Goal: Task Accomplishment & Management: Complete application form

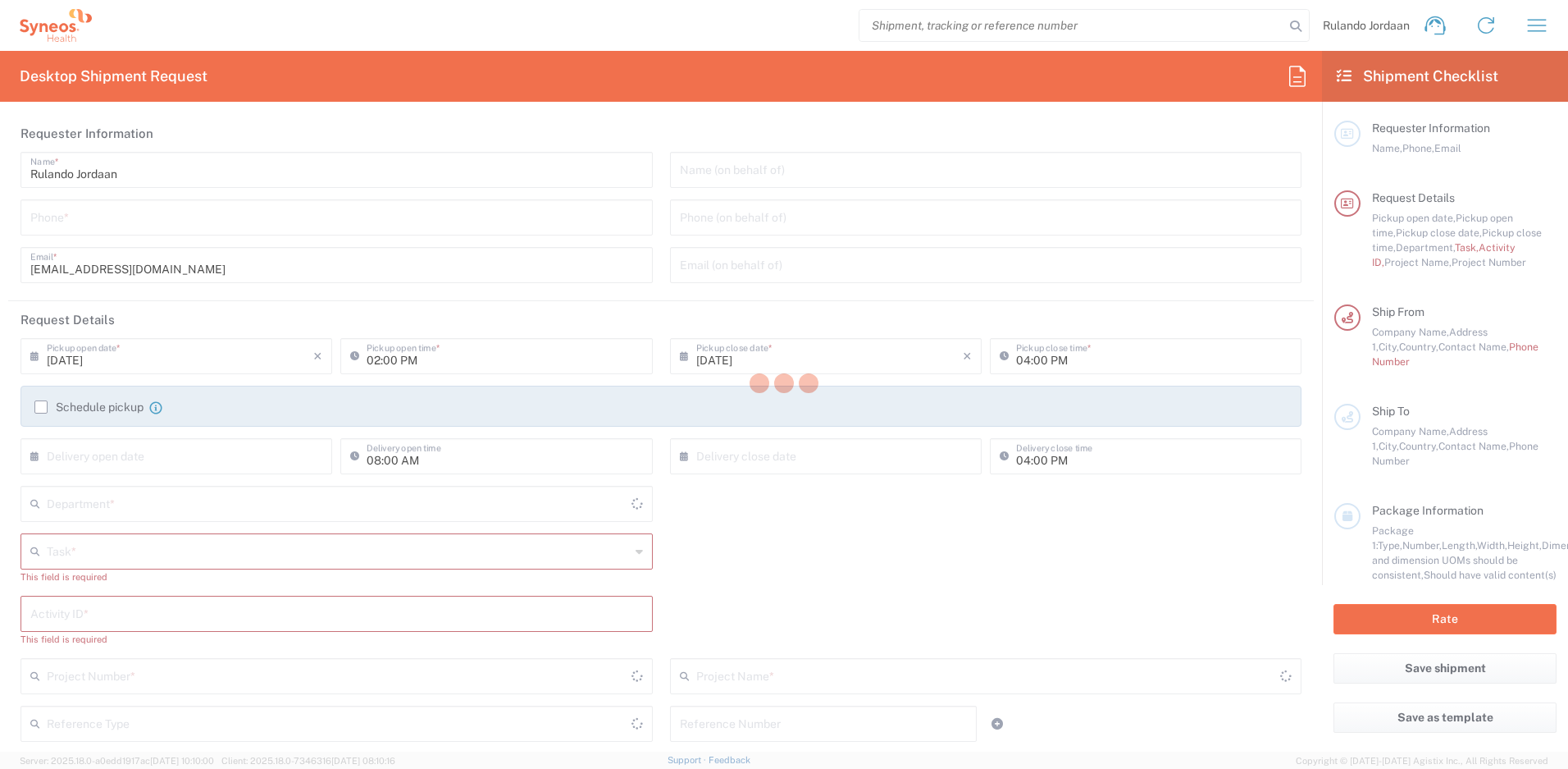
type input "4510"
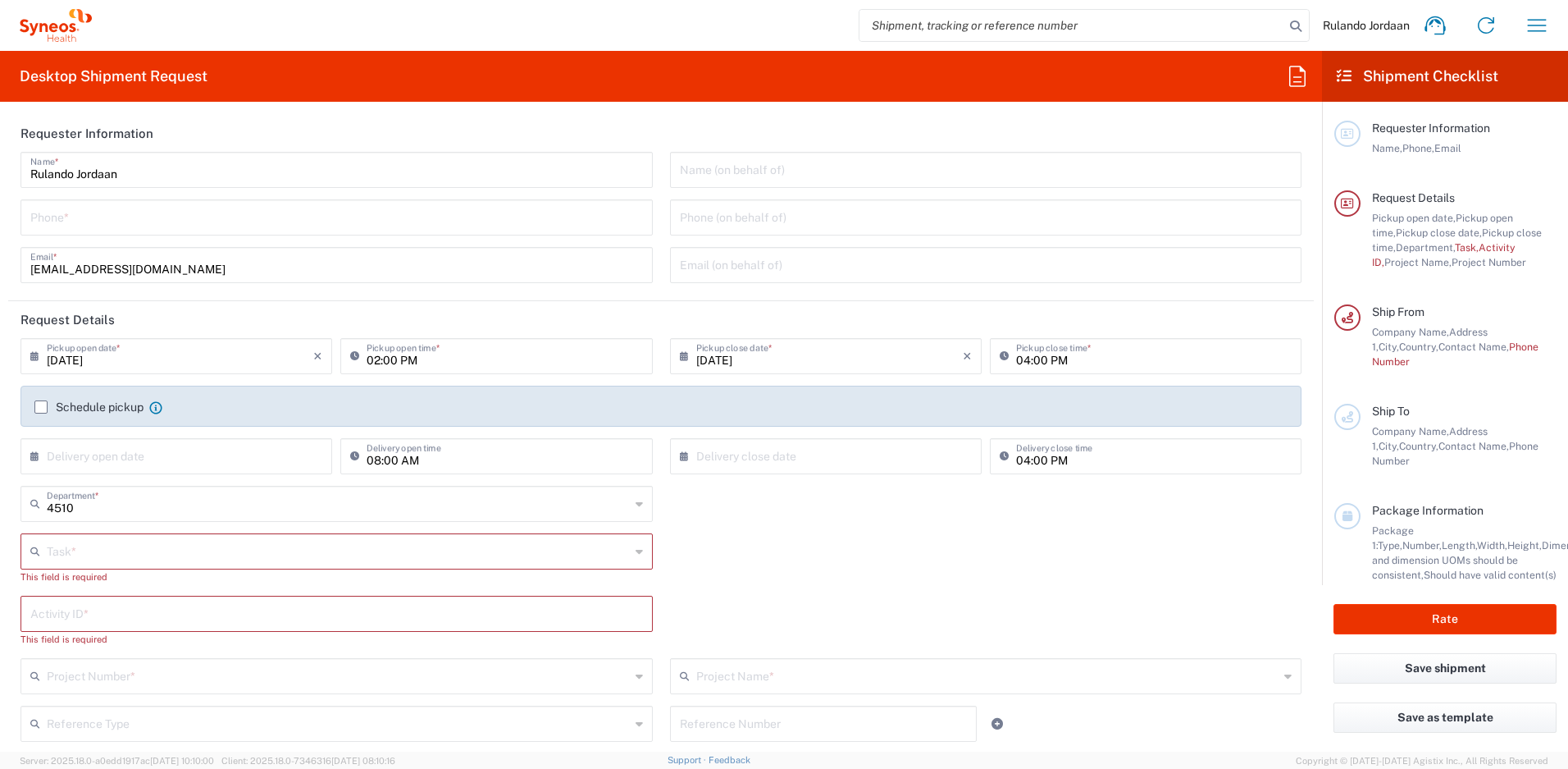
type input "Free State"
type input "[GEOGRAPHIC_DATA]"
type input "Syneos Health [GEOGRAPHIC_DATA] (Pty) Limited"
click at [61, 220] on input "tel" at bounding box center [336, 216] width 612 height 28
type input "[PHONE_NUMBER]"
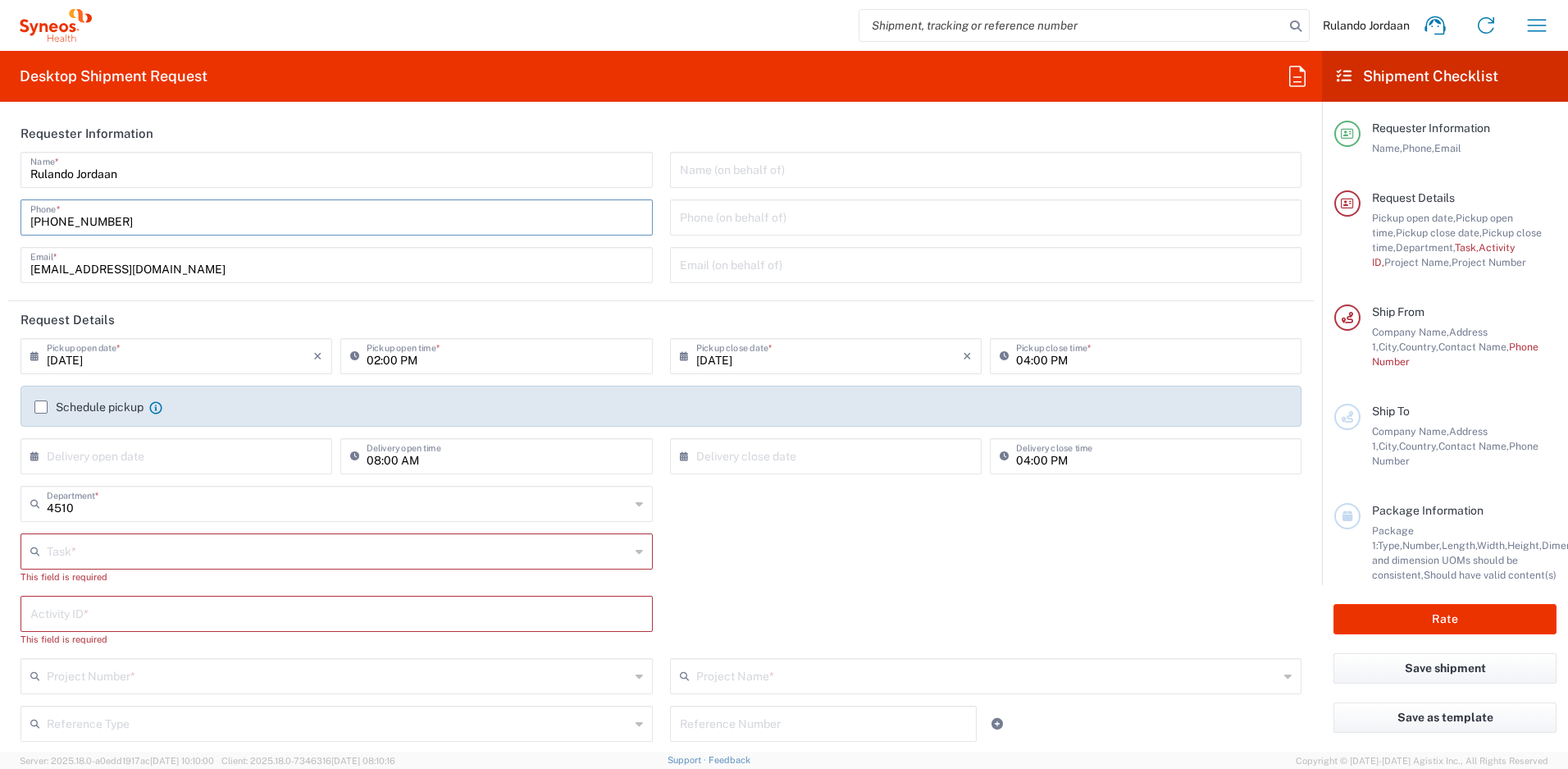
click at [90, 549] on input "text" at bounding box center [339, 550] width 583 height 28
click at [68, 595] on span "Break/Fix" at bounding box center [333, 587] width 622 height 26
type input "Break/Fix"
click at [66, 597] on input "text" at bounding box center [336, 597] width 612 height 28
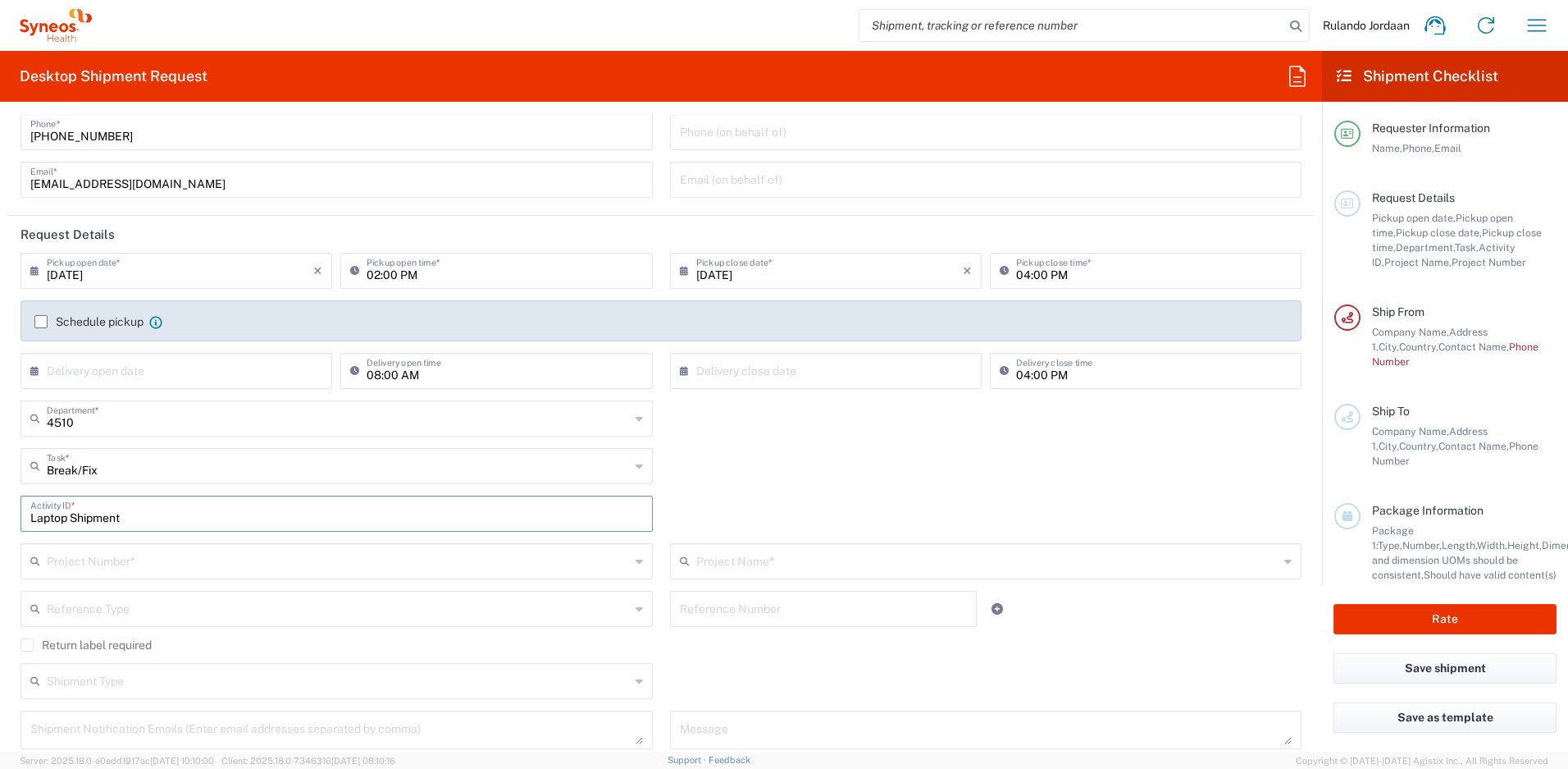
scroll to position [93, 0]
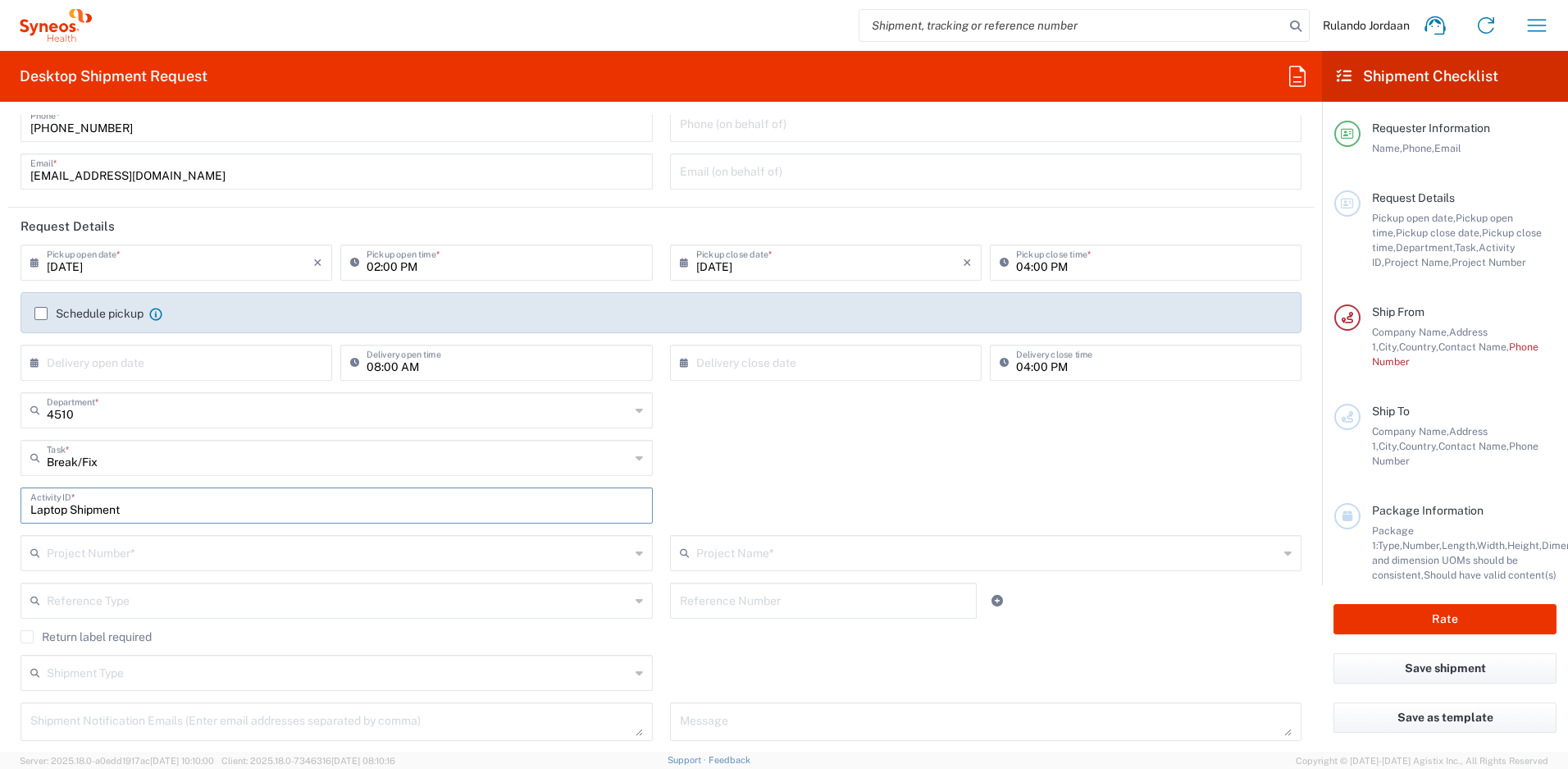
type input "Laptop Shipment"
click at [278, 266] on input "[DATE]" at bounding box center [180, 261] width 267 height 28
click at [223, 334] on span "5" at bounding box center [228, 341] width 23 height 23
type input "[DATE]"
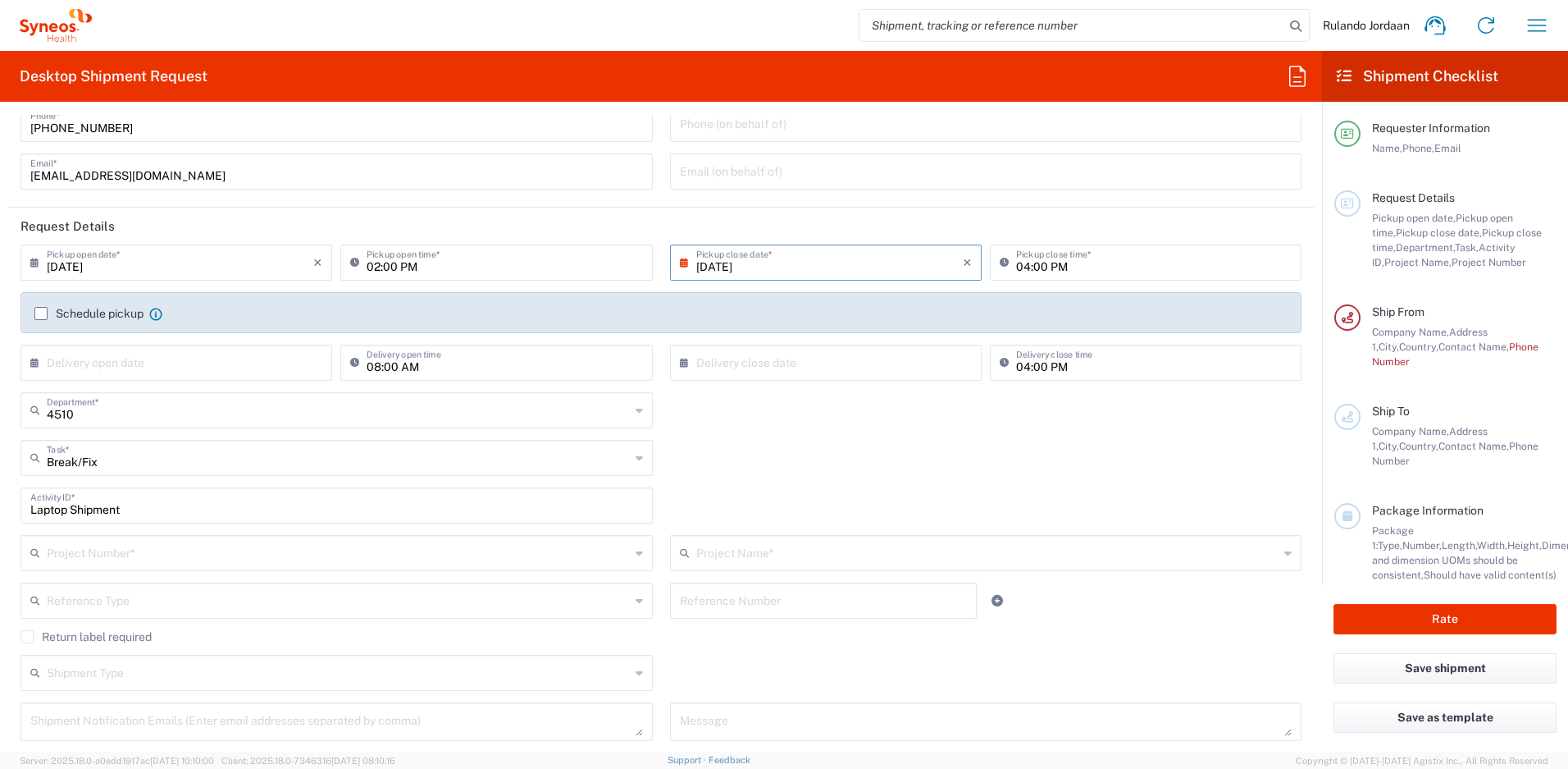
click at [162, 257] on input "[DATE]" at bounding box center [180, 261] width 267 height 28
click at [222, 337] on span "5" at bounding box center [228, 341] width 23 height 23
click at [300, 238] on header "Request Details" at bounding box center [660, 226] width 1306 height 37
click at [433, 276] on div "02:00 PM Pickup open time *" at bounding box center [496, 262] width 312 height 36
drag, startPoint x: 380, startPoint y: 262, endPoint x: 359, endPoint y: 261, distance: 21.0
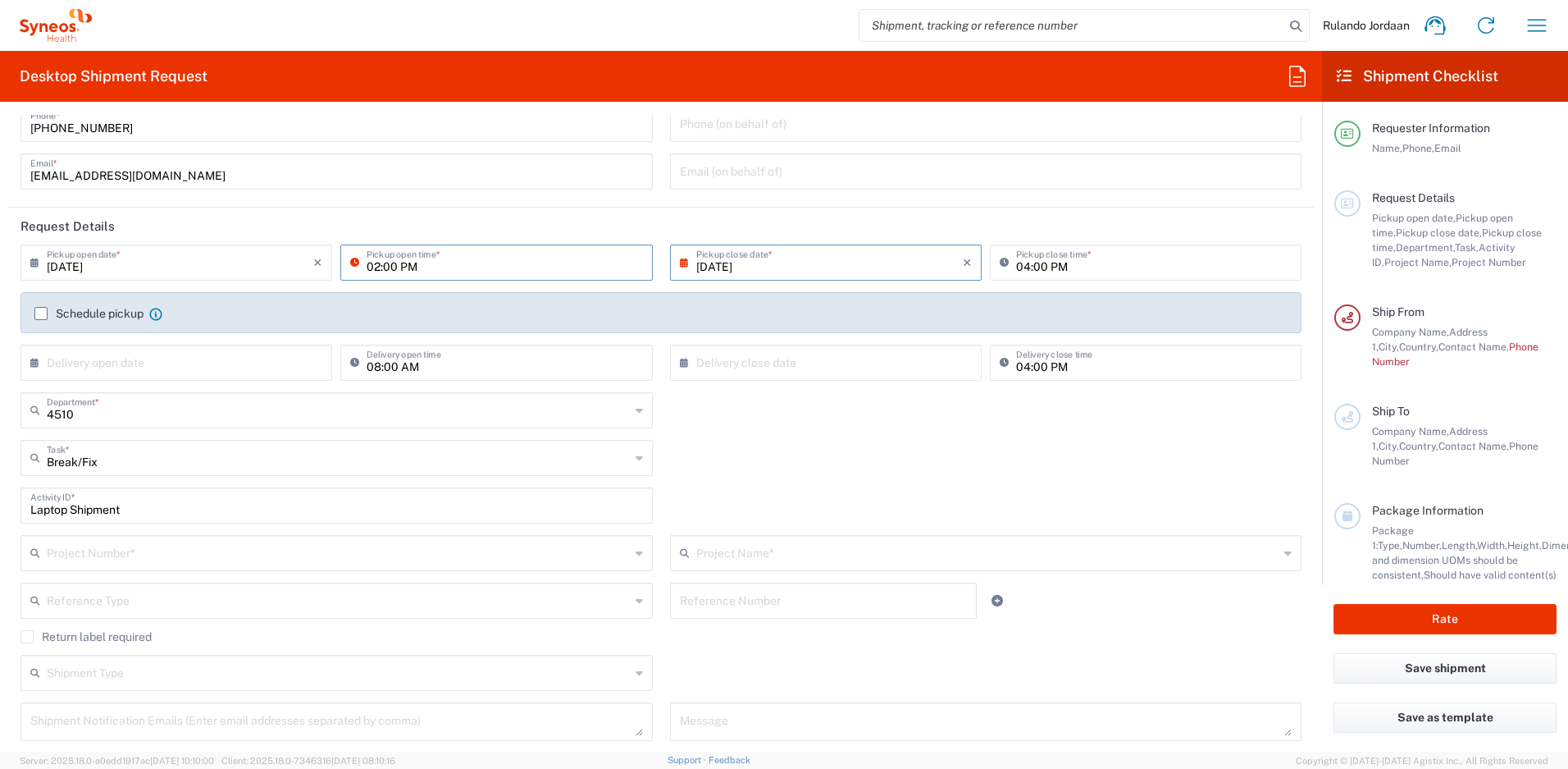
click at [359, 261] on div "02:00 PM Pickup open time *" at bounding box center [496, 262] width 312 height 36
click at [397, 267] on input "11:00 PM" at bounding box center [504, 261] width 276 height 28
type input "11:00 AM"
click at [1093, 218] on header "Request Details" at bounding box center [660, 226] width 1306 height 37
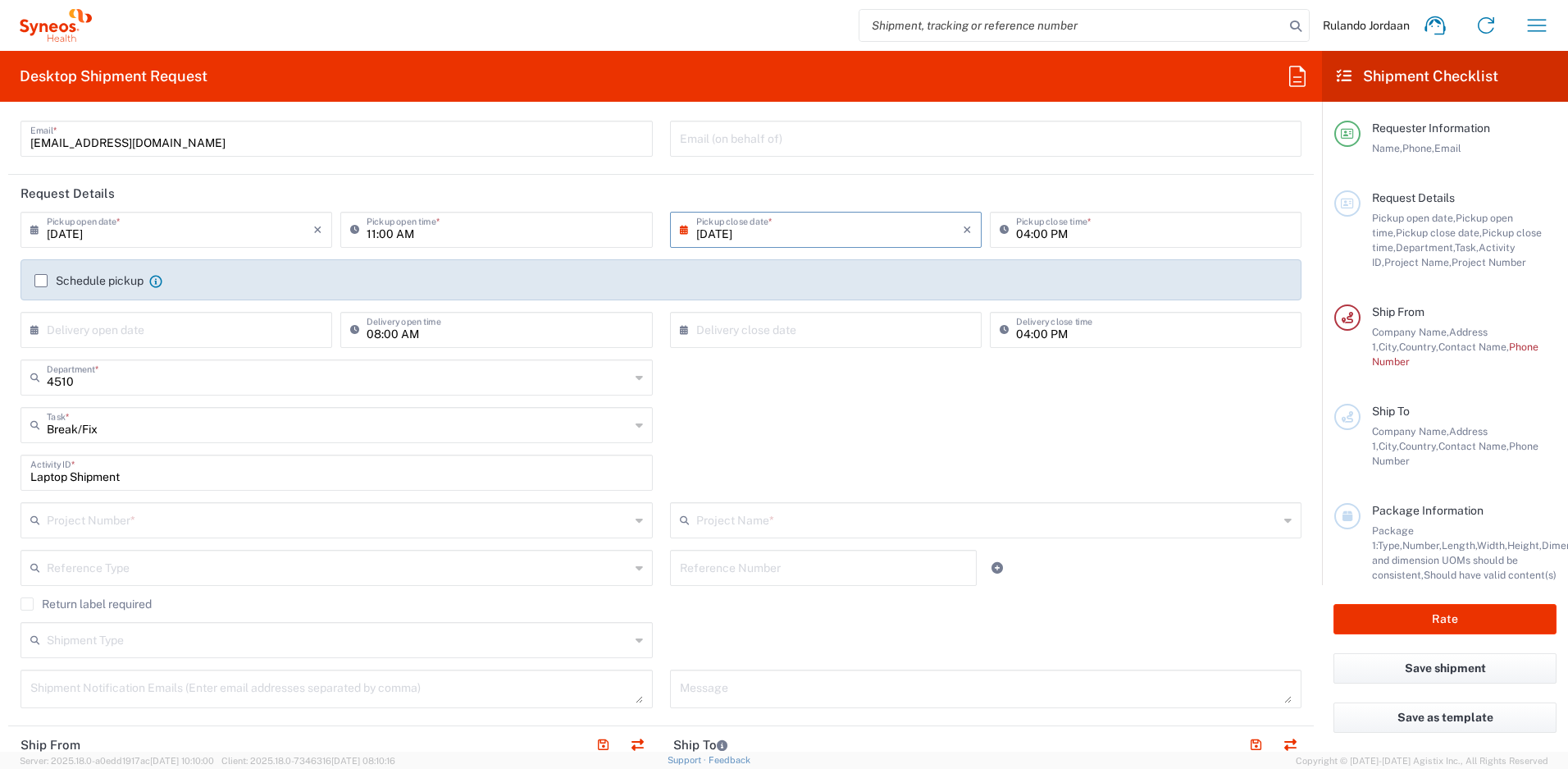
click at [73, 284] on label "Schedule pickup" at bounding box center [89, 280] width 109 height 13
click at [41, 281] on input "Schedule pickup" at bounding box center [41, 281] width 0 height 0
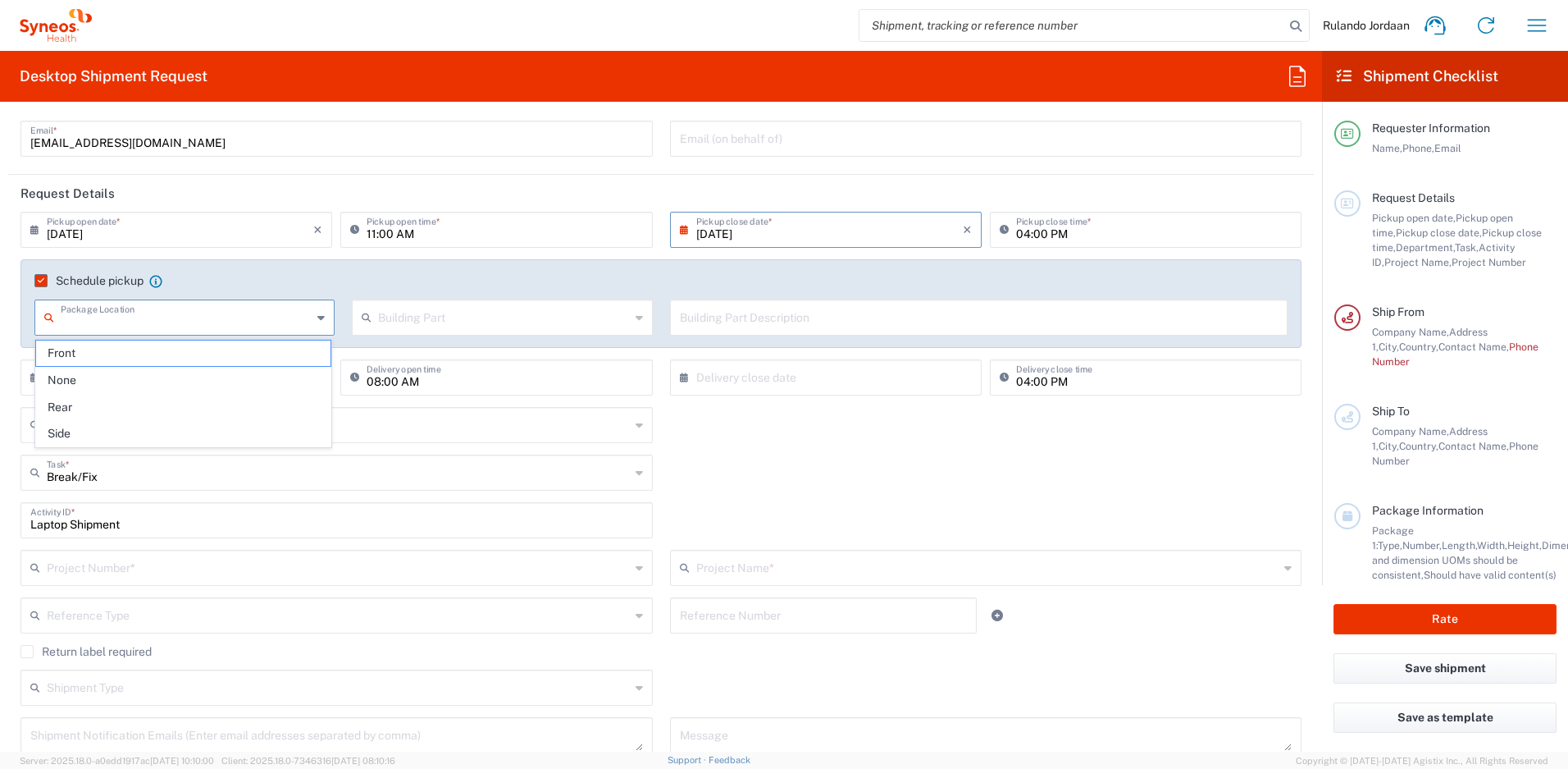
click at [162, 324] on input "text" at bounding box center [186, 316] width 251 height 28
click at [91, 376] on span "None" at bounding box center [183, 380] width 294 height 26
type input "None"
click at [432, 328] on input "text" at bounding box center [503, 316] width 251 height 28
click at [397, 358] on span "Apartment" at bounding box center [498, 353] width 294 height 26
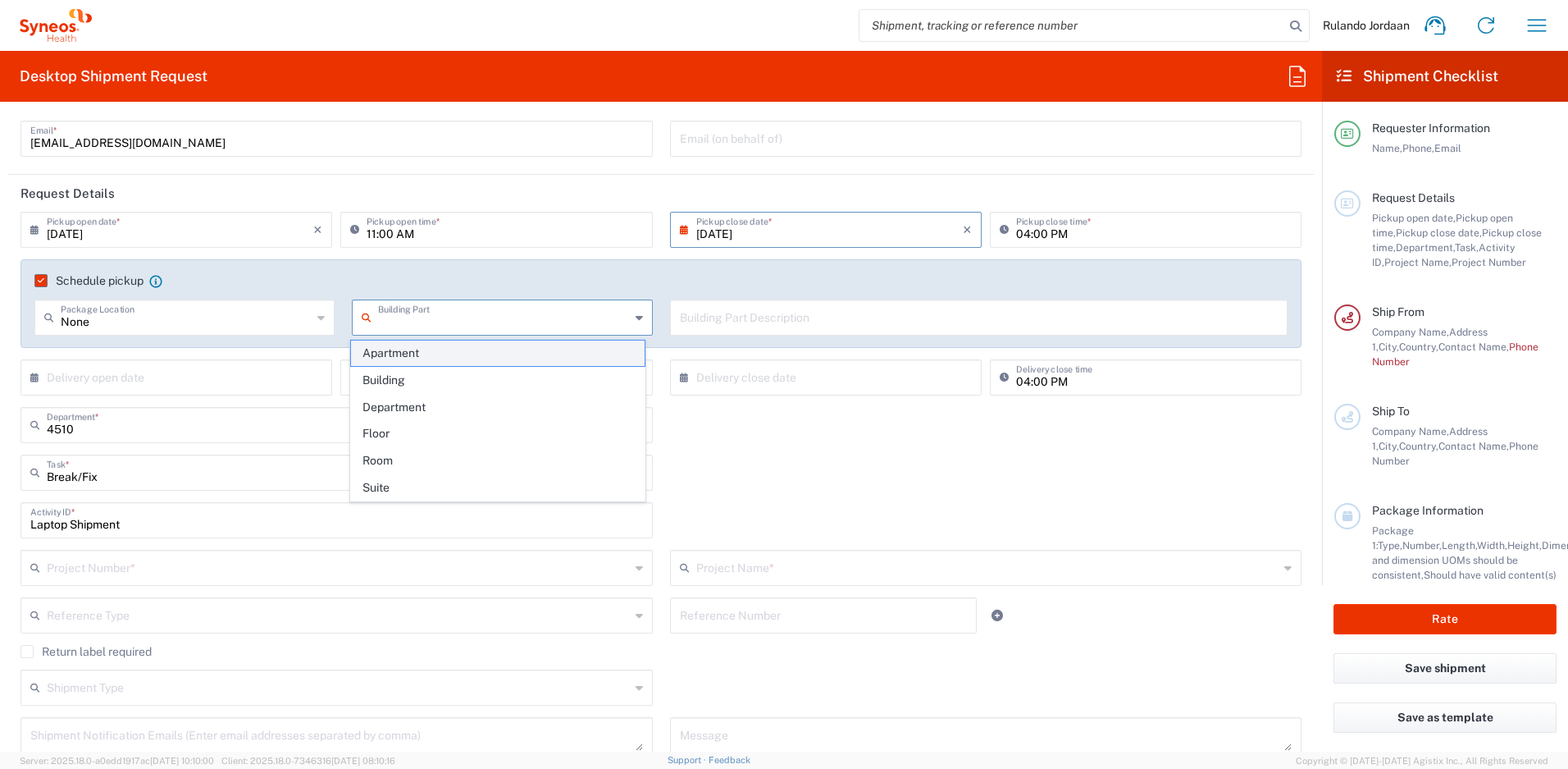
type input "Apartment"
click at [796, 316] on input "text" at bounding box center [980, 316] width 599 height 28
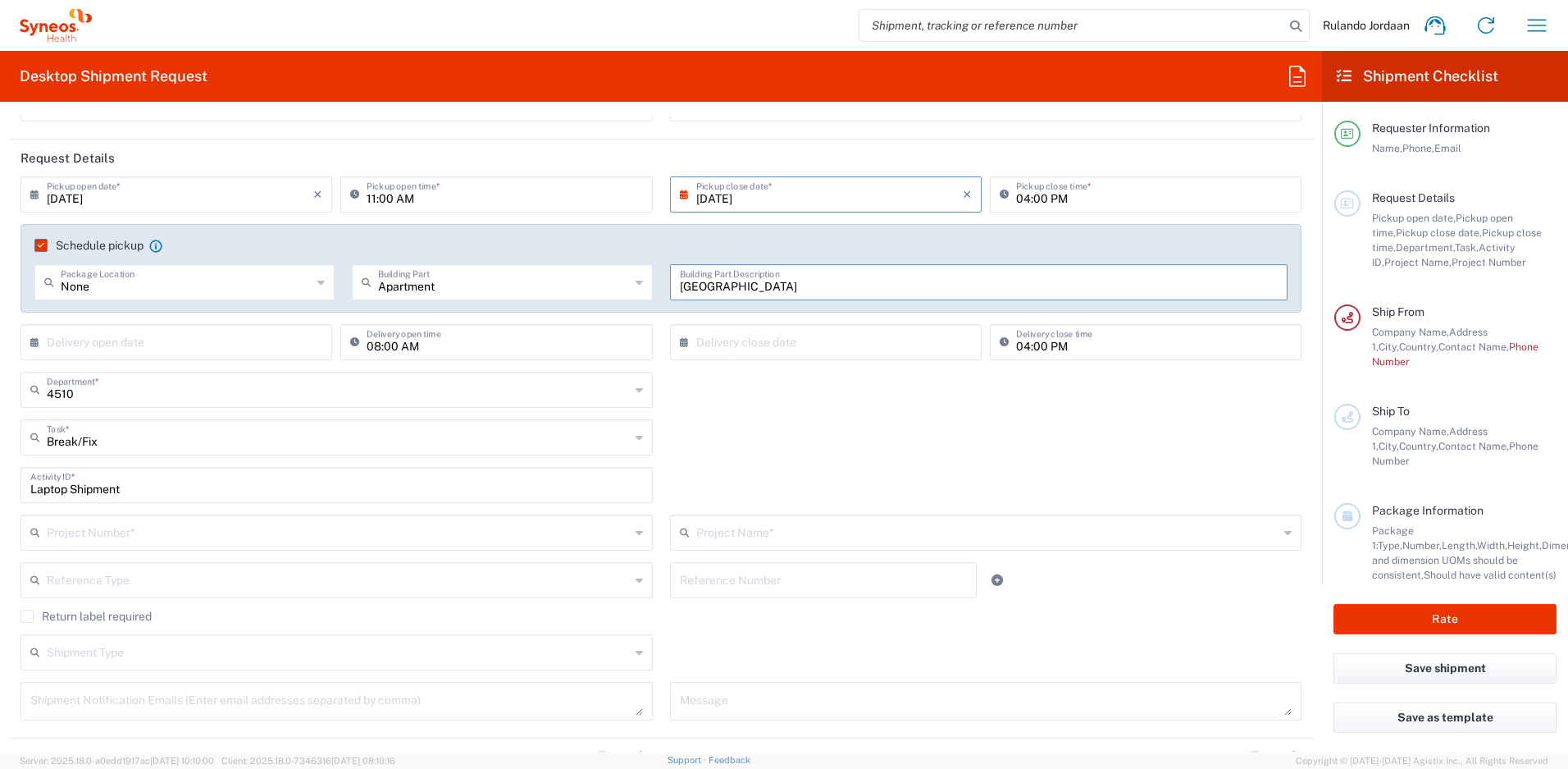
scroll to position [164, 0]
type input "[GEOGRAPHIC_DATA]"
click at [218, 535] on input "text" at bounding box center [339, 529] width 583 height 28
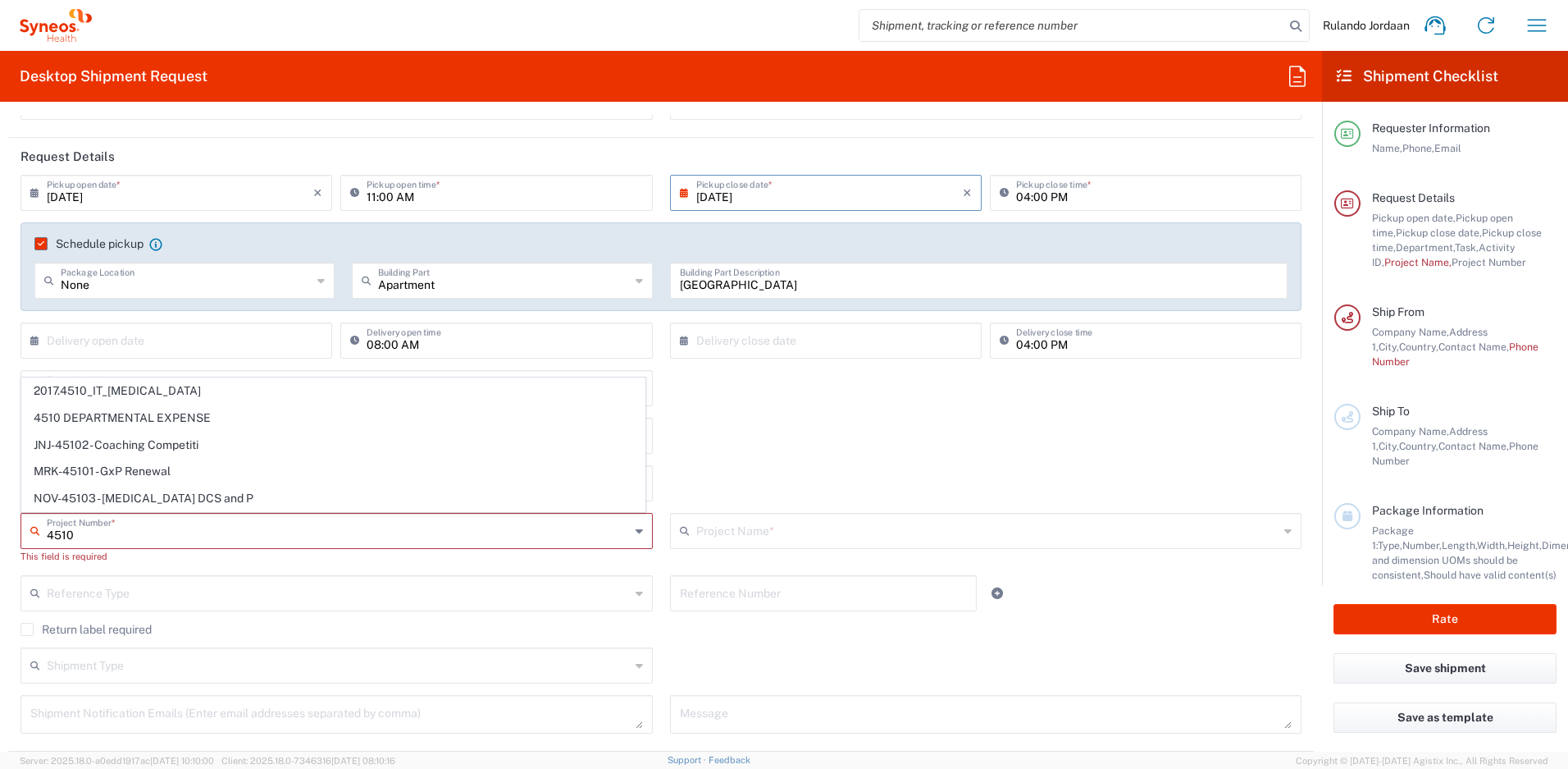
click at [97, 413] on span "4510 DEPARTMENTAL EXPENSE" at bounding box center [333, 418] width 622 height 26
type input "4510 DEPARTMENTAL EXPENSE"
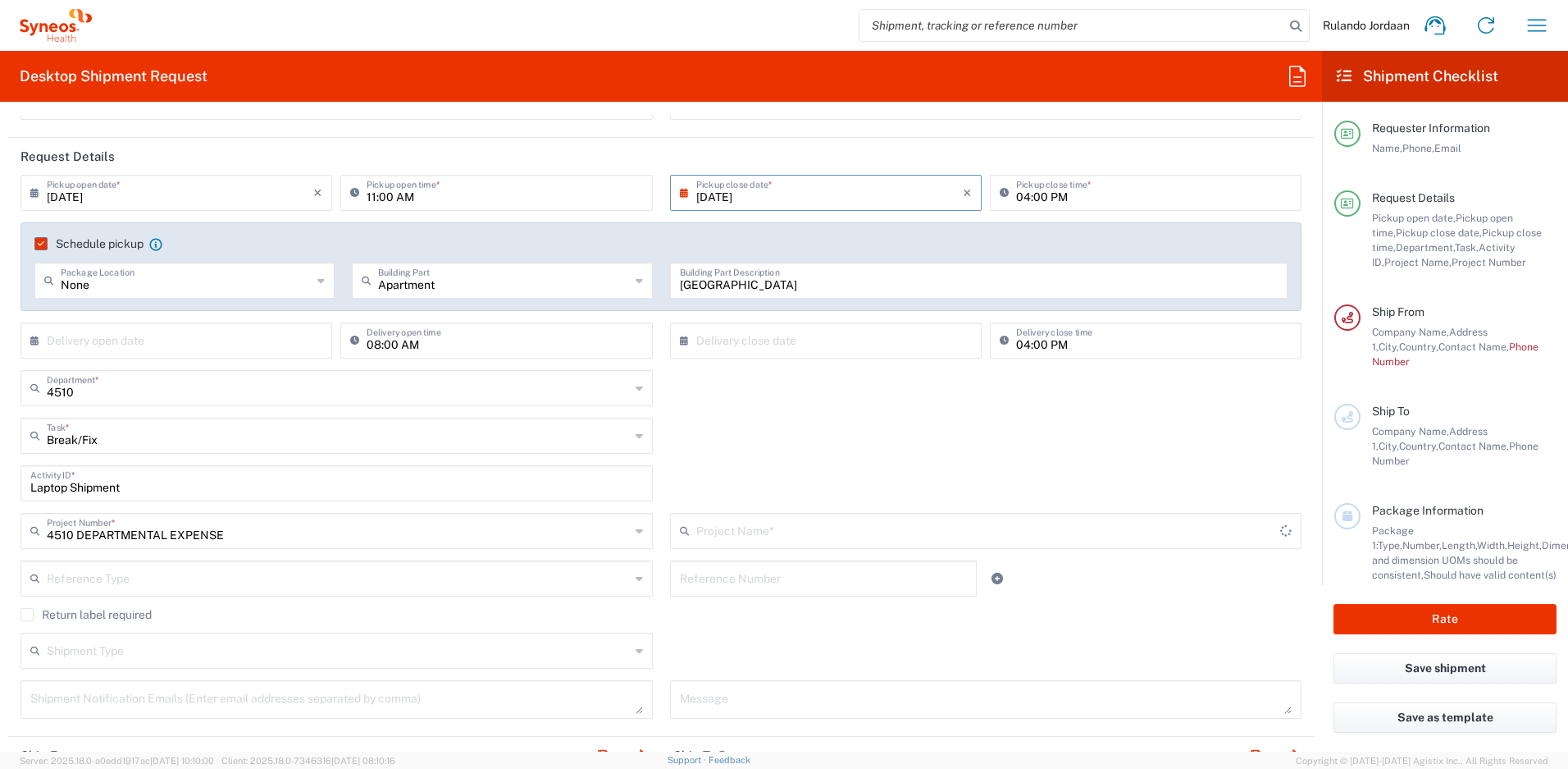
type input "4510 DEPARTMENTAL EXPENSE"
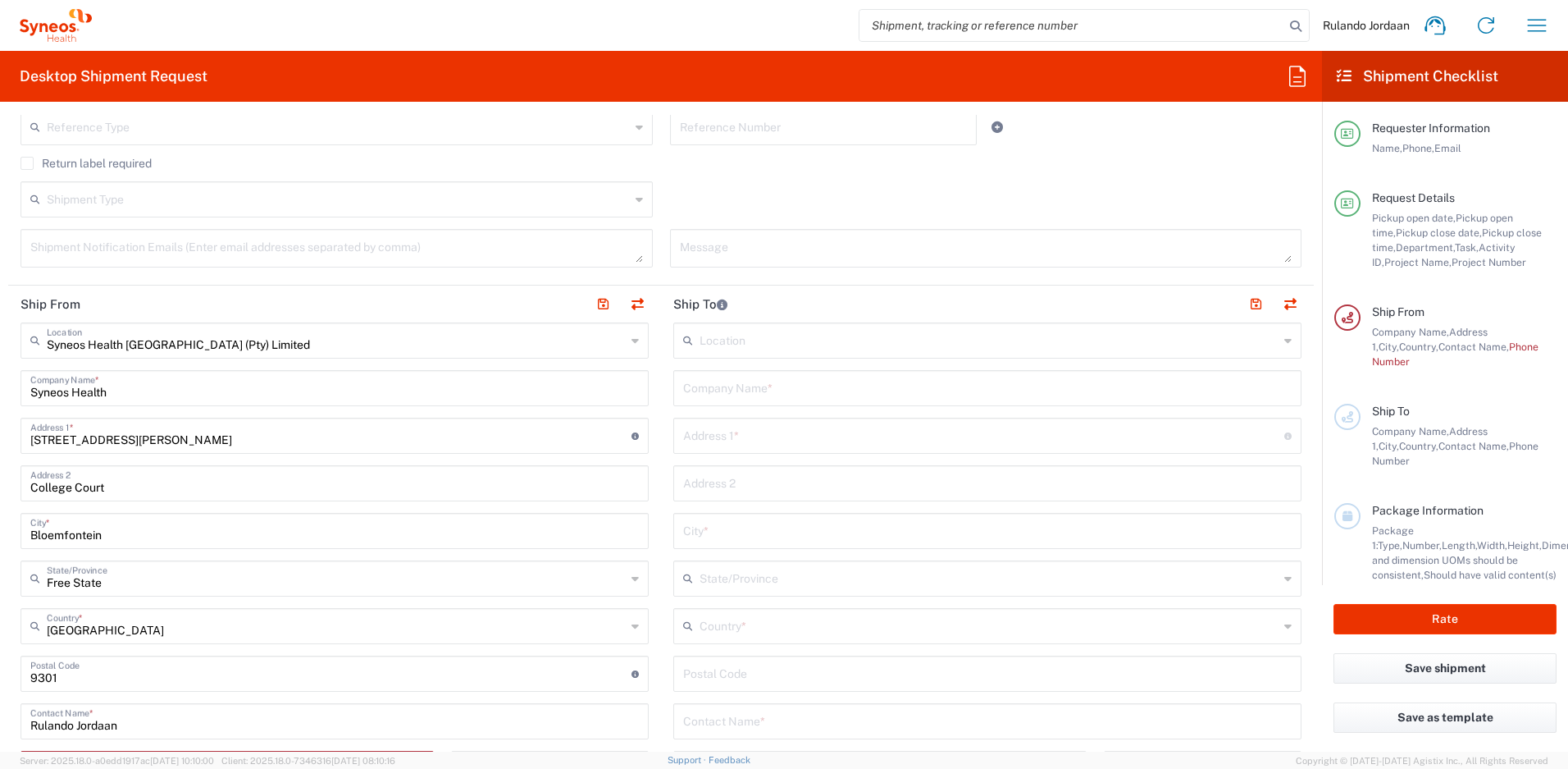
scroll to position [629, 0]
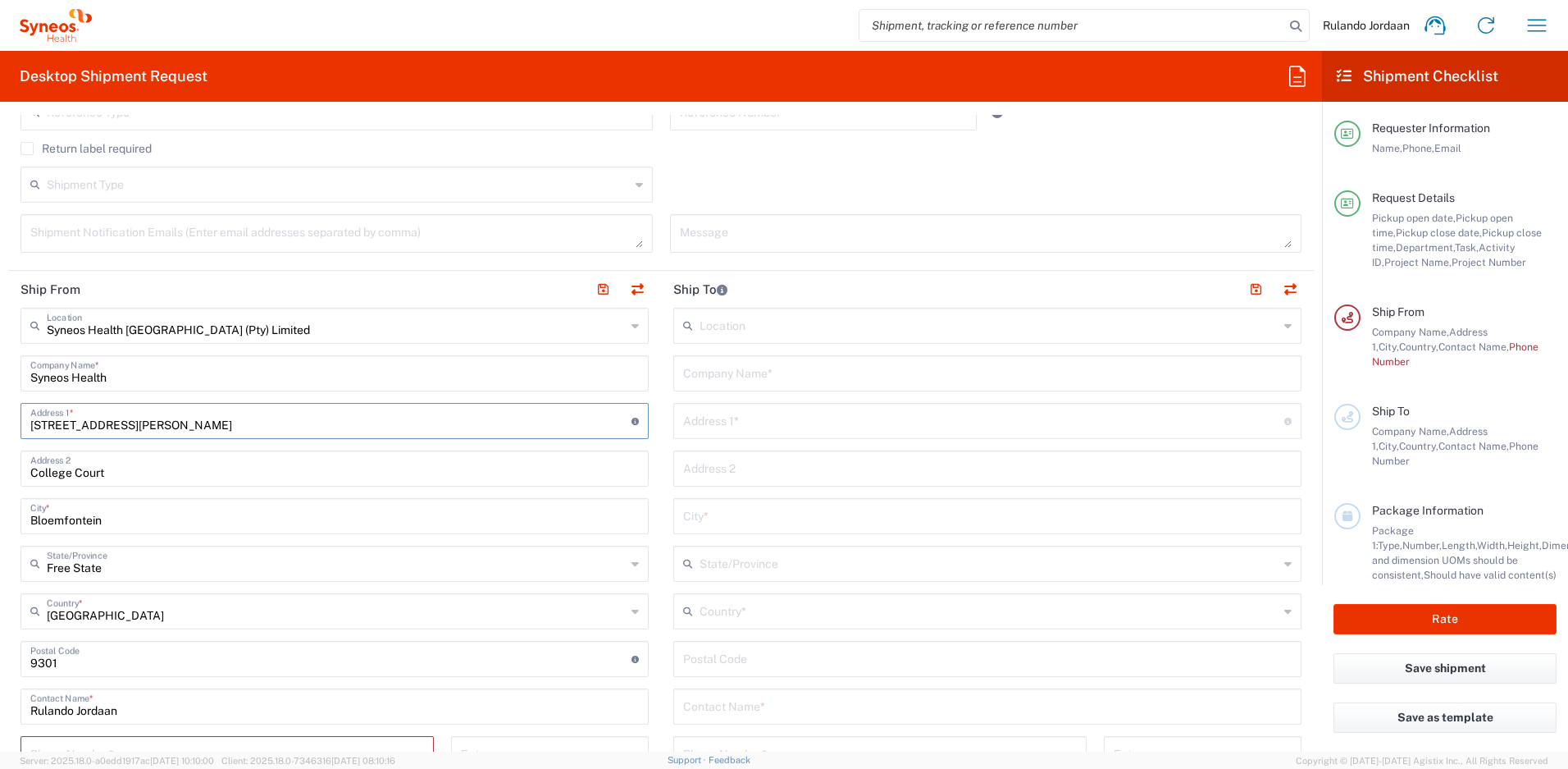
click at [127, 432] on input "[STREET_ADDRESS][PERSON_NAME]" at bounding box center [331, 420] width 601 height 28
drag, startPoint x: 109, startPoint y: 414, endPoint x: 22, endPoint y: 413, distance: 87.0
click at [24, 412] on div "[STREET_ADDRESS][PERSON_NAME] Address 1 * For cross streets use street names wi…" at bounding box center [334, 421] width 628 height 36
type input "[STREET_ADDRESS][PERSON_NAME]"
drag, startPoint x: 122, startPoint y: 476, endPoint x: 5, endPoint y: 460, distance: 118.1
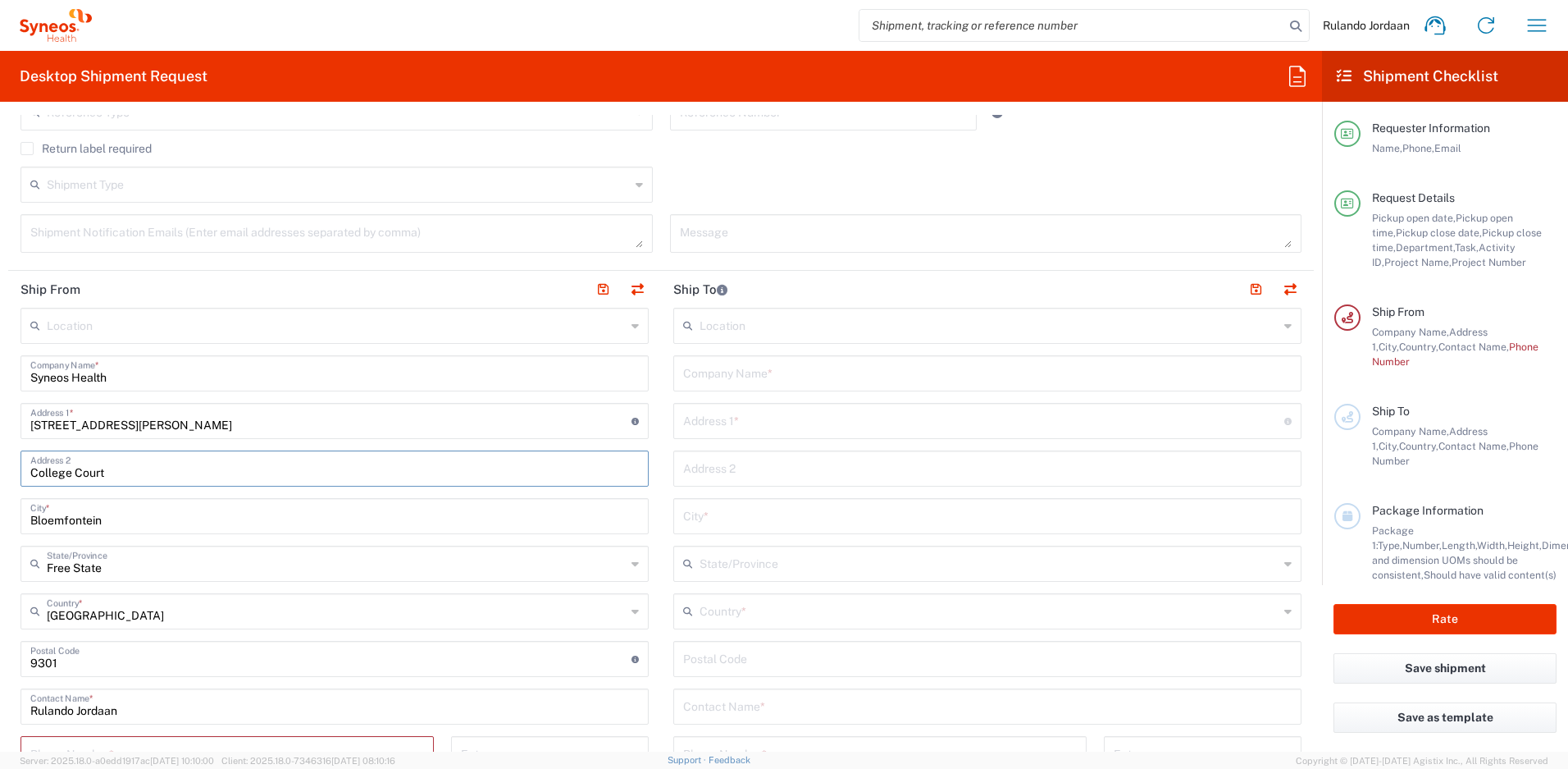
click at [5, 459] on form "Requester Information Rulando Jordaan Name * [PHONE_NUMBER] Phone * [EMAIL_ADDR…" at bounding box center [660, 433] width 1322 height 637
type input "Kenmare"
drag, startPoint x: 127, startPoint y: 522, endPoint x: 0, endPoint y: 505, distance: 128.1
click at [0, 505] on html "Rulando Jordaan Home Shipment estimator Shipment tracking Desktop shipment requ…" at bounding box center [784, 384] width 1568 height 769
click at [92, 523] on input "Krugersdorp" at bounding box center [329, 515] width 597 height 28
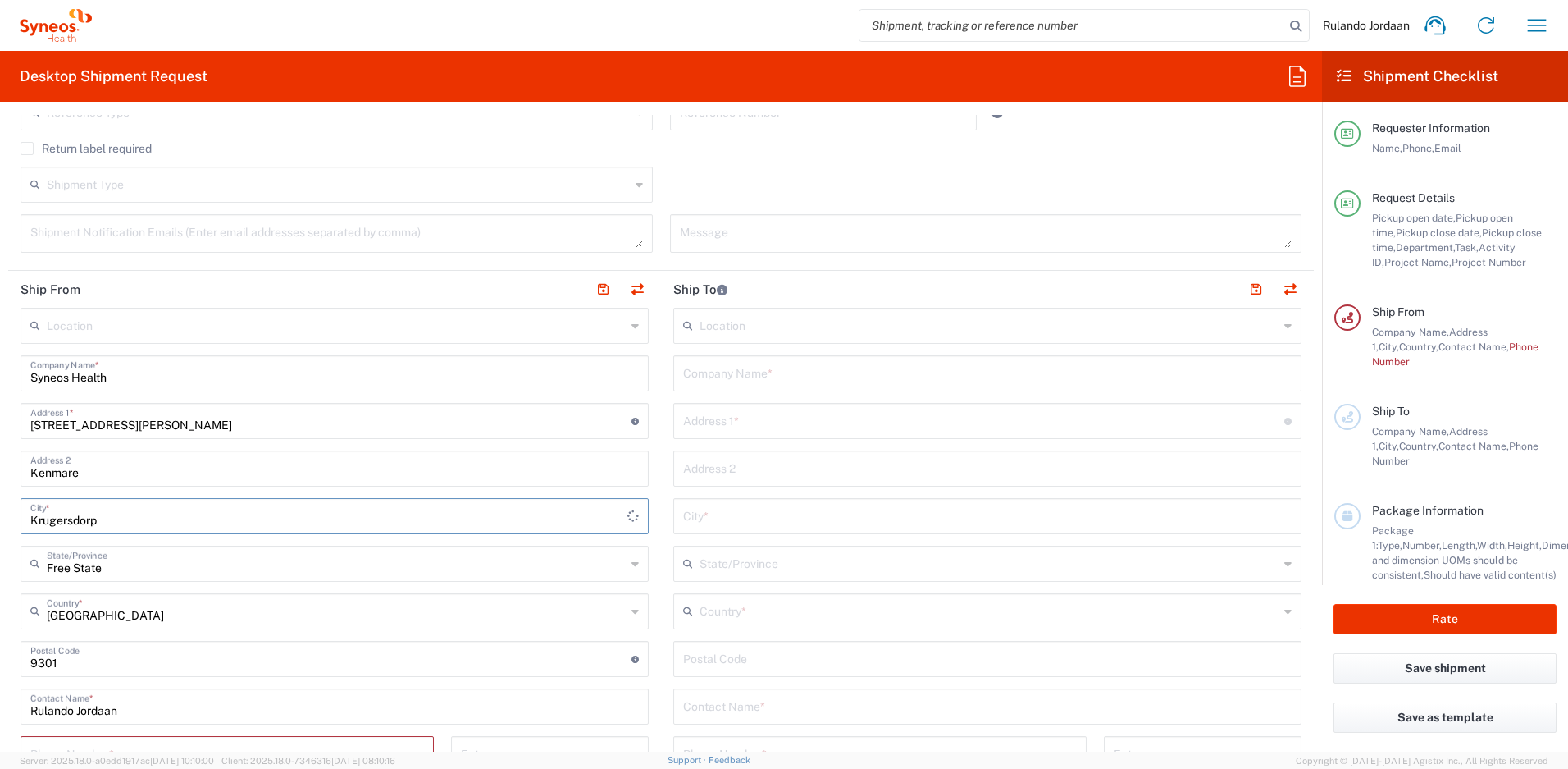
click at [126, 515] on input "Krugersdorp" at bounding box center [329, 515] width 597 height 28
click at [179, 520] on input "Krugersdorp" at bounding box center [329, 515] width 597 height 28
type input "Krugersdorp"
click at [168, 552] on input "Free State" at bounding box center [336, 562] width 579 height 28
click at [170, 574] on input "text" at bounding box center [336, 562] width 579 height 28
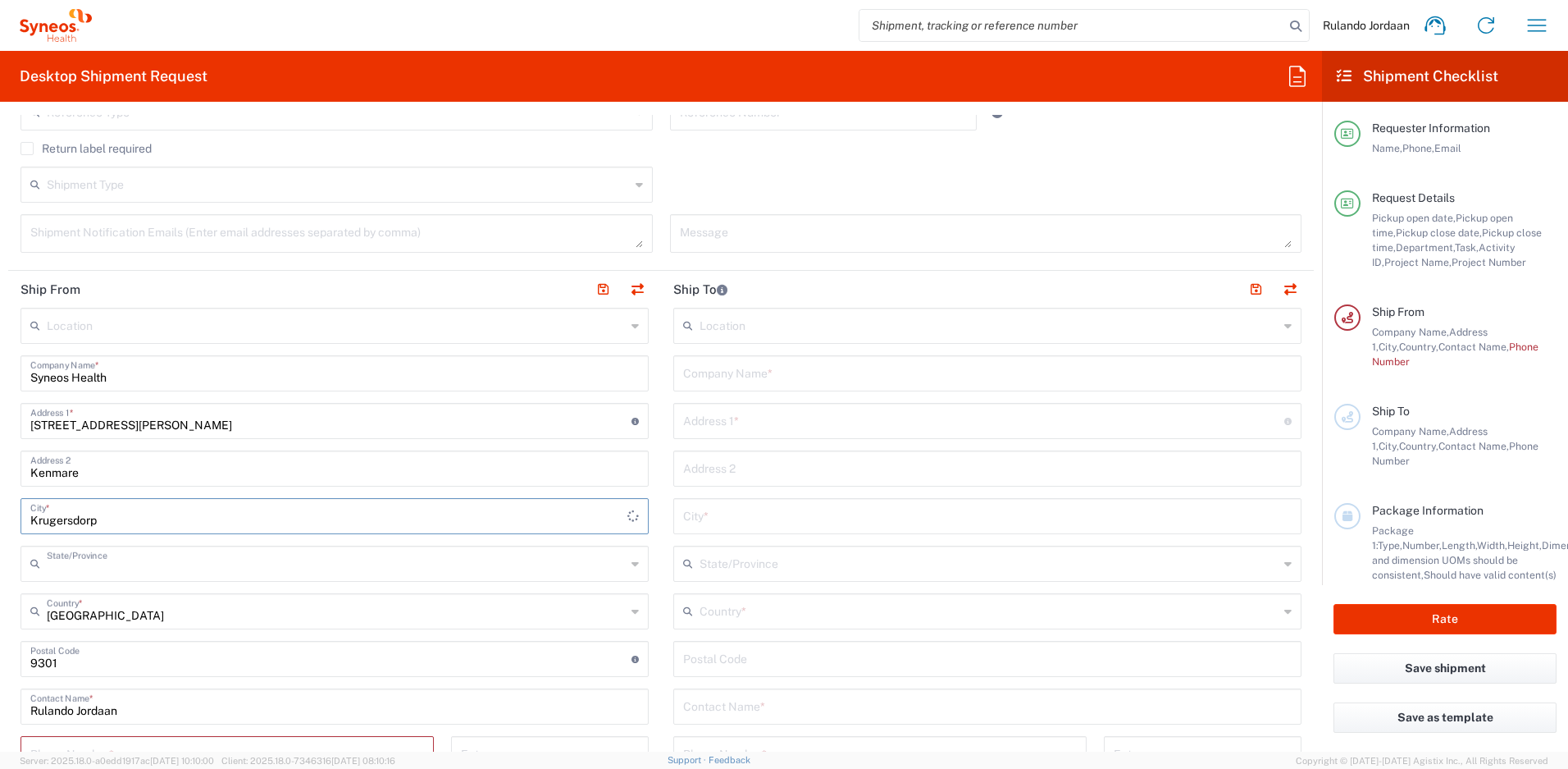
click at [433, 503] on input "Krugersdorp" at bounding box center [329, 515] width 597 height 28
type input "Free State"
click at [444, 511] on input "Krugersdorp" at bounding box center [329, 515] width 597 height 28
drag, startPoint x: 76, startPoint y: 516, endPoint x: -9, endPoint y: 508, distance: 85.4
click at [0, 508] on html "Rulando Jordaan Home Shipment estimator Shipment tracking Desktop shipment requ…" at bounding box center [784, 384] width 1568 height 769
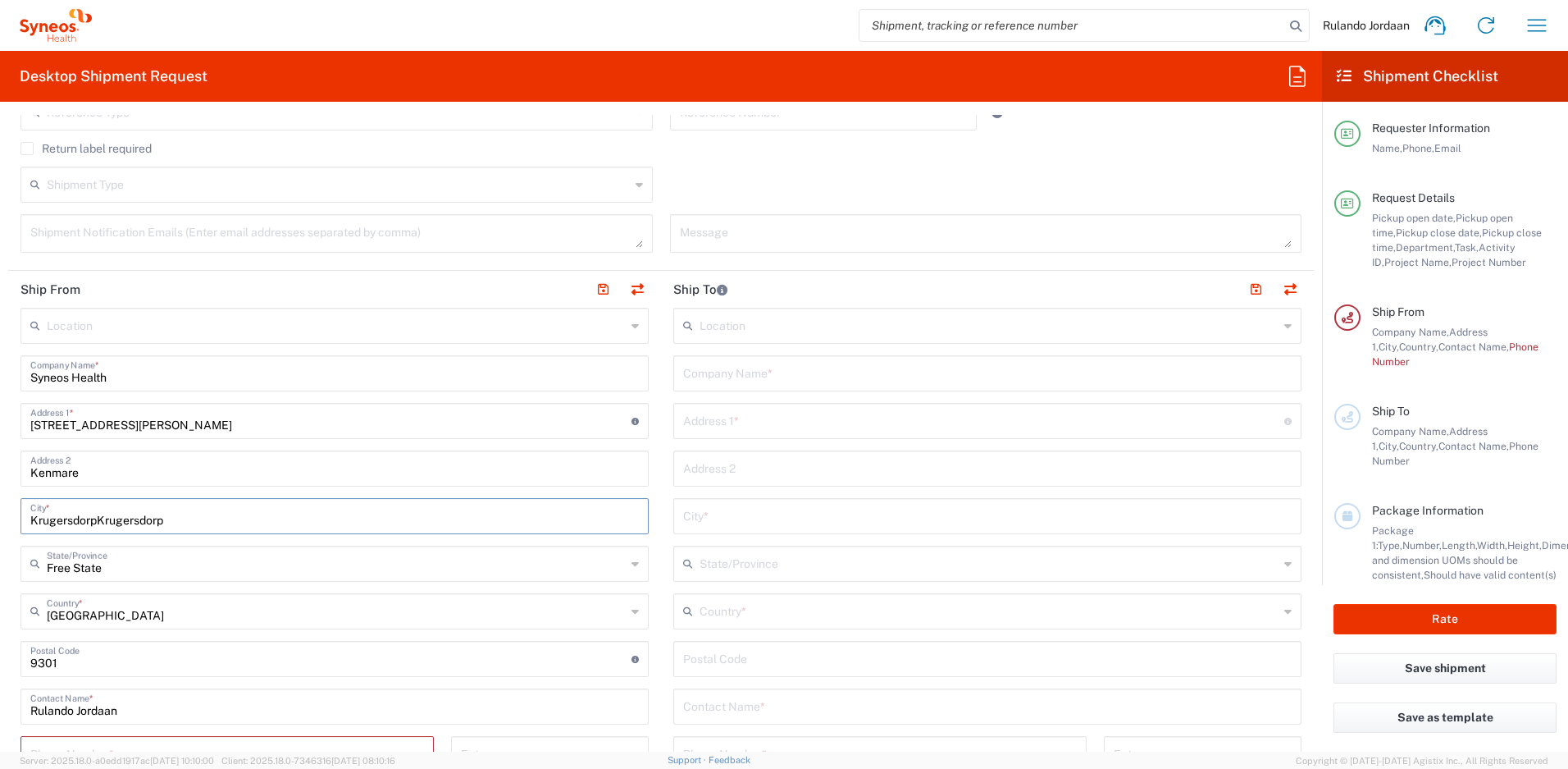
type input "Krugersdorp"
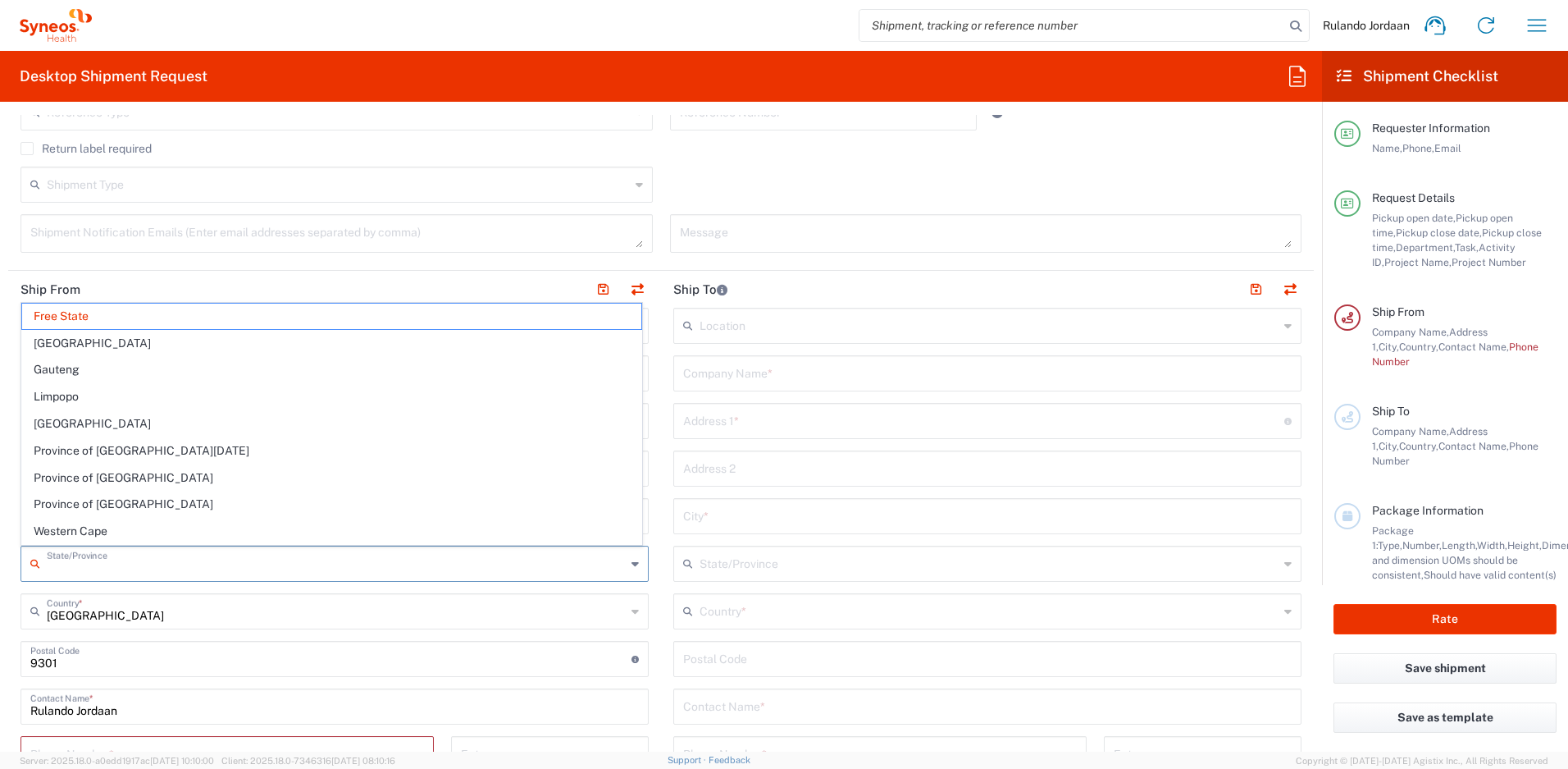
click at [111, 573] on input "text" at bounding box center [336, 562] width 579 height 28
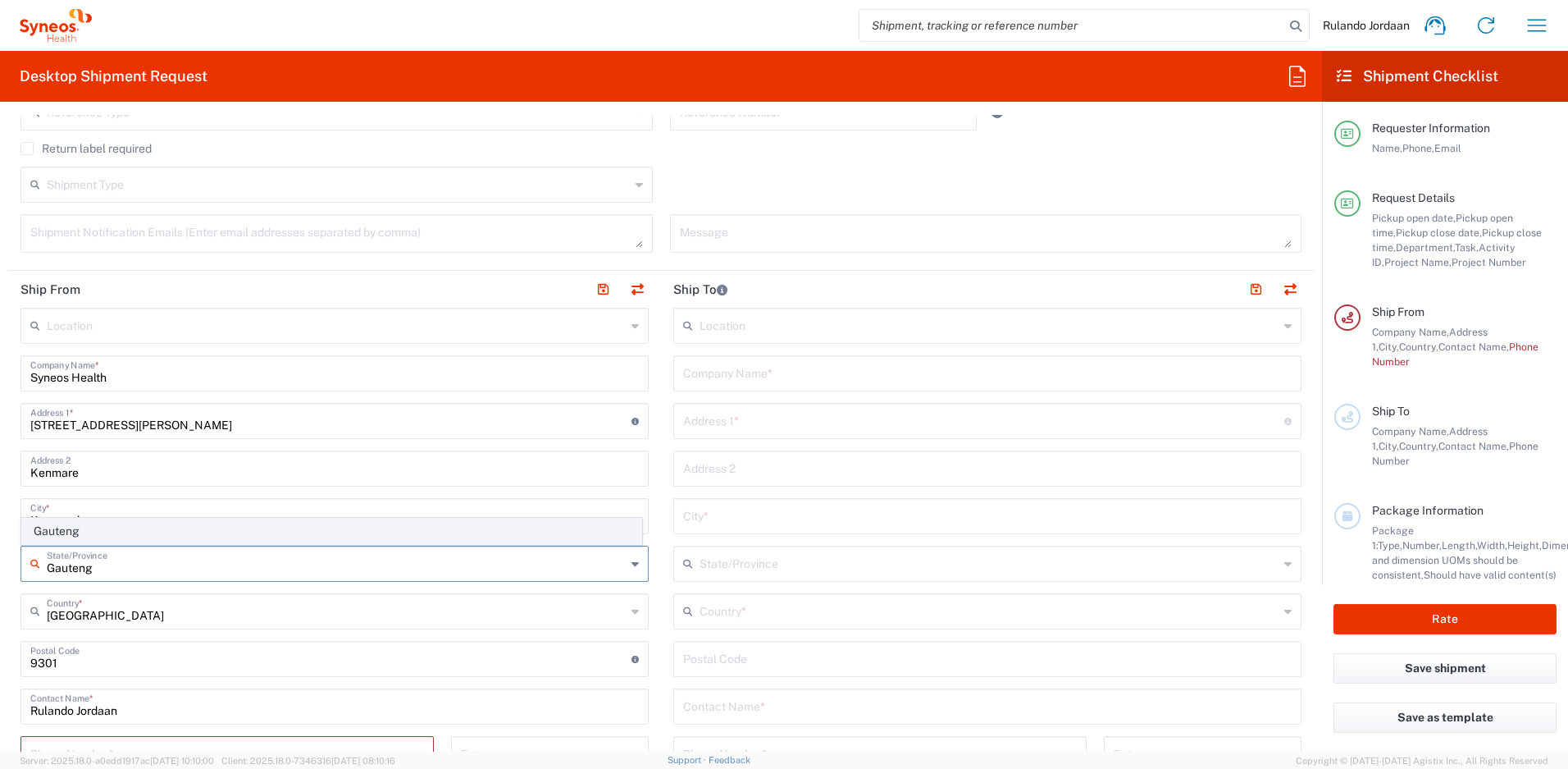
type input "Gauteng"
click at [111, 528] on span "Gauteng" at bounding box center [332, 531] width 620 height 26
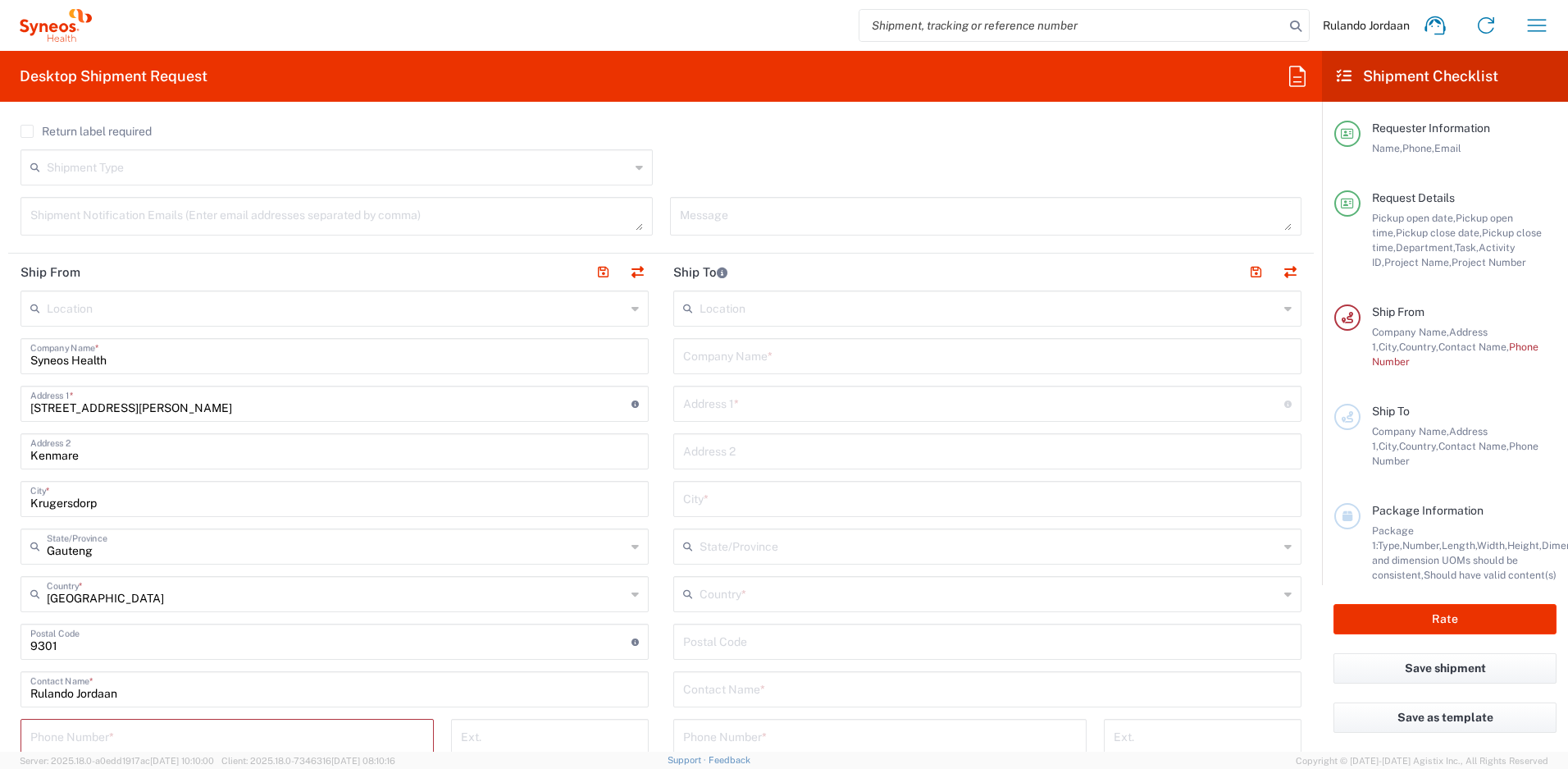
scroll to position [792, 0]
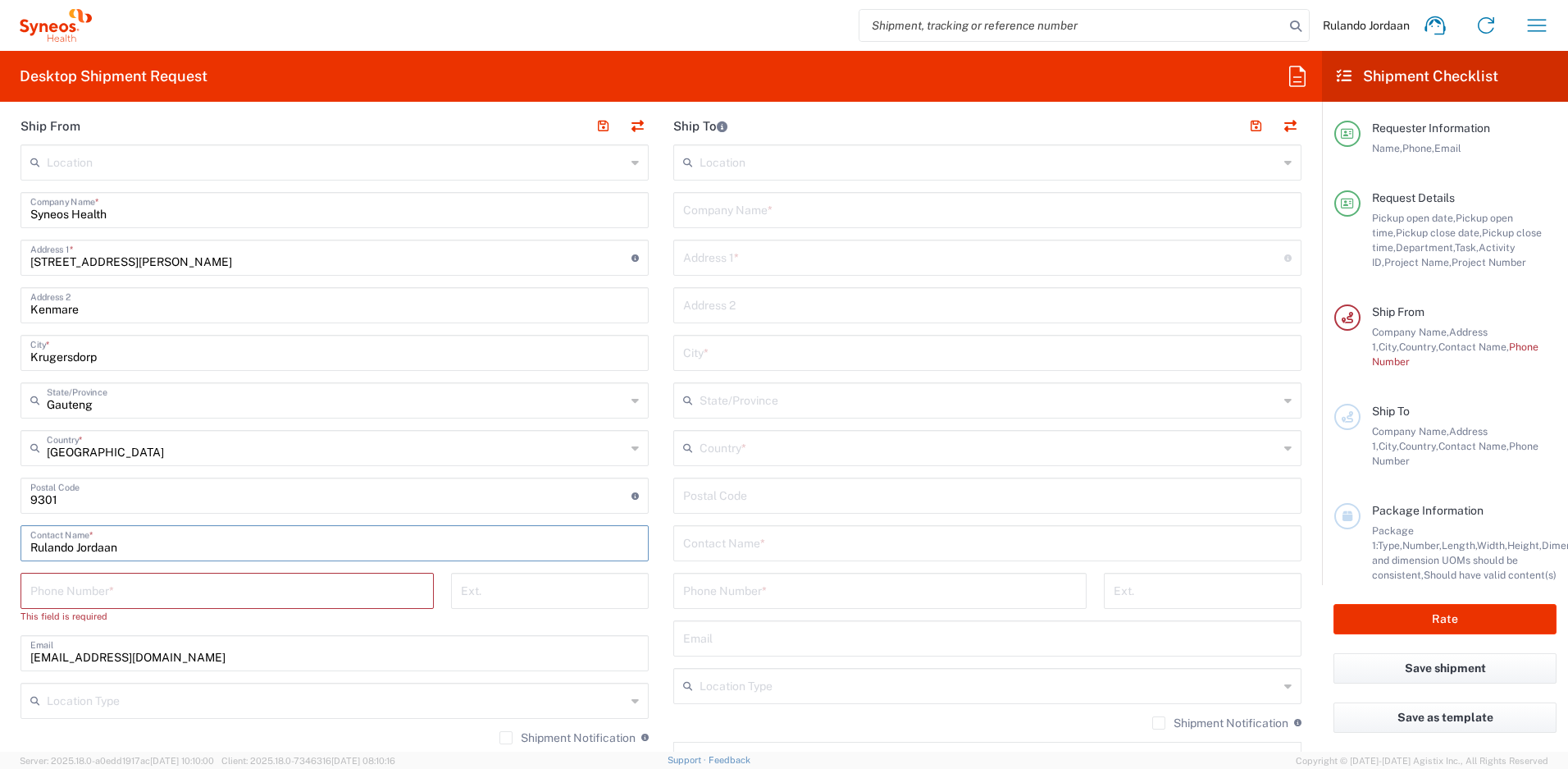
drag, startPoint x: 120, startPoint y: 549, endPoint x: 111, endPoint y: 558, distance: 12.7
click at [117, 552] on input "Rulando Jordaan" at bounding box center [334, 541] width 609 height 28
click at [111, 559] on div "Rulando Jordaan Contact Name *" at bounding box center [334, 543] width 628 height 36
drag, startPoint x: 121, startPoint y: 547, endPoint x: -144, endPoint y: 512, distance: 267.3
click at [0, 512] on html "Rulando Jordaan Home Shipment estimator Shipment tracking Desktop shipment requ…" at bounding box center [784, 384] width 1568 height 769
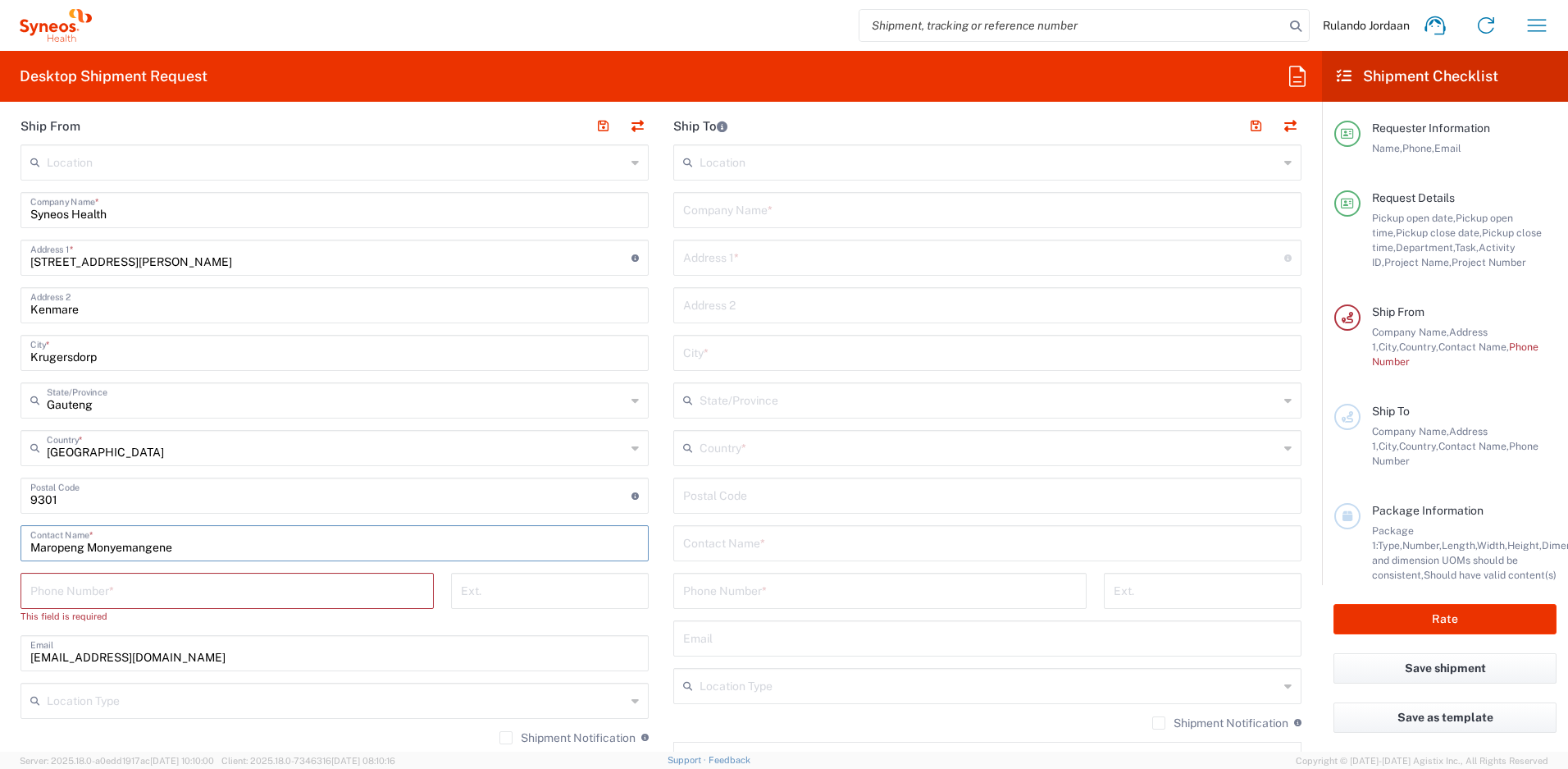
type input "Maropeng Monyemangene"
click at [134, 591] on input "tel" at bounding box center [227, 589] width 394 height 28
type input "[PHONE_NUMBER]"
drag, startPoint x: 260, startPoint y: 646, endPoint x: -101, endPoint y: 621, distance: 361.9
click at [0, 621] on html "Rulando Jordaan Home Shipment estimator Shipment tracking Desktop shipment requ…" at bounding box center [784, 384] width 1568 height 769
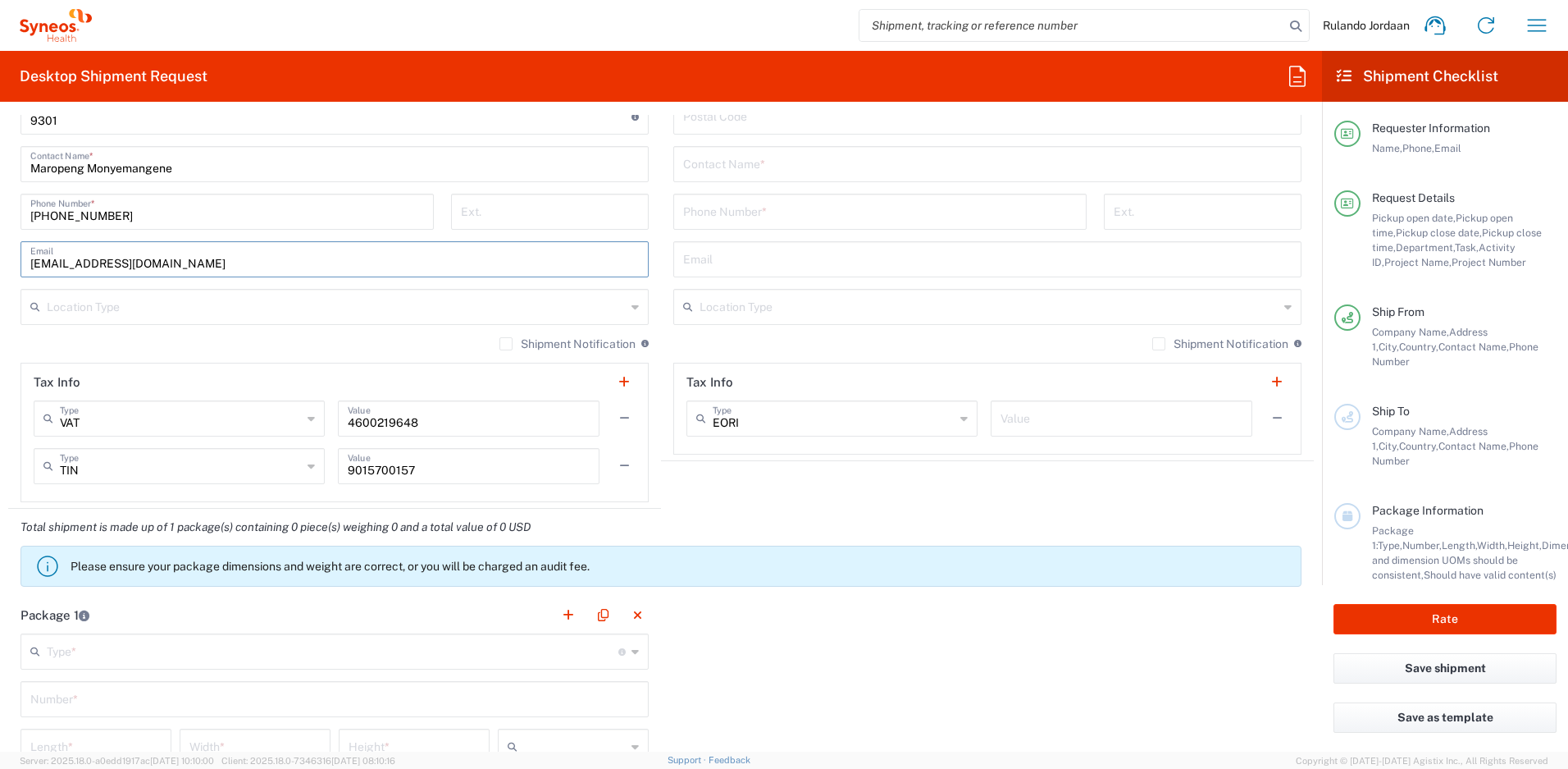
scroll to position [1334, 0]
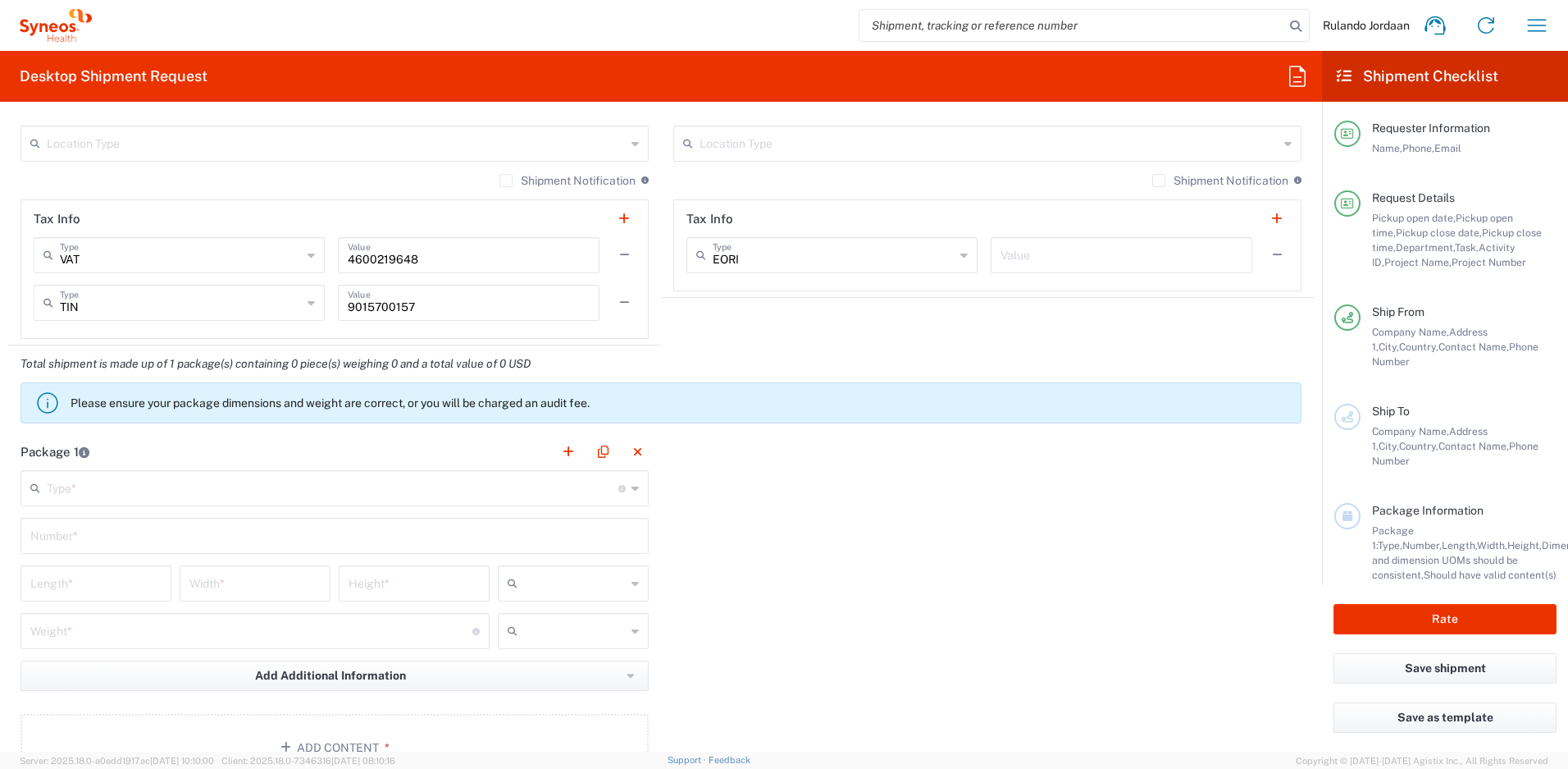
type input "[EMAIL_ADDRESS][DOMAIN_NAME]"
click at [198, 488] on input "text" at bounding box center [332, 486] width 572 height 28
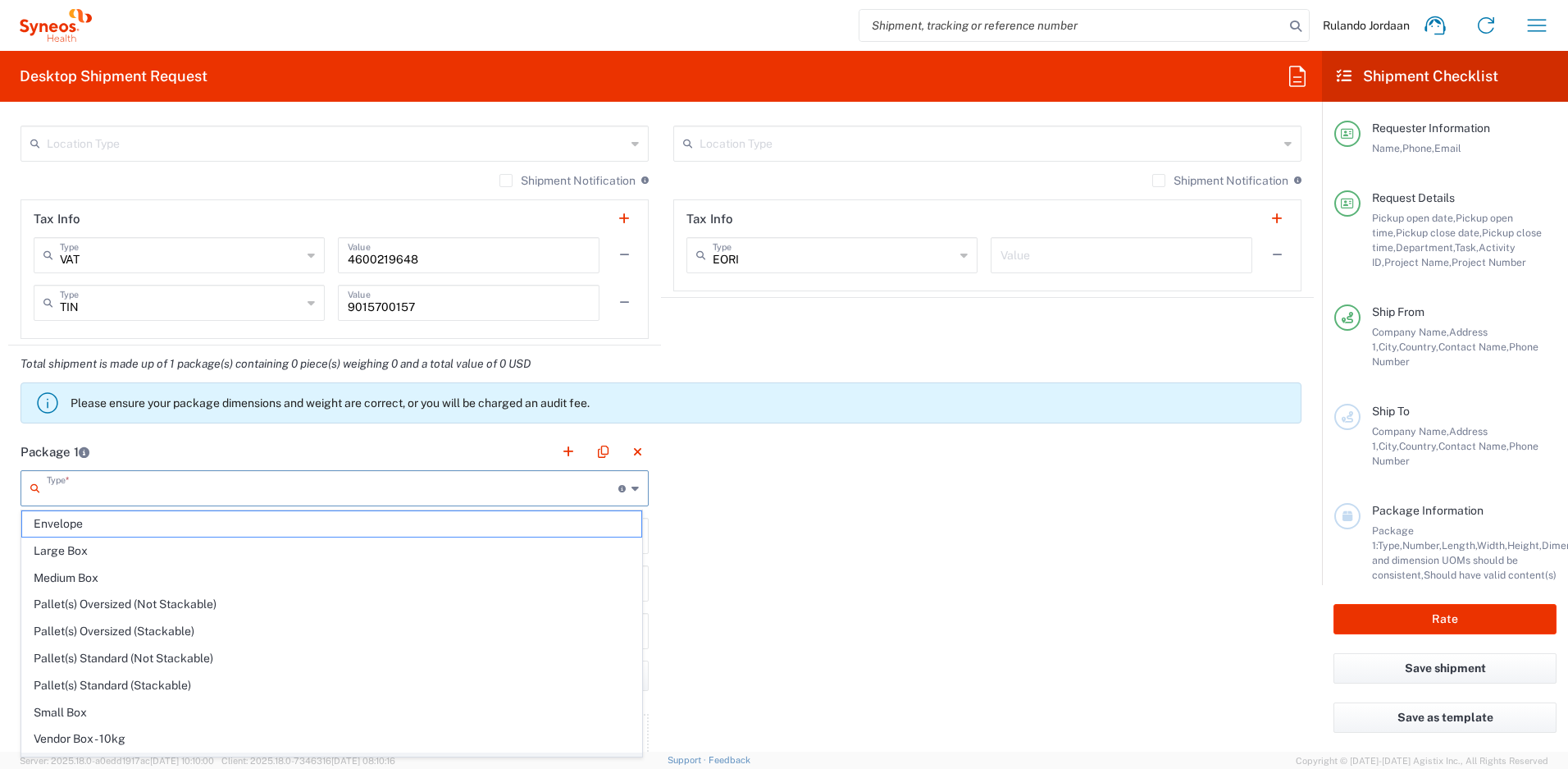
scroll to position [50, 0]
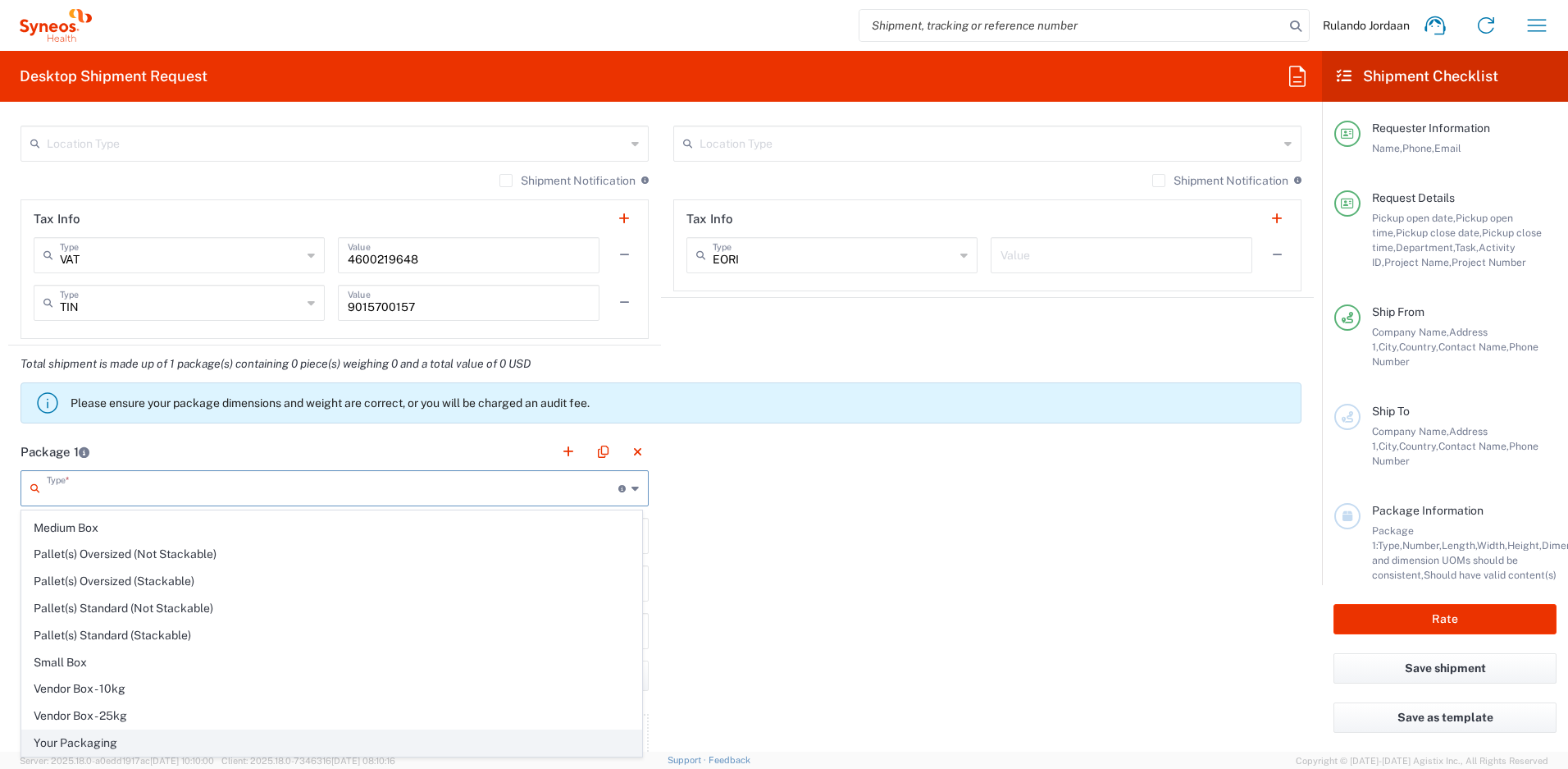
click at [97, 741] on span "Your Packaging" at bounding box center [332, 742] width 620 height 26
type input "Your Packaging"
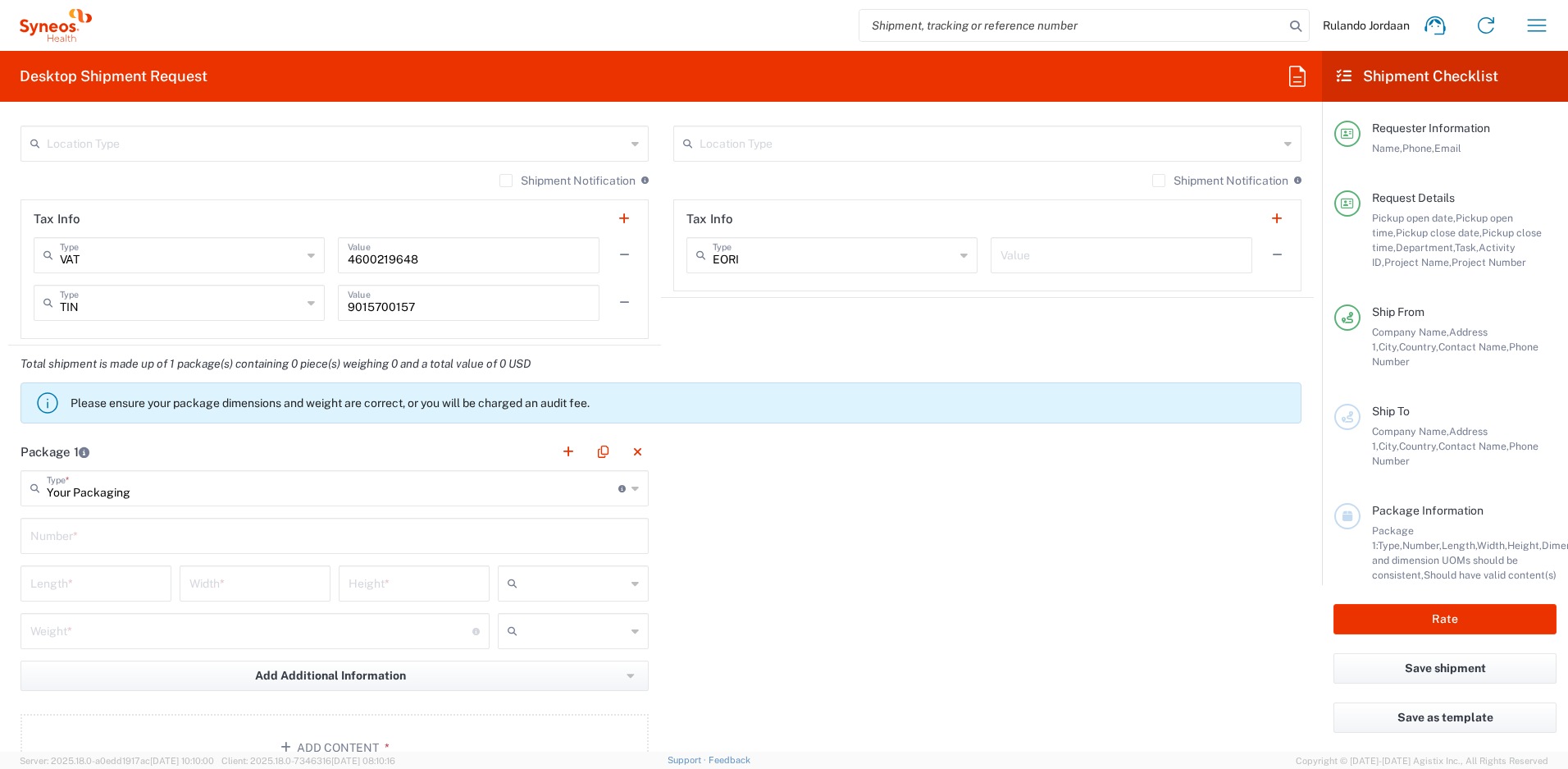
click at [91, 542] on input "text" at bounding box center [334, 534] width 609 height 28
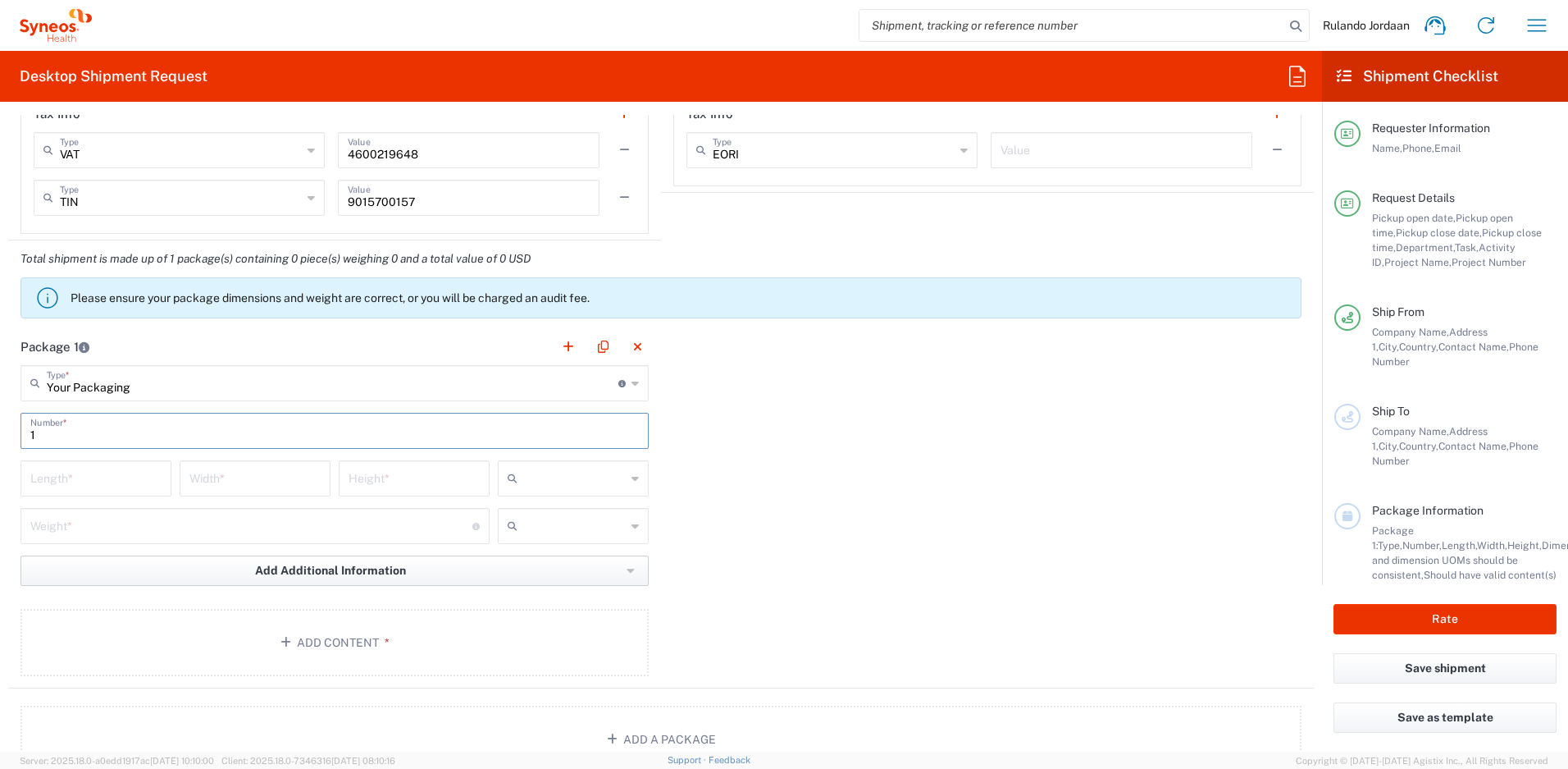
scroll to position [1448, 0]
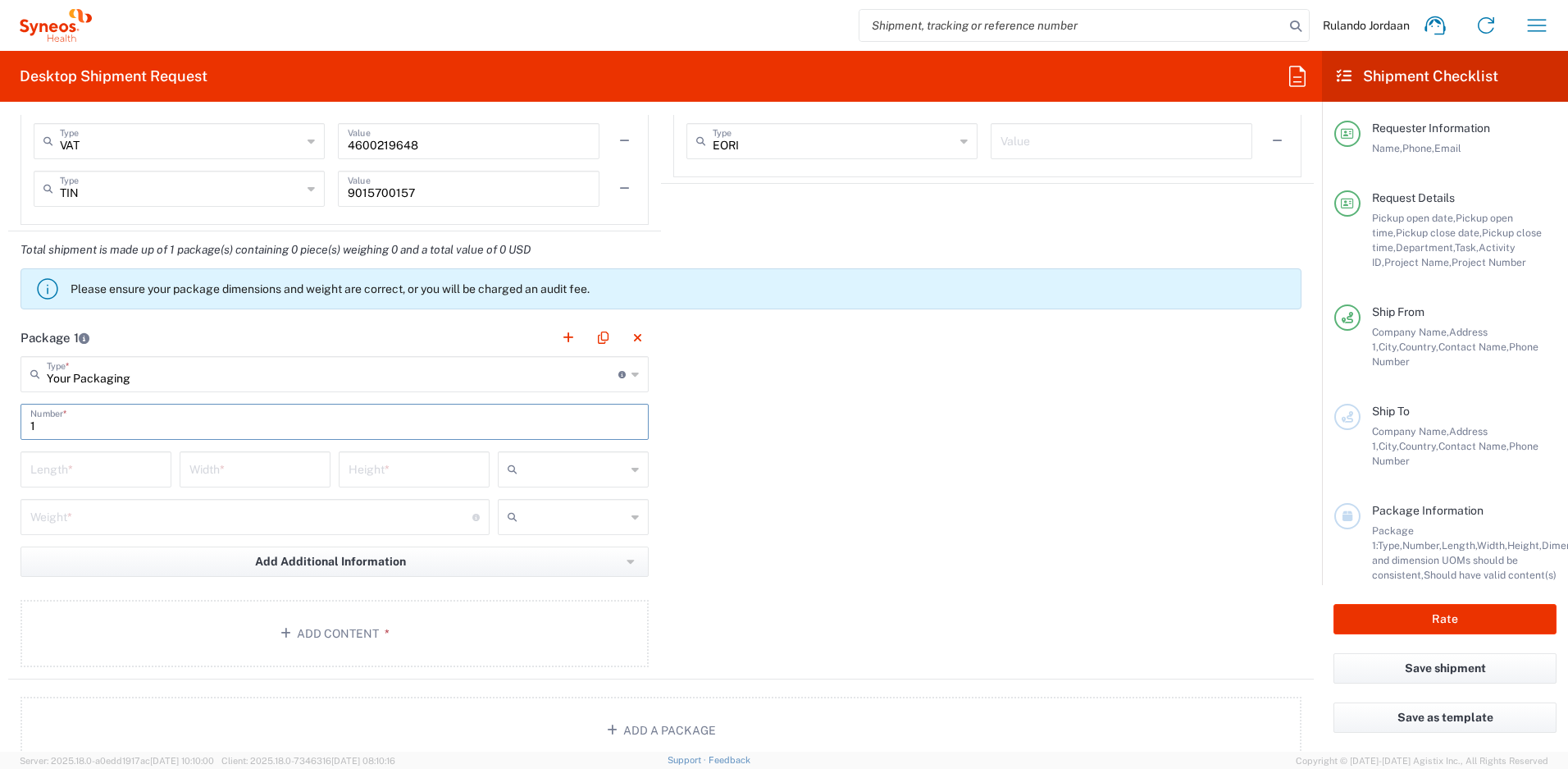
type input "1"
click at [542, 477] on input "text" at bounding box center [575, 469] width 101 height 27
click at [531, 504] on span "cm" at bounding box center [567, 505] width 146 height 26
type input "cm"
click at [528, 507] on input "text" at bounding box center [575, 517] width 101 height 27
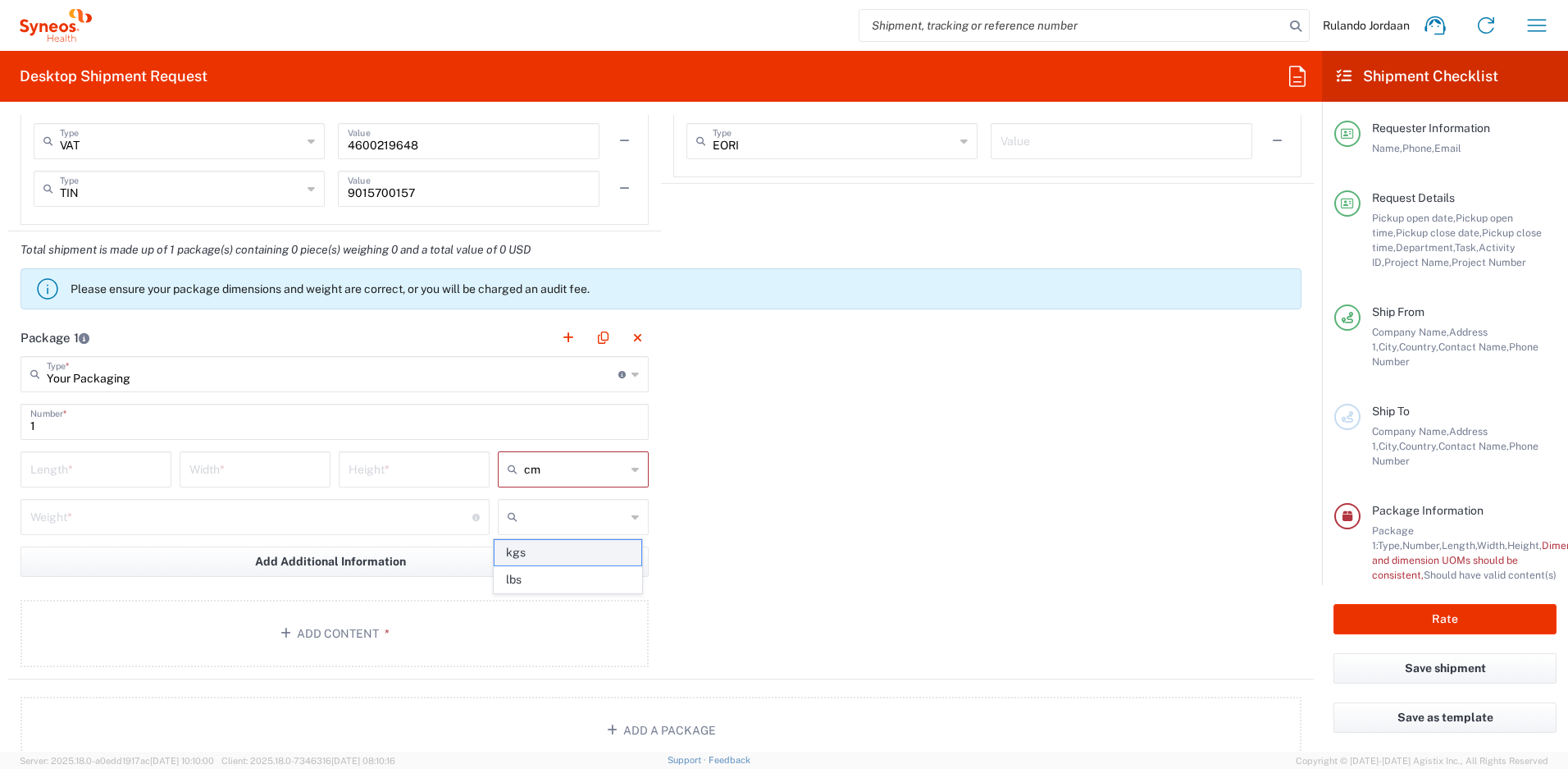
click at [527, 554] on span "kgs" at bounding box center [567, 552] width 146 height 26
type input "kgs"
click at [78, 476] on input "number" at bounding box center [96, 468] width 132 height 28
type input "44"
type input "44.4"
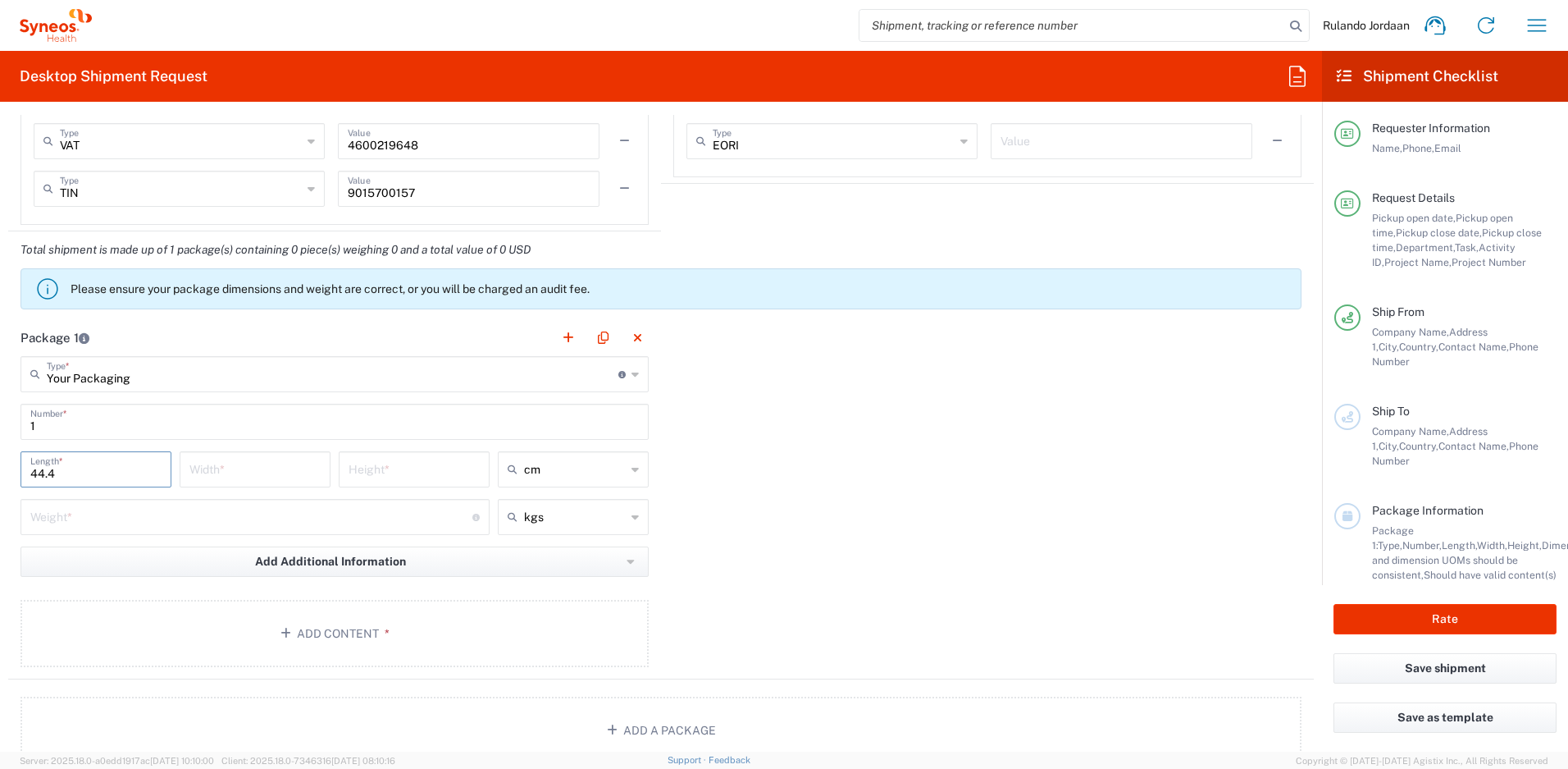
click at [261, 470] on input "number" at bounding box center [255, 468] width 132 height 28
type input "8"
type input "8.0"
click at [388, 461] on input "number" at bounding box center [414, 468] width 132 height 28
type input "29"
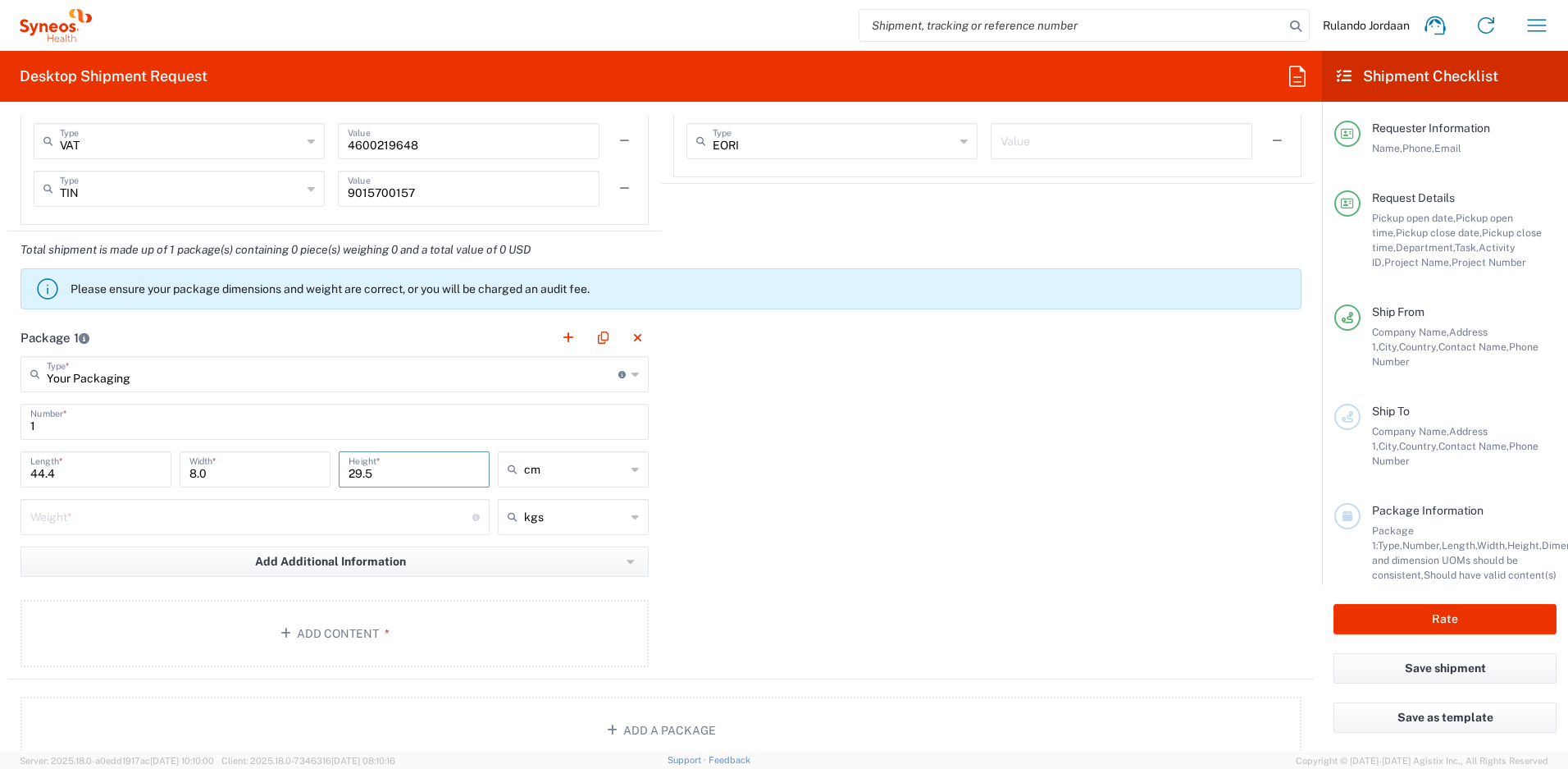
type input "29.5"
click at [150, 517] on input "number" at bounding box center [251, 516] width 442 height 28
drag, startPoint x: 29, startPoint y: 511, endPoint x: -49, endPoint y: 509, distance: 78.0
click at [0, 509] on html "Rulando Jordaan Home Shipment estimator Shipment tracking Desktop shipment requ…" at bounding box center [784, 384] width 1568 height 769
type input "1"
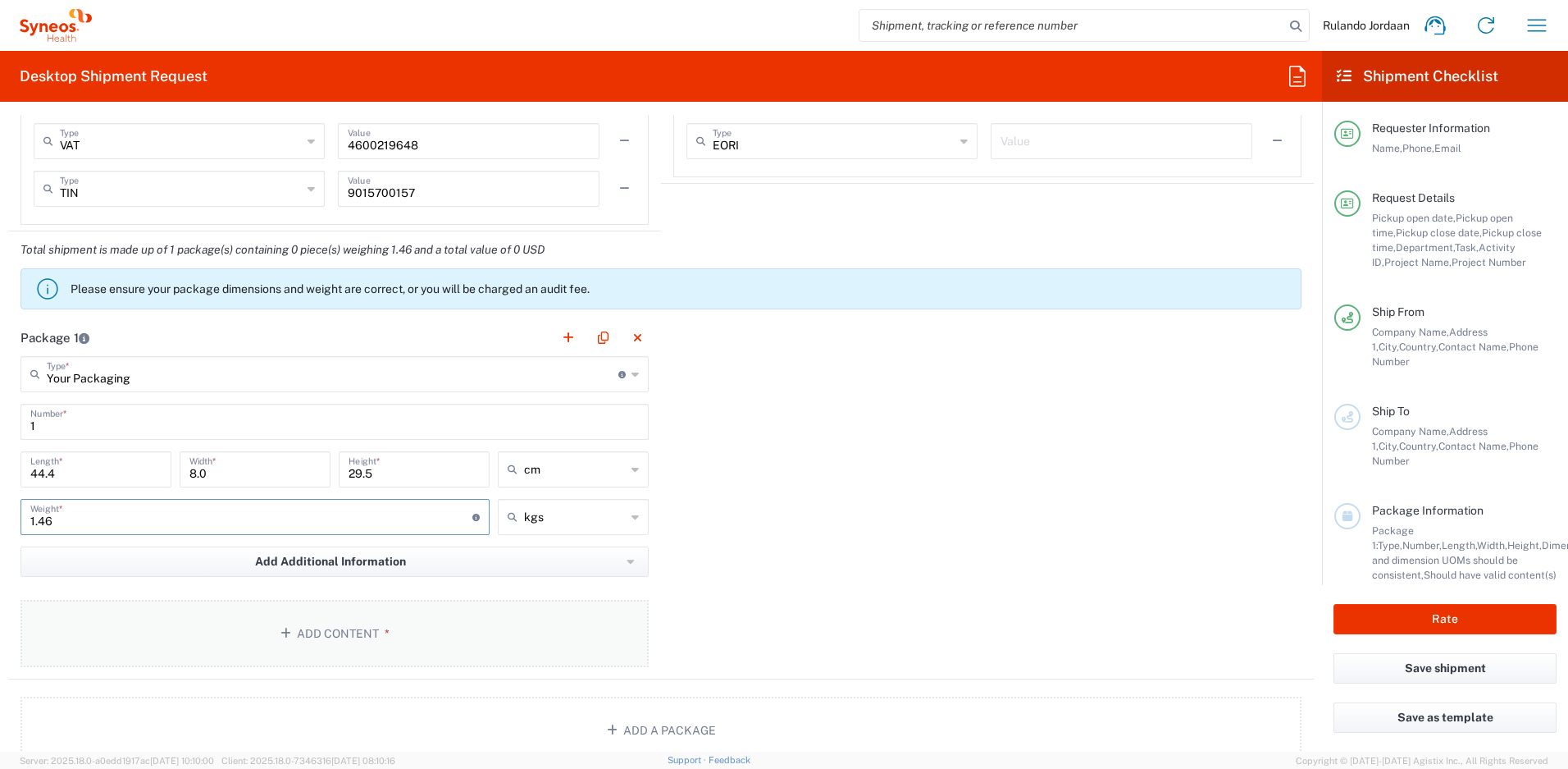
type input "1.46"
click at [264, 632] on button "Add Content *" at bounding box center [334, 633] width 628 height 68
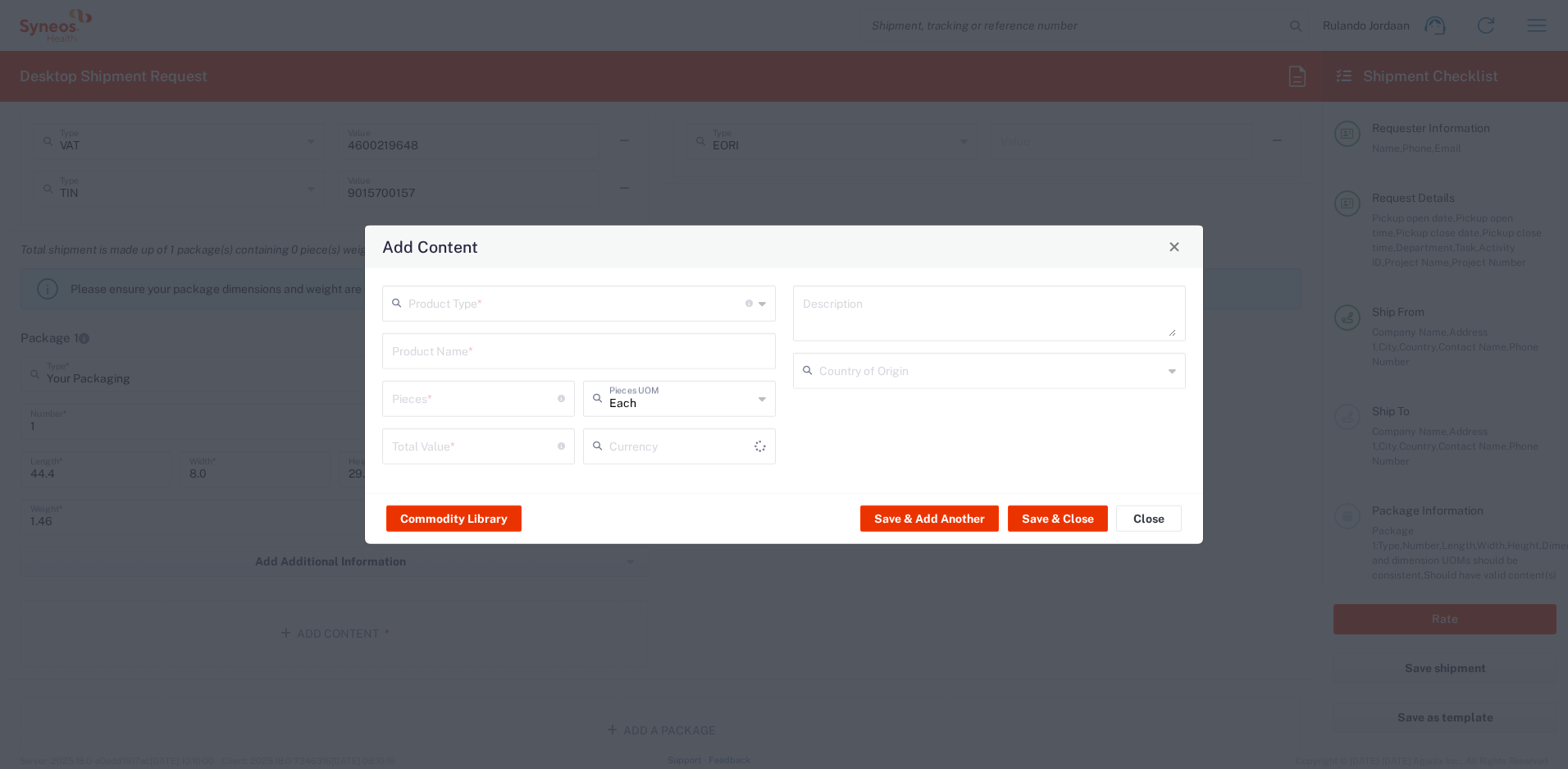
type input "US Dollar"
drag, startPoint x: 567, startPoint y: 311, endPoint x: 554, endPoint y: 312, distance: 13.0
click at [567, 312] on input "text" at bounding box center [576, 301] width 337 height 28
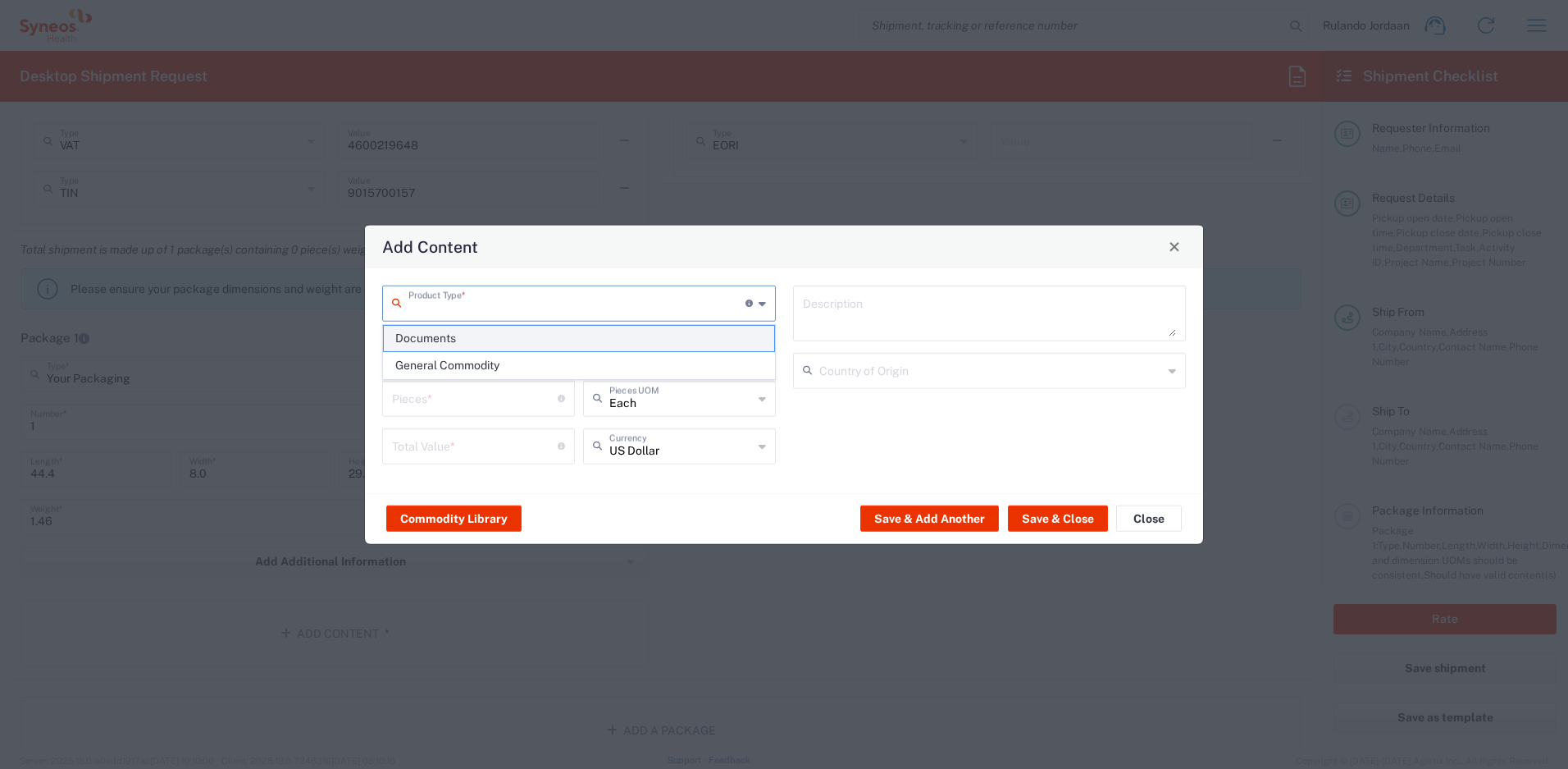
click at [458, 345] on span "Documents" at bounding box center [579, 338] width 390 height 26
type input "Documents"
type input "1"
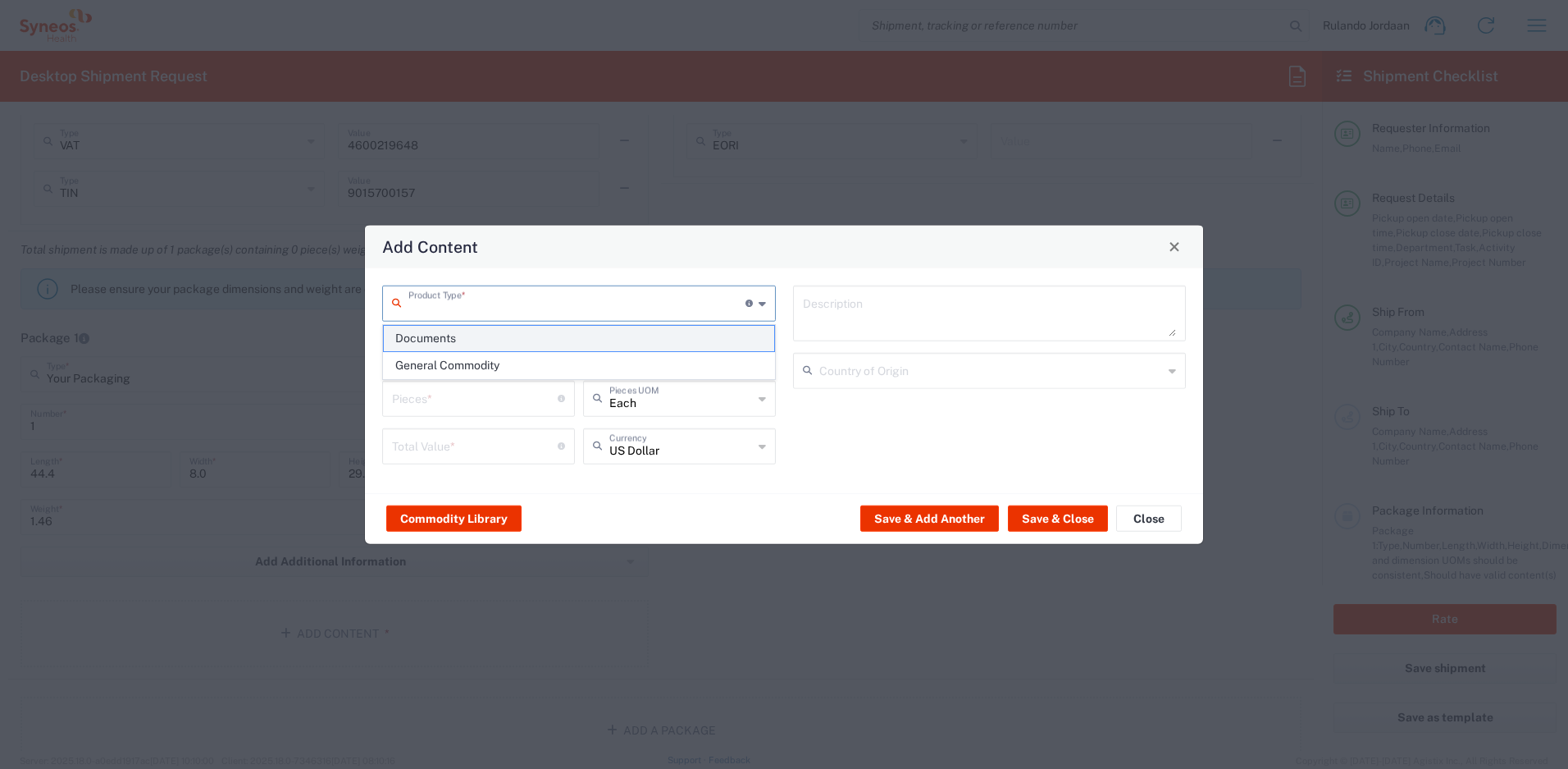
type textarea "Documents"
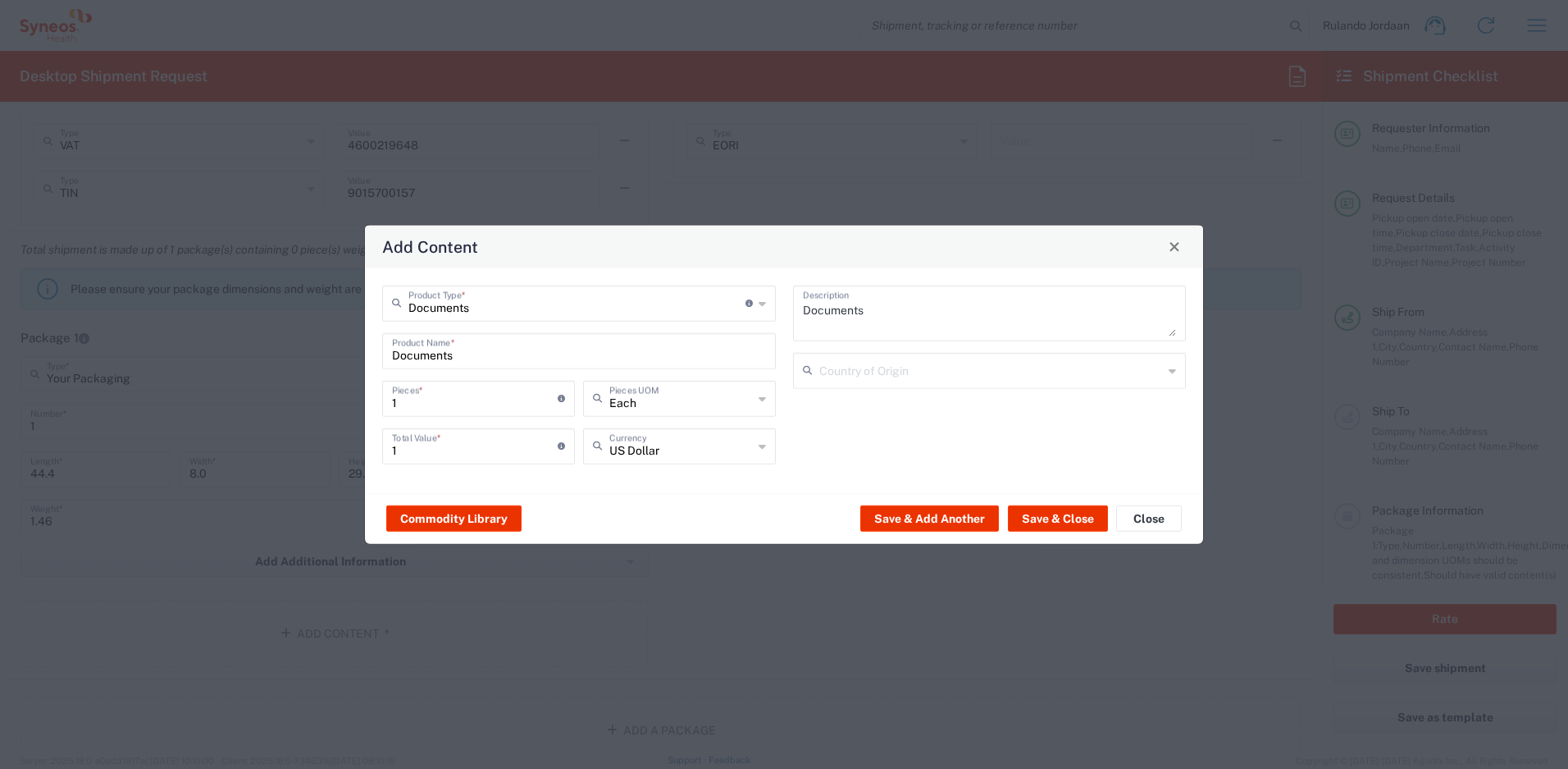
click at [473, 305] on input "Documents" at bounding box center [576, 301] width 337 height 28
click at [444, 353] on span "General Commodity" at bounding box center [579, 365] width 390 height 26
type input "General Commodity"
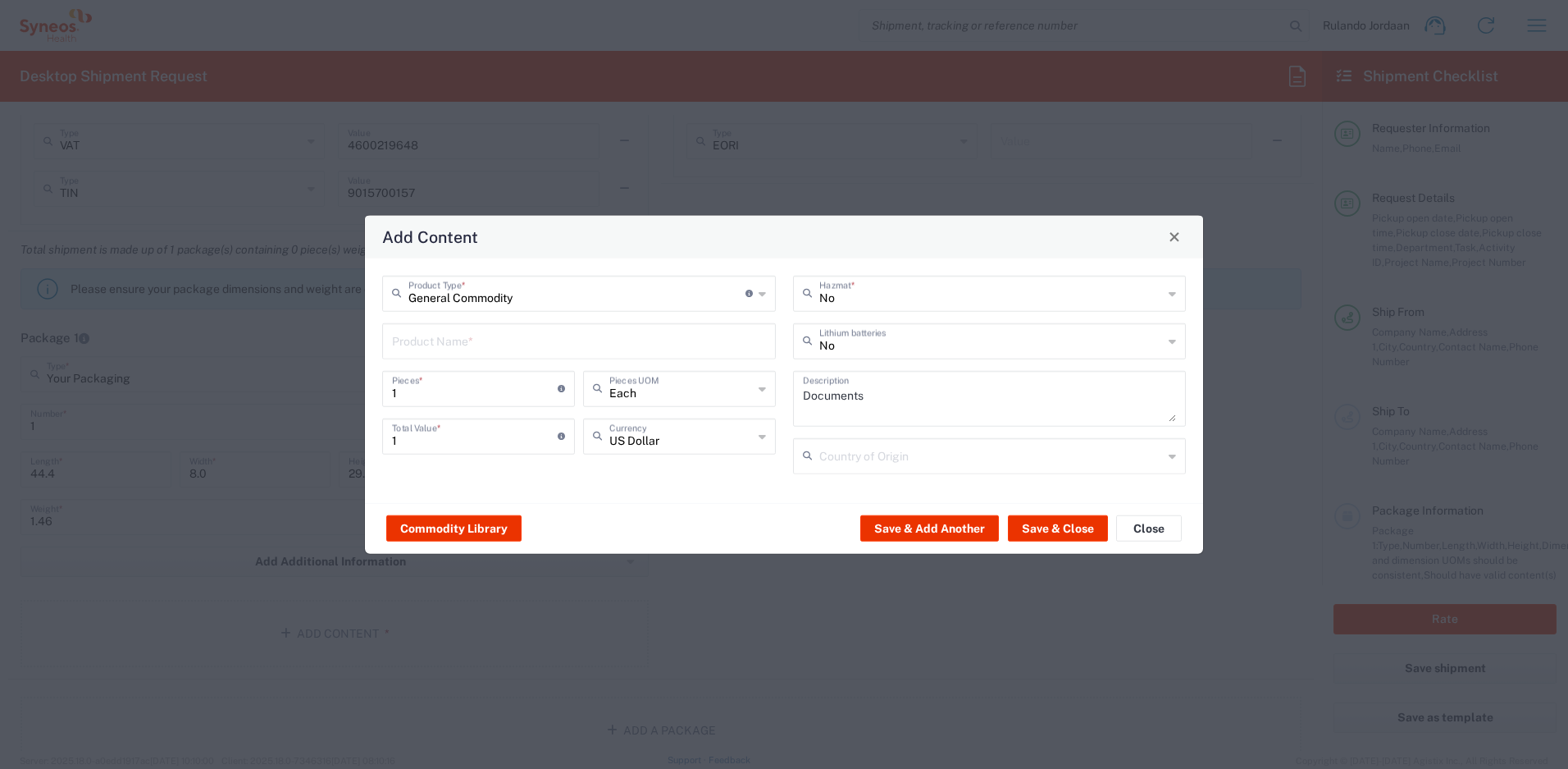
click at [437, 345] on input "text" at bounding box center [579, 339] width 374 height 28
type input "Lenovo T14 Laptop"
drag, startPoint x: 410, startPoint y: 439, endPoint x: 351, endPoint y: 432, distance: 59.4
click at [351, 431] on div "Add Content General Commodity Product Type * Document: Paper document generated…" at bounding box center [784, 384] width 1568 height 769
type input "20000"
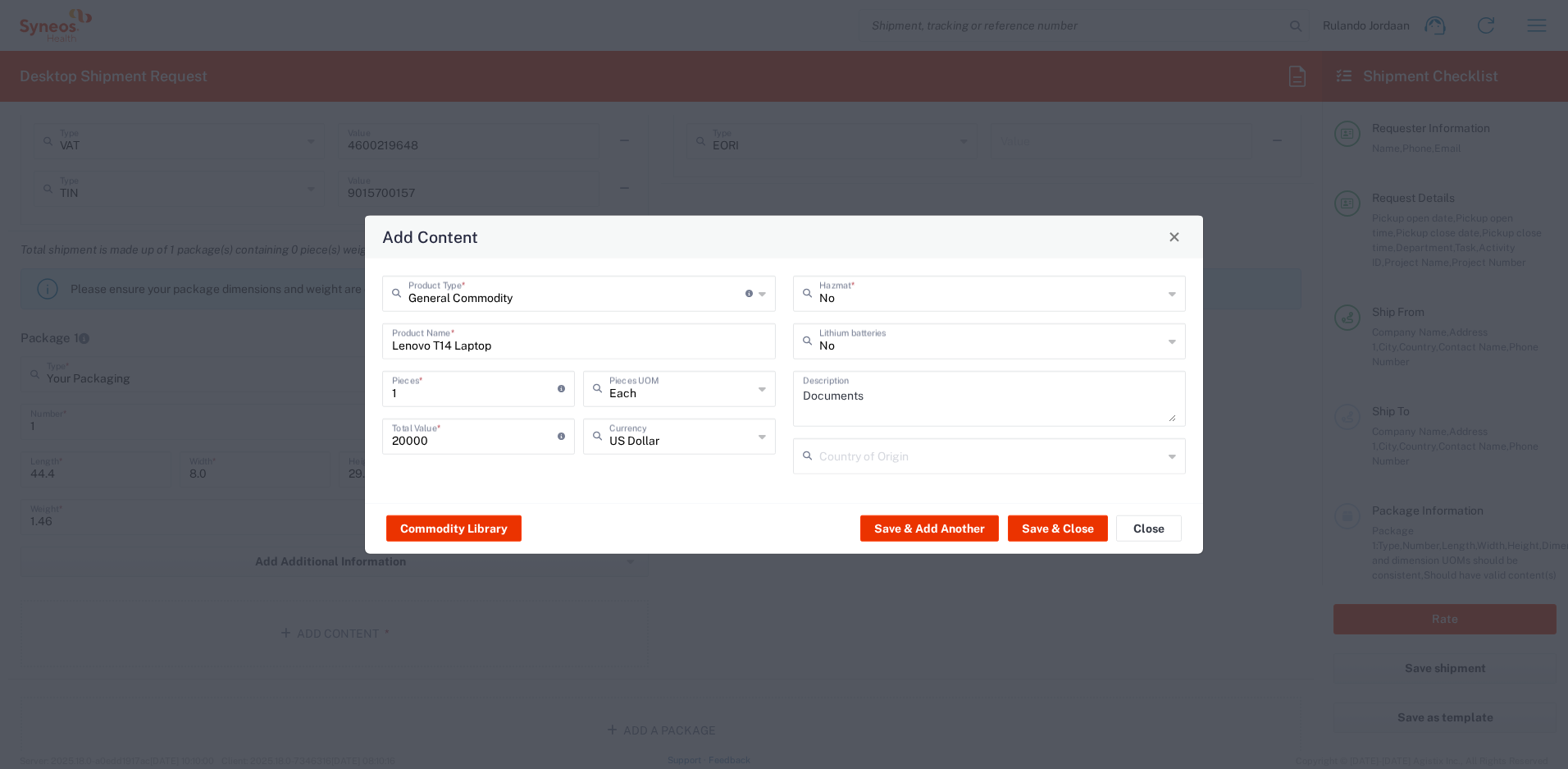
drag, startPoint x: 537, startPoint y: 479, endPoint x: 593, endPoint y: 461, distance: 58.8
click at [537, 479] on div "General Commodity Product Type * Document: Paper document generated internally …" at bounding box center [580, 380] width 411 height 210
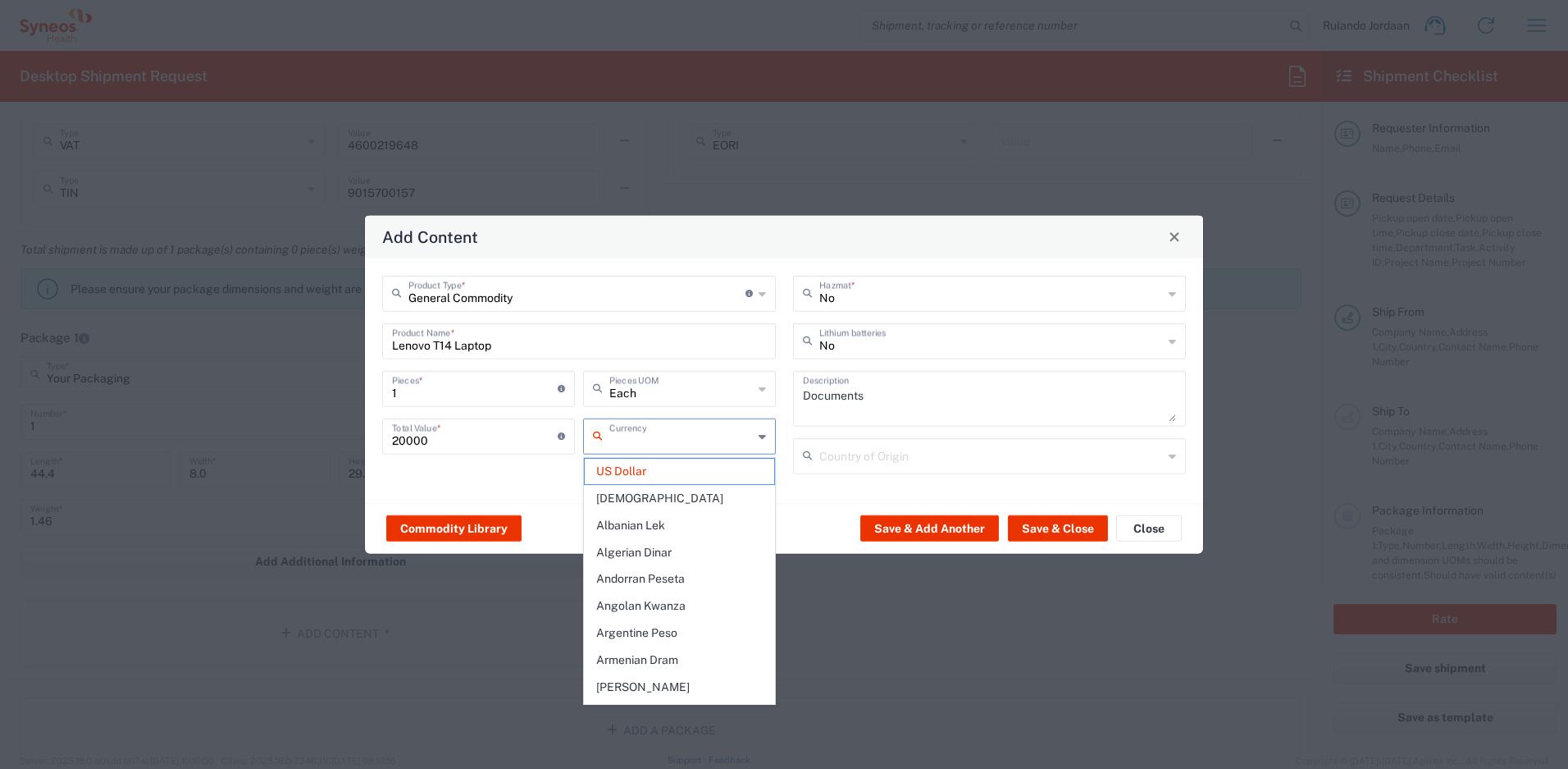
click at [650, 444] on input "text" at bounding box center [681, 434] width 143 height 28
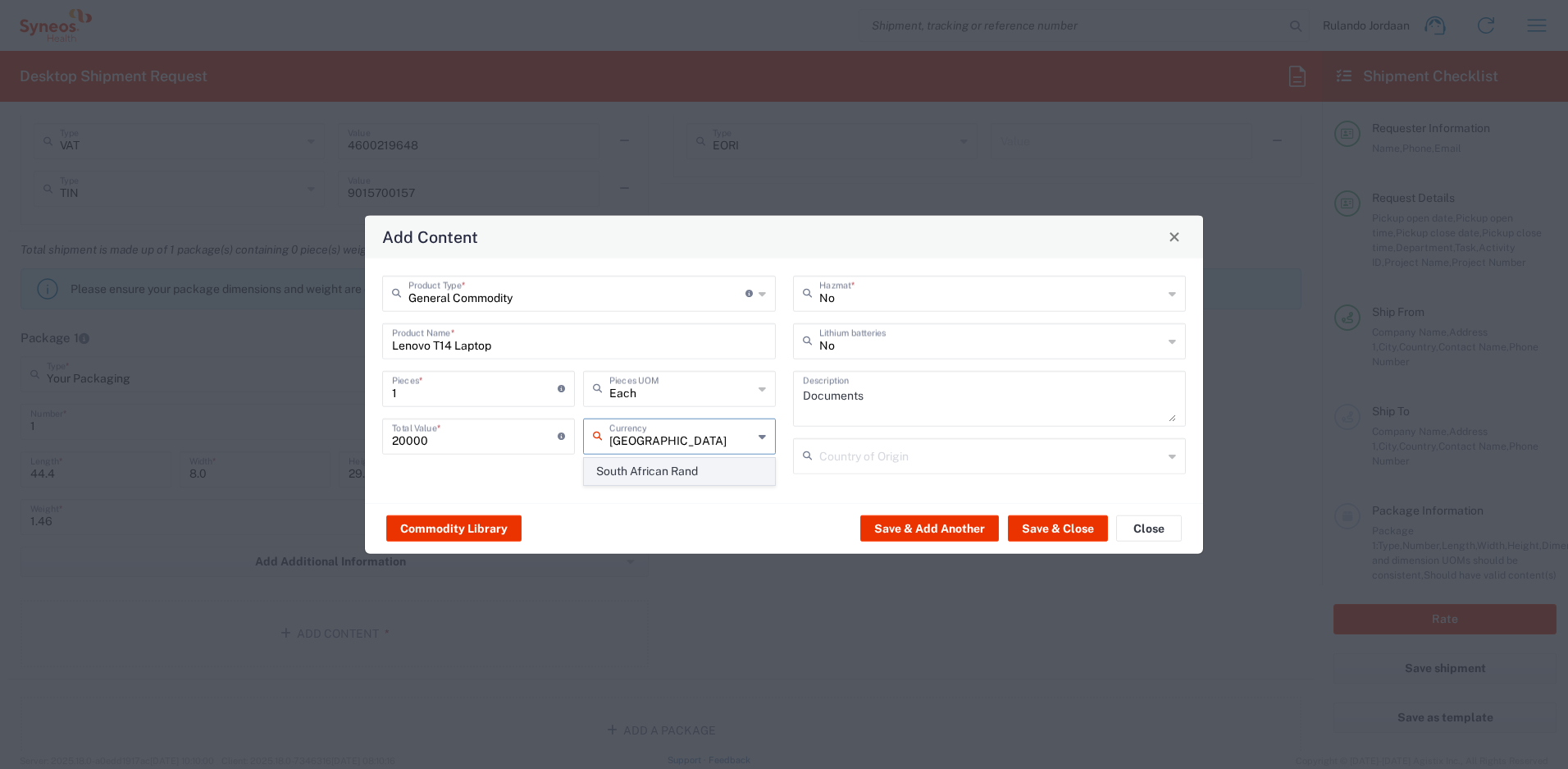
click at [719, 465] on span "South African Rand" at bounding box center [679, 471] width 189 height 26
type input "South African Rand"
click at [1032, 528] on button "Save & Close" at bounding box center [1058, 528] width 100 height 27
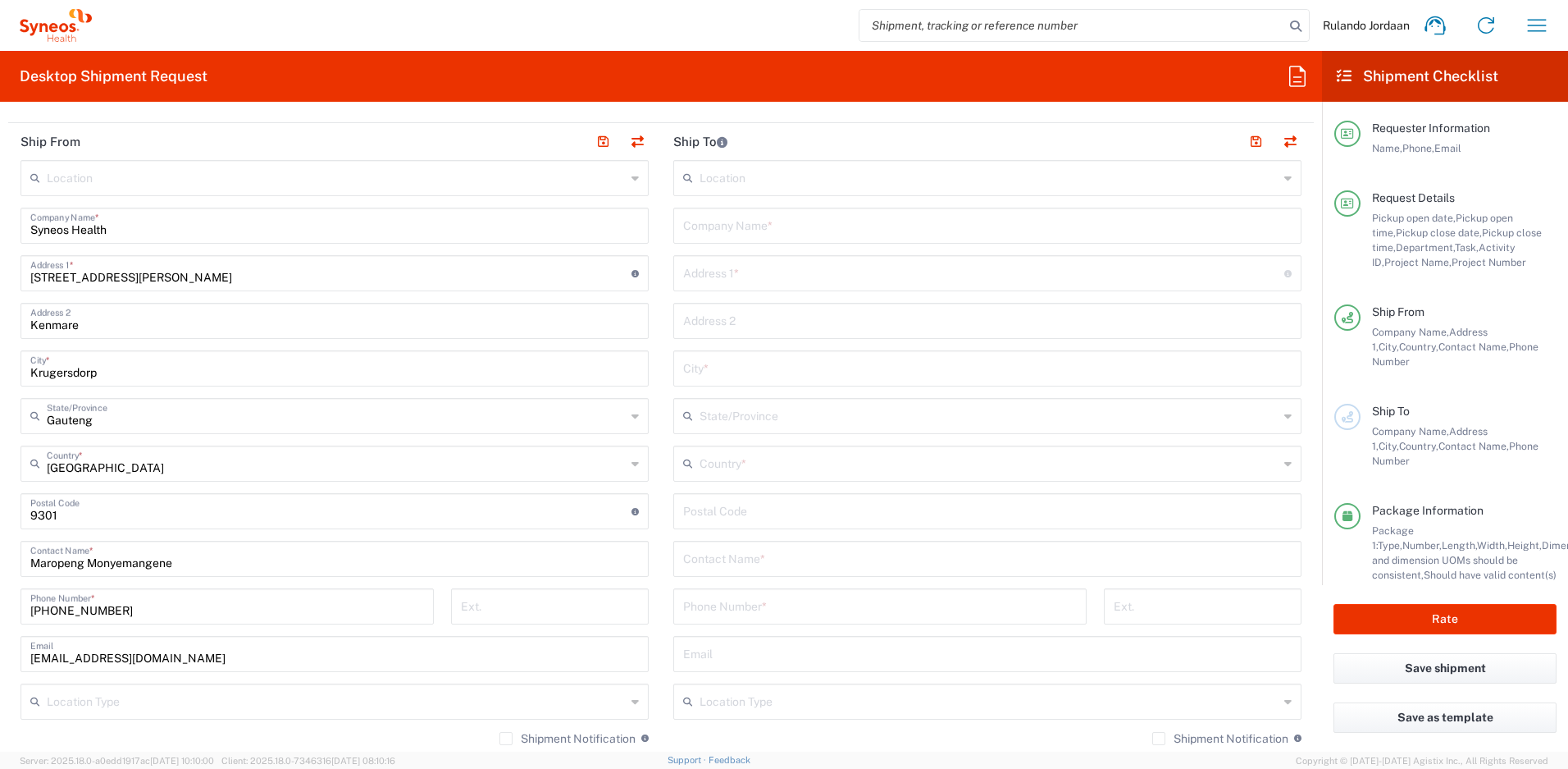
scroll to position [750, 0]
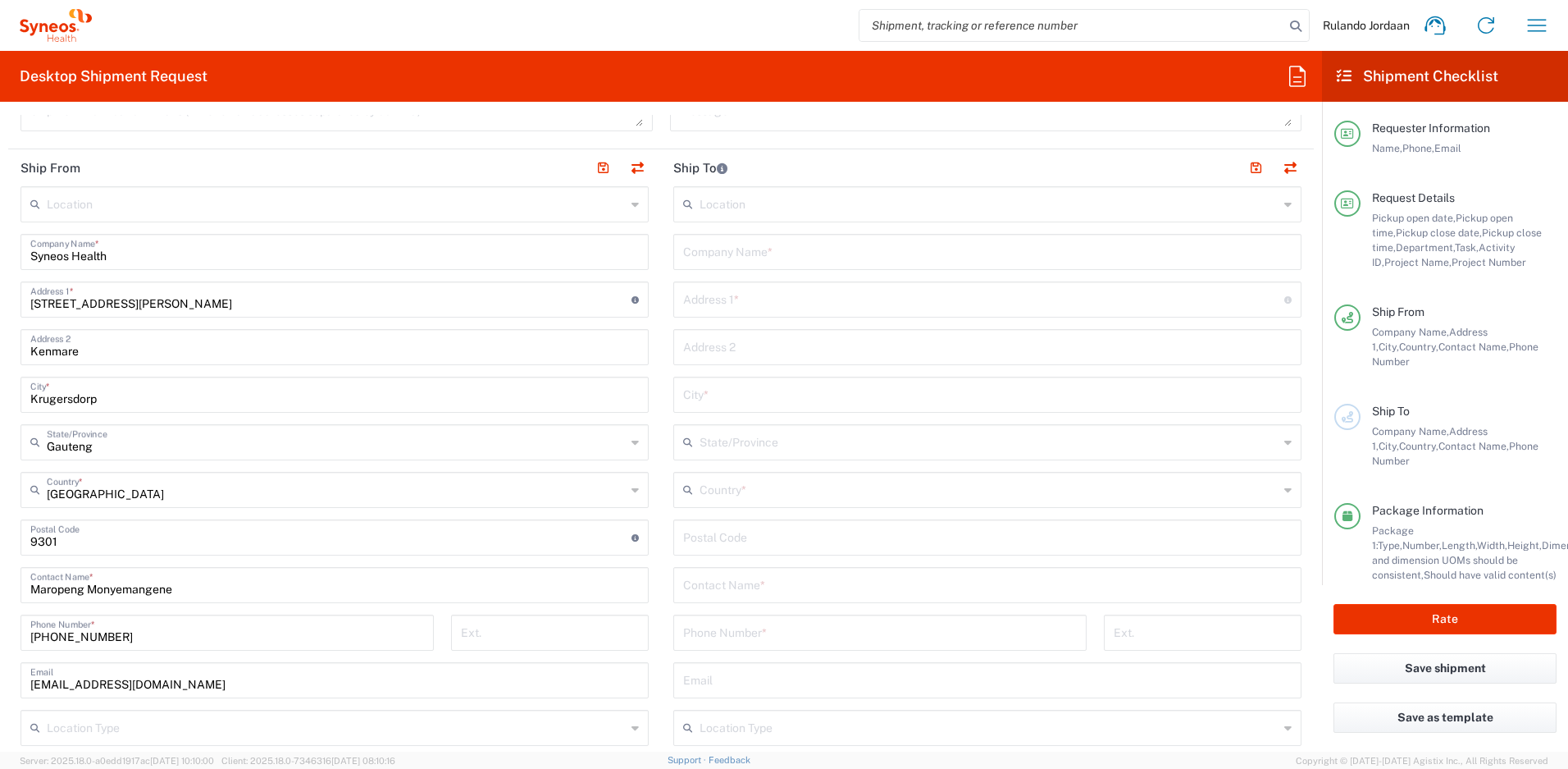
click at [745, 264] on input "text" at bounding box center [988, 251] width 609 height 28
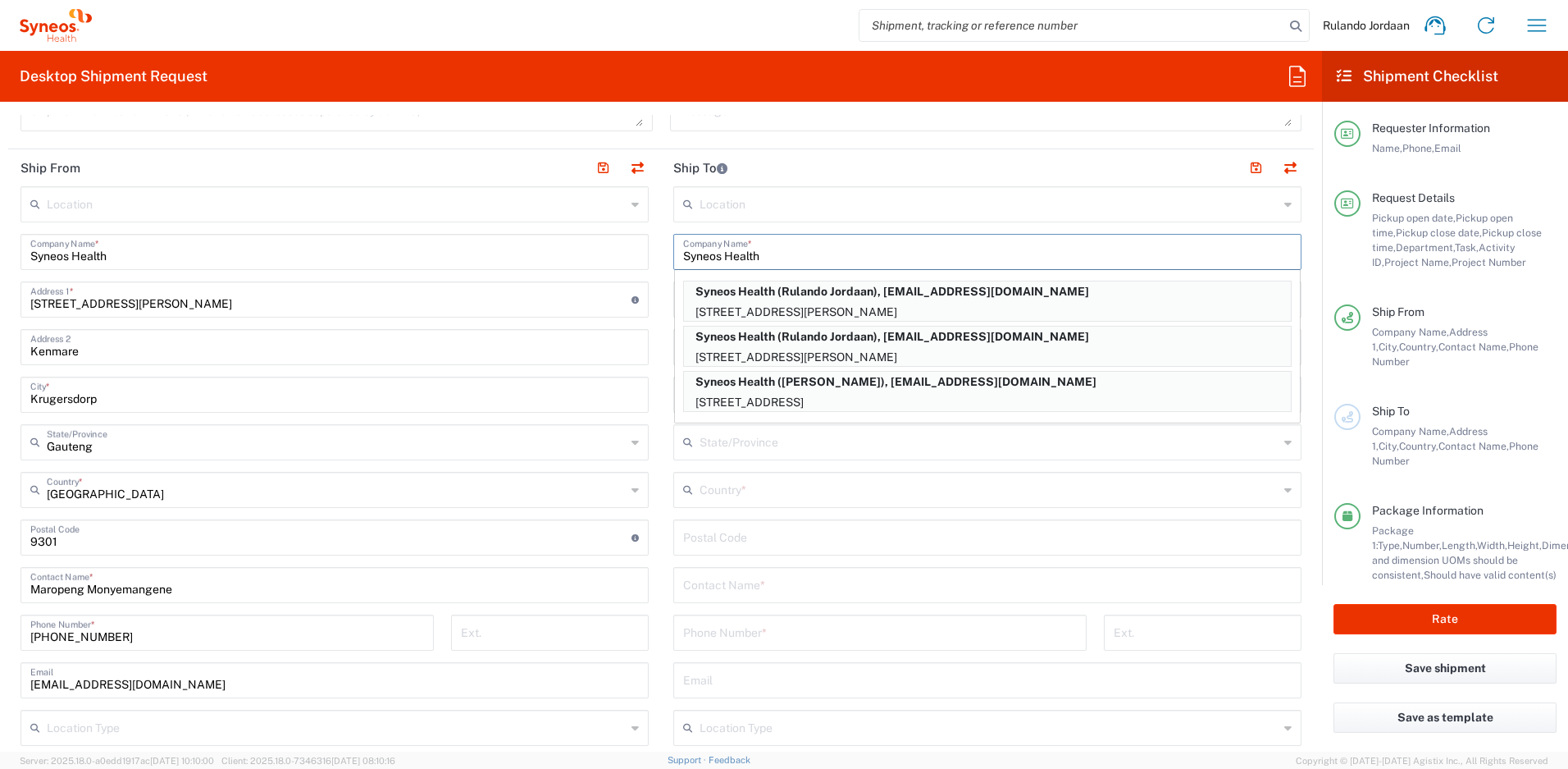
type input "Syneos Health"
click at [661, 304] on main "Location [PERSON_NAME] LLC-[GEOGRAPHIC_DATA] [GEOGRAPHIC_DATA] [GEOGRAPHIC_DATA…" at bounding box center [988, 530] width 652 height 689
click at [661, 301] on agx-form-section "Ship To Location [PERSON_NAME] LLC-[GEOGRAPHIC_DATA] [GEOGRAPHIC_DATA] [GEOGRAP…" at bounding box center [988, 516] width 652 height 733
click at [690, 503] on div "Country *" at bounding box center [988, 490] width 628 height 36
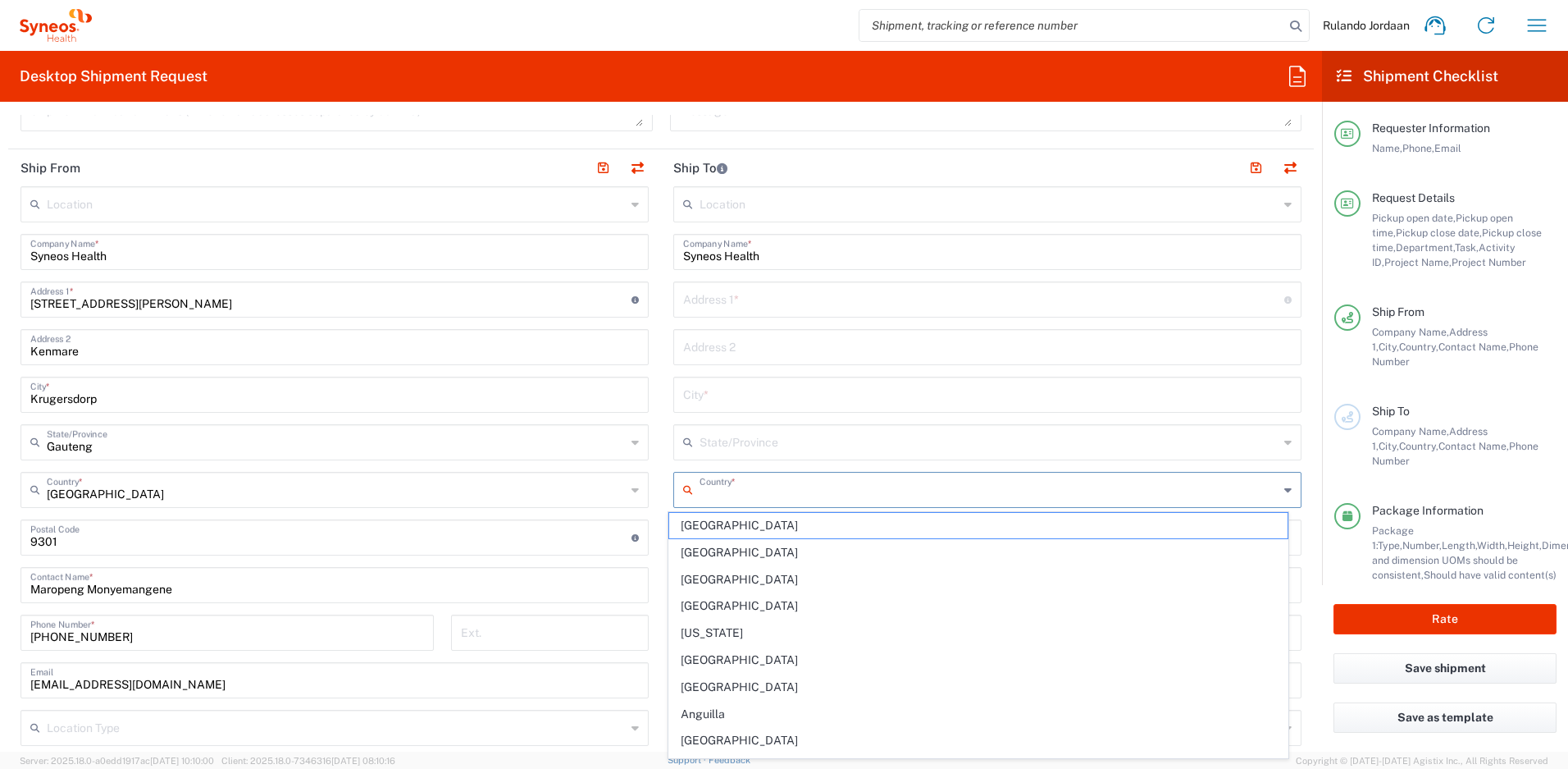
click at [714, 493] on input "text" at bounding box center [988, 488] width 579 height 28
click at [710, 299] on input "text" at bounding box center [984, 298] width 601 height 28
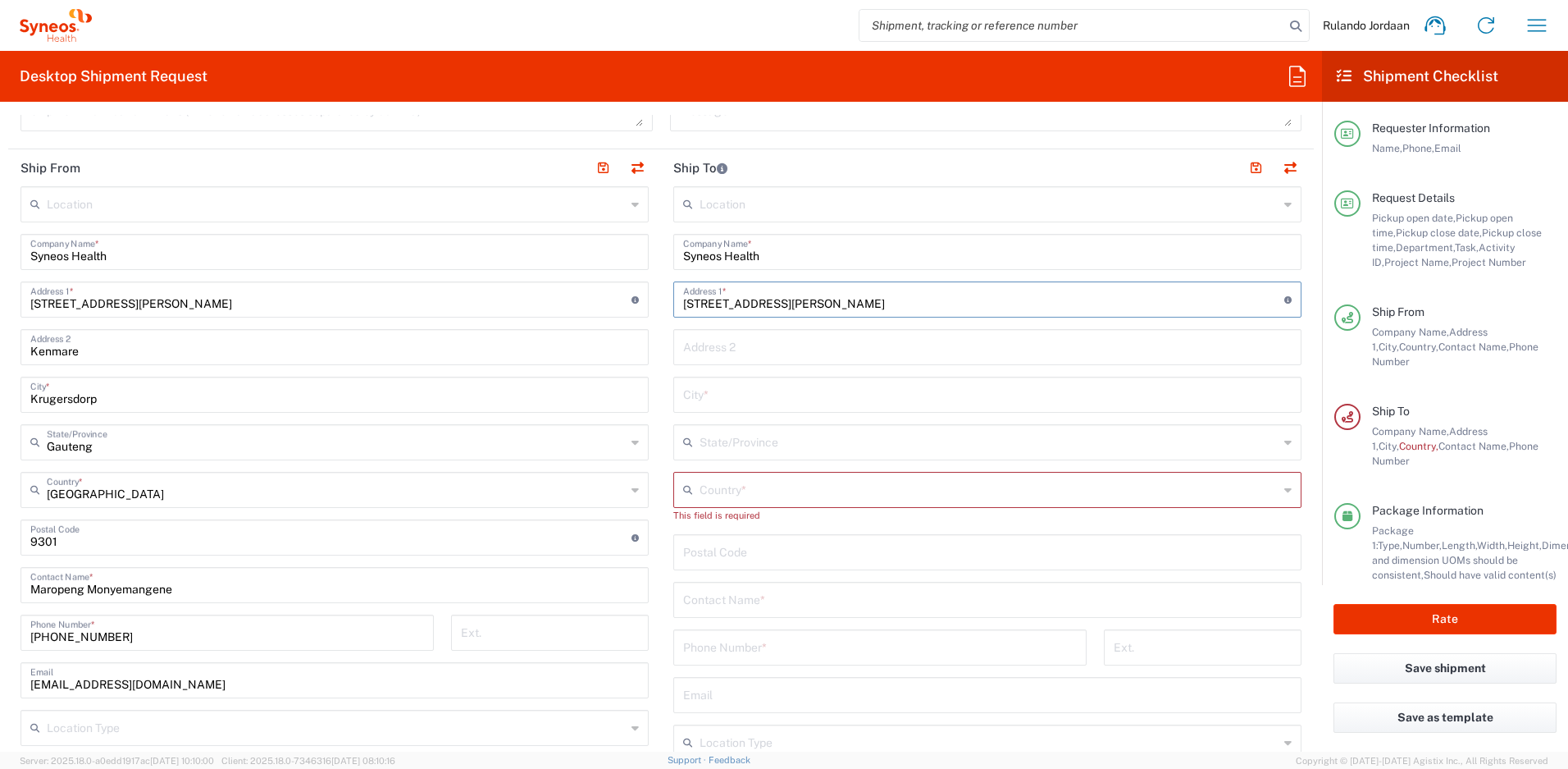
type input "[STREET_ADDRESS][PERSON_NAME]"
click at [652, 328] on main "Location [PERSON_NAME] LLC-[GEOGRAPHIC_DATA] [GEOGRAPHIC_DATA] [GEOGRAPHIC_DATA…" at bounding box center [334, 554] width 652 height 737
click at [698, 350] on input "text" at bounding box center [988, 346] width 609 height 28
click at [692, 343] on input "PArk West" at bounding box center [988, 346] width 609 height 28
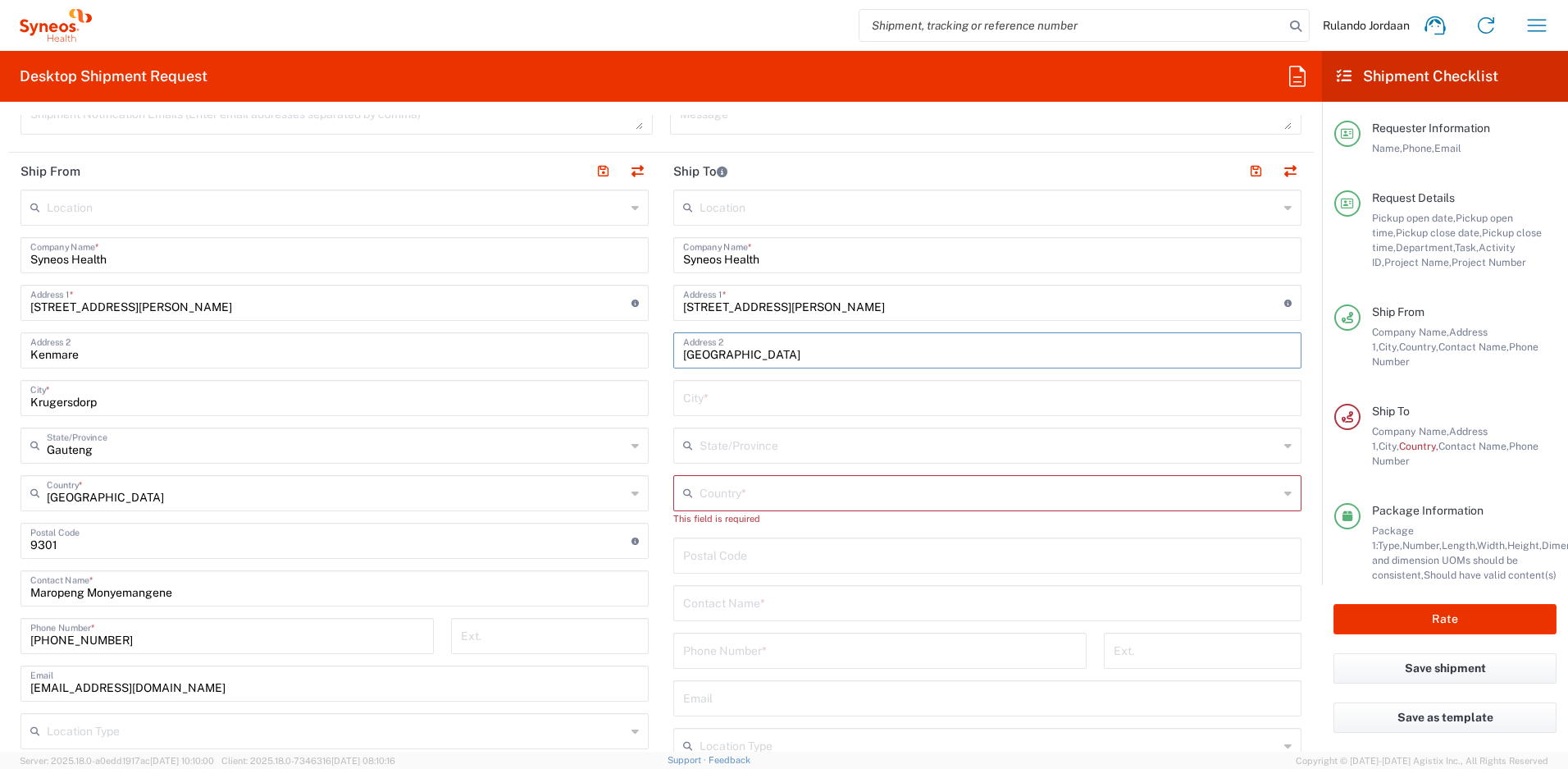
type input "[GEOGRAPHIC_DATA]"
click at [862, 406] on input "text" at bounding box center [988, 397] width 609 height 28
click at [754, 484] on agx-dropdown-input "Country * [GEOGRAPHIC_DATA] [GEOGRAPHIC_DATA] [GEOGRAPHIC_DATA] [GEOGRAPHIC_DAT…" at bounding box center [988, 493] width 628 height 36
type input "[GEOGRAPHIC_DATA]"
click at [732, 467] on span "[GEOGRAPHIC_DATA]" at bounding box center [979, 475] width 620 height 26
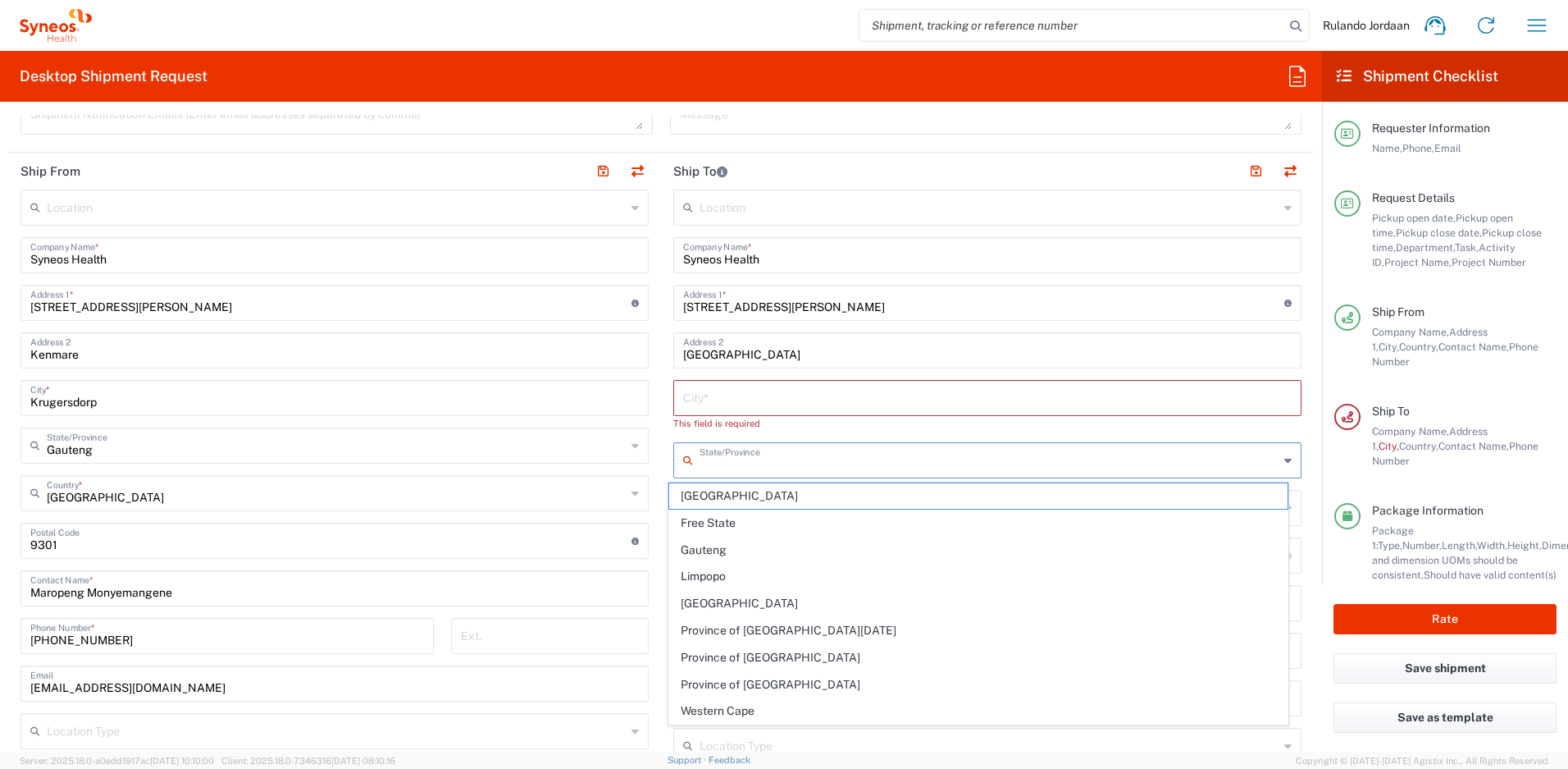
click at [701, 463] on input "text" at bounding box center [988, 459] width 579 height 28
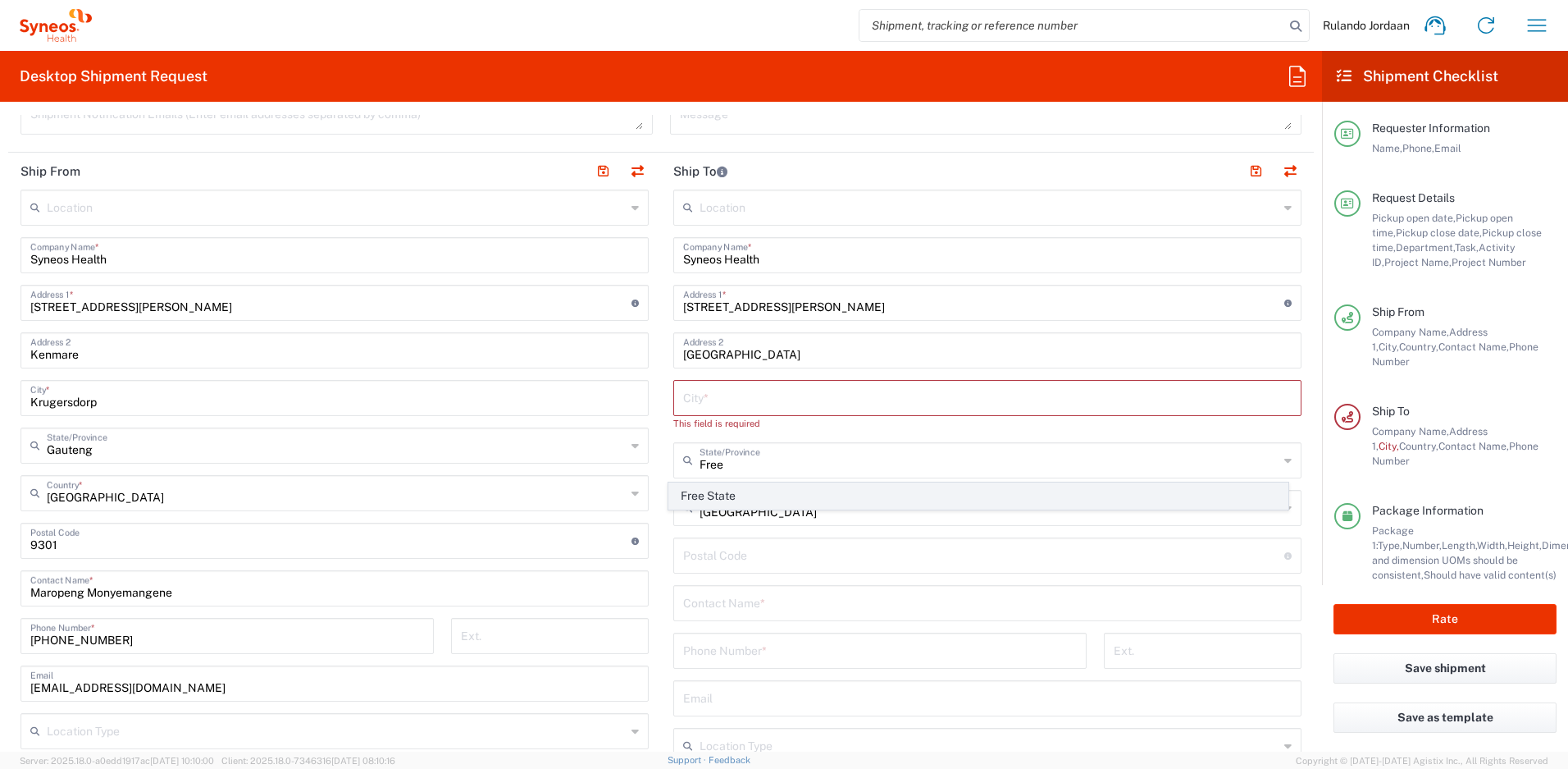
click at [790, 495] on span "Free State" at bounding box center [979, 495] width 620 height 26
type input "Free State"
click at [716, 399] on input "text" at bounding box center [988, 397] width 609 height 28
click at [716, 399] on input "text" at bounding box center [988, 397] width 609 height 28
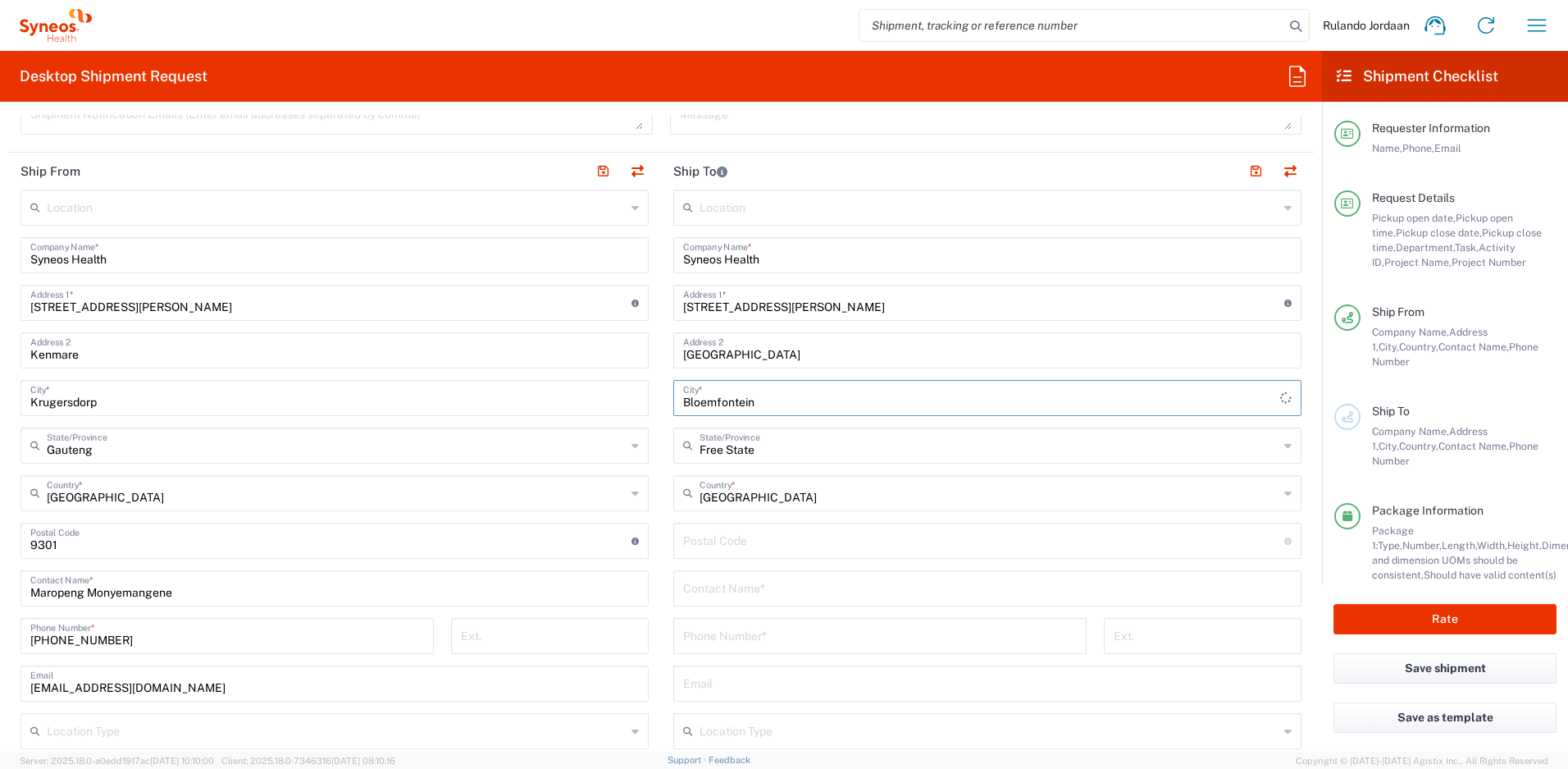
type input "Bloemfontein"
drag, startPoint x: 650, startPoint y: 429, endPoint x: 657, endPoint y: 451, distance: 23.1
click at [650, 429] on main "Location [PERSON_NAME] LLC-[GEOGRAPHIC_DATA] [GEOGRAPHIC_DATA] [GEOGRAPHIC_DATA…" at bounding box center [334, 557] width 652 height 737
click at [726, 553] on input "undefined" at bounding box center [984, 540] width 601 height 28
type input "9301"
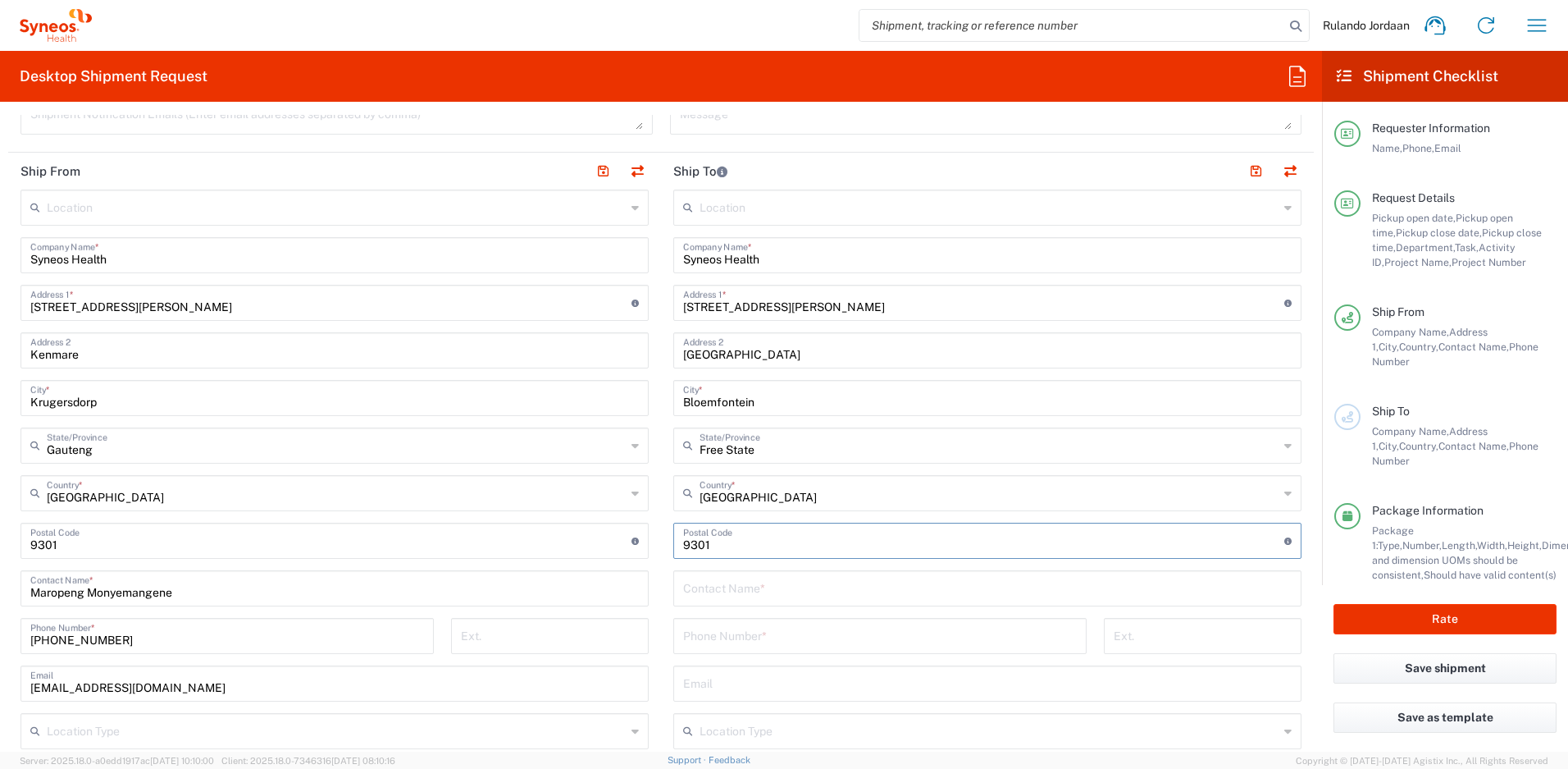
click at [652, 412] on main "Location [PERSON_NAME] LLC-[GEOGRAPHIC_DATA] [GEOGRAPHIC_DATA] [GEOGRAPHIC_DATA…" at bounding box center [334, 557] width 652 height 737
click at [744, 597] on input "text" at bounding box center [988, 587] width 609 height 28
click at [711, 591] on input "text" at bounding box center [988, 587] width 609 height 28
click at [793, 588] on input "text" at bounding box center [988, 587] width 609 height 28
click at [806, 483] on input "[GEOGRAPHIC_DATA]" at bounding box center [988, 492] width 579 height 28
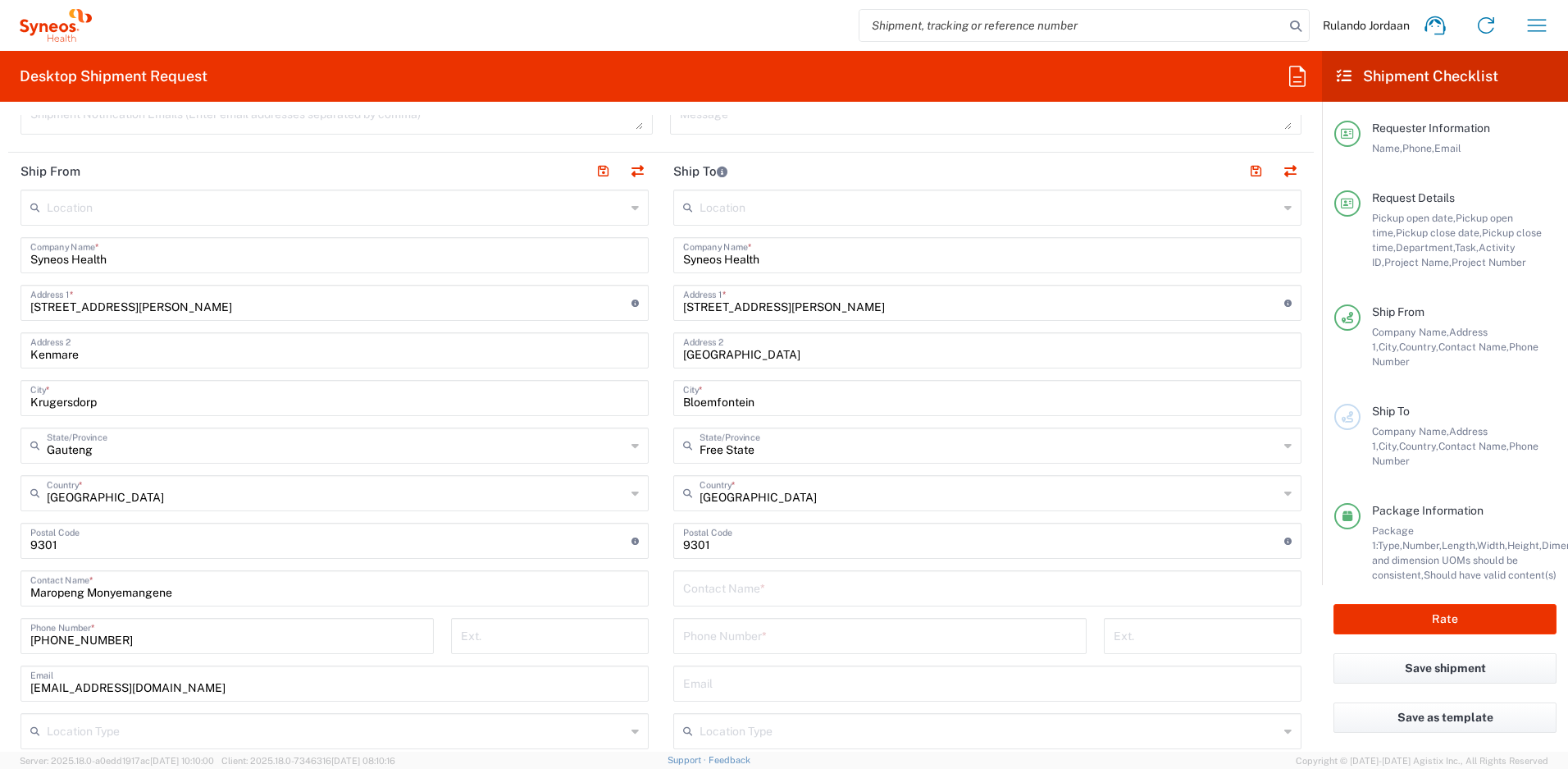
type input "[GEOGRAPHIC_DATA]"
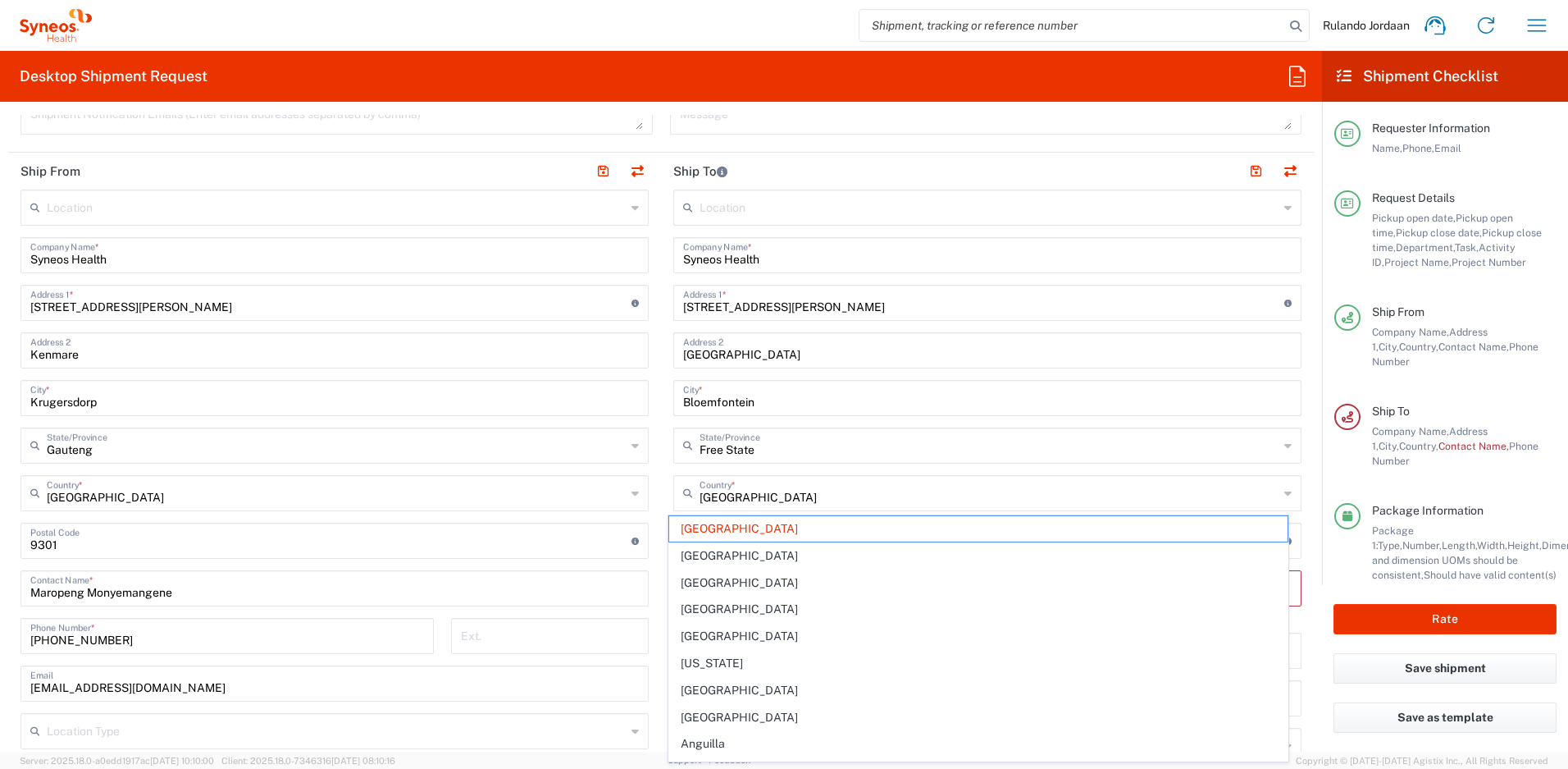
click at [692, 621] on div "Location [PERSON_NAME] LLC-[GEOGRAPHIC_DATA] [GEOGRAPHIC_DATA] [GEOGRAPHIC_DATA…" at bounding box center [988, 541] width 628 height 704
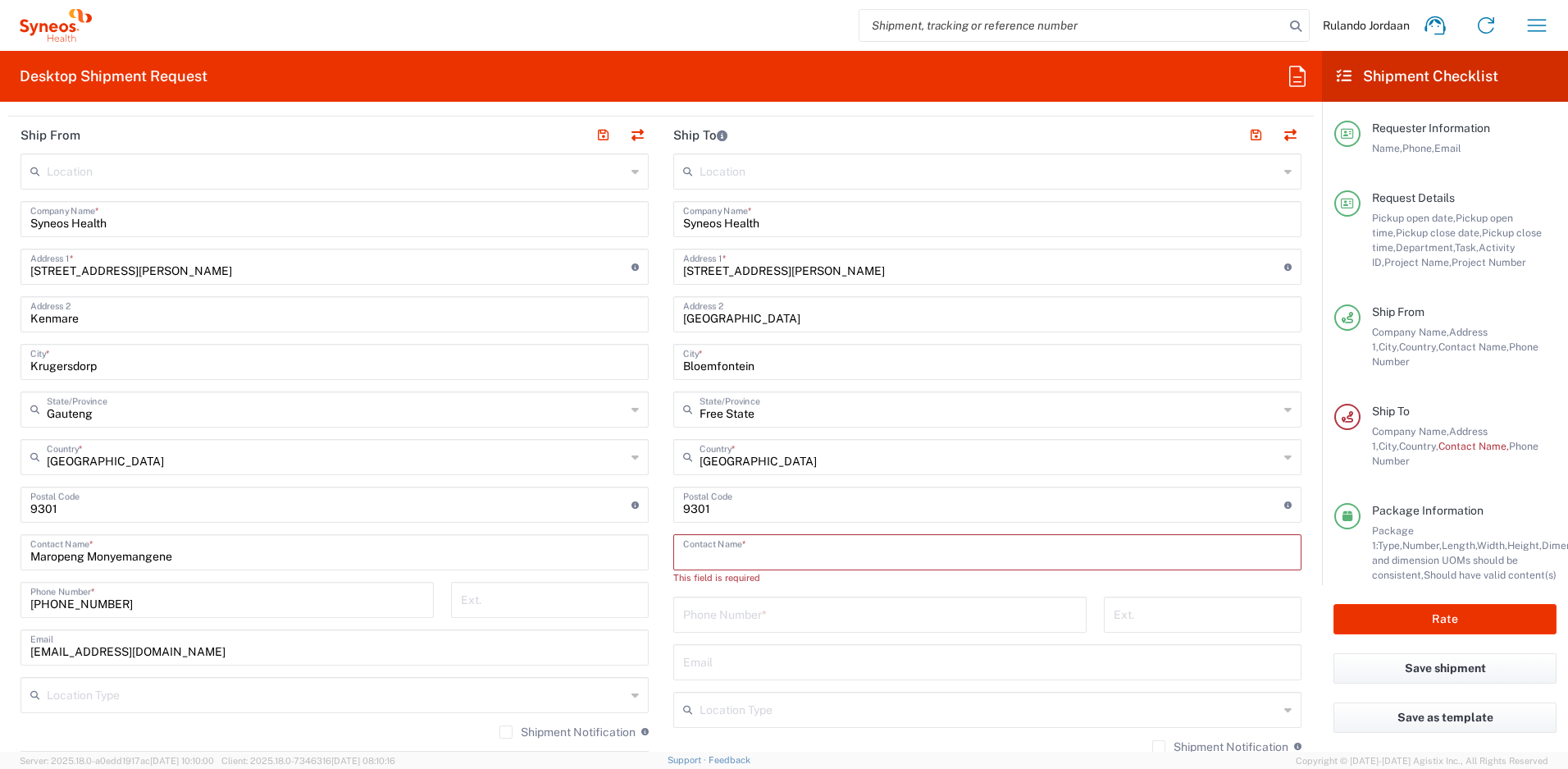
click at [720, 560] on input "text" at bounding box center [988, 550] width 609 height 28
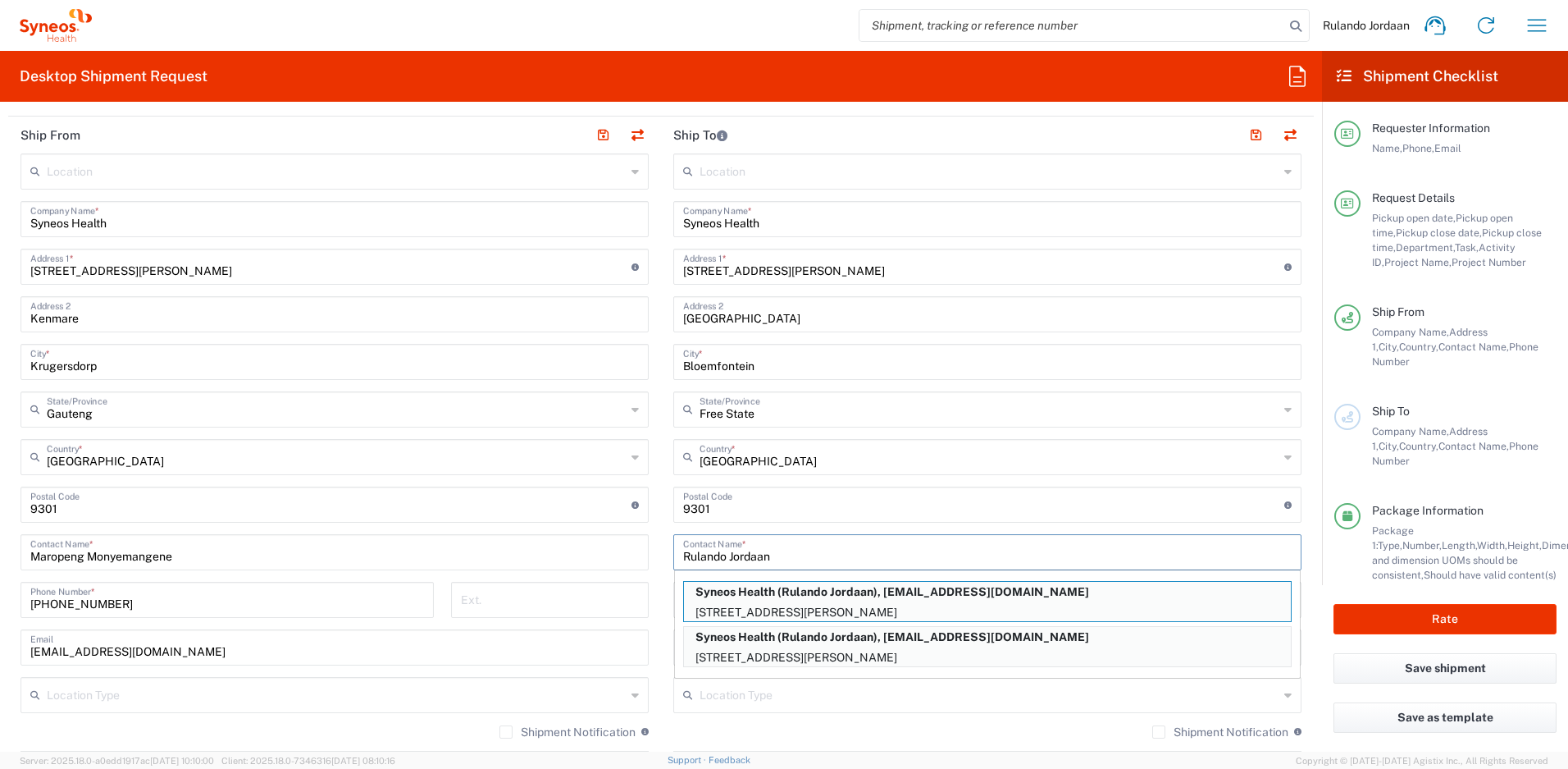
type input "Rulando Jordaan"
click at [661, 490] on main "Location [PERSON_NAME] LLC-[GEOGRAPHIC_DATA] [GEOGRAPHIC_DATA] [GEOGRAPHIC_DATA…" at bounding box center [988, 498] width 652 height 689
click at [649, 520] on main "Location [PERSON_NAME] LLC-[GEOGRAPHIC_DATA] [GEOGRAPHIC_DATA] [GEOGRAPHIC_DATA…" at bounding box center [334, 522] width 652 height 737
click at [661, 547] on agx-form-section "Ship To Location [PERSON_NAME] LLC-[GEOGRAPHIC_DATA] [GEOGRAPHIC_DATA] [GEOGRAP…" at bounding box center [988, 483] width 652 height 733
click at [766, 547] on input "Rulando Jordaan" at bounding box center [988, 550] width 609 height 28
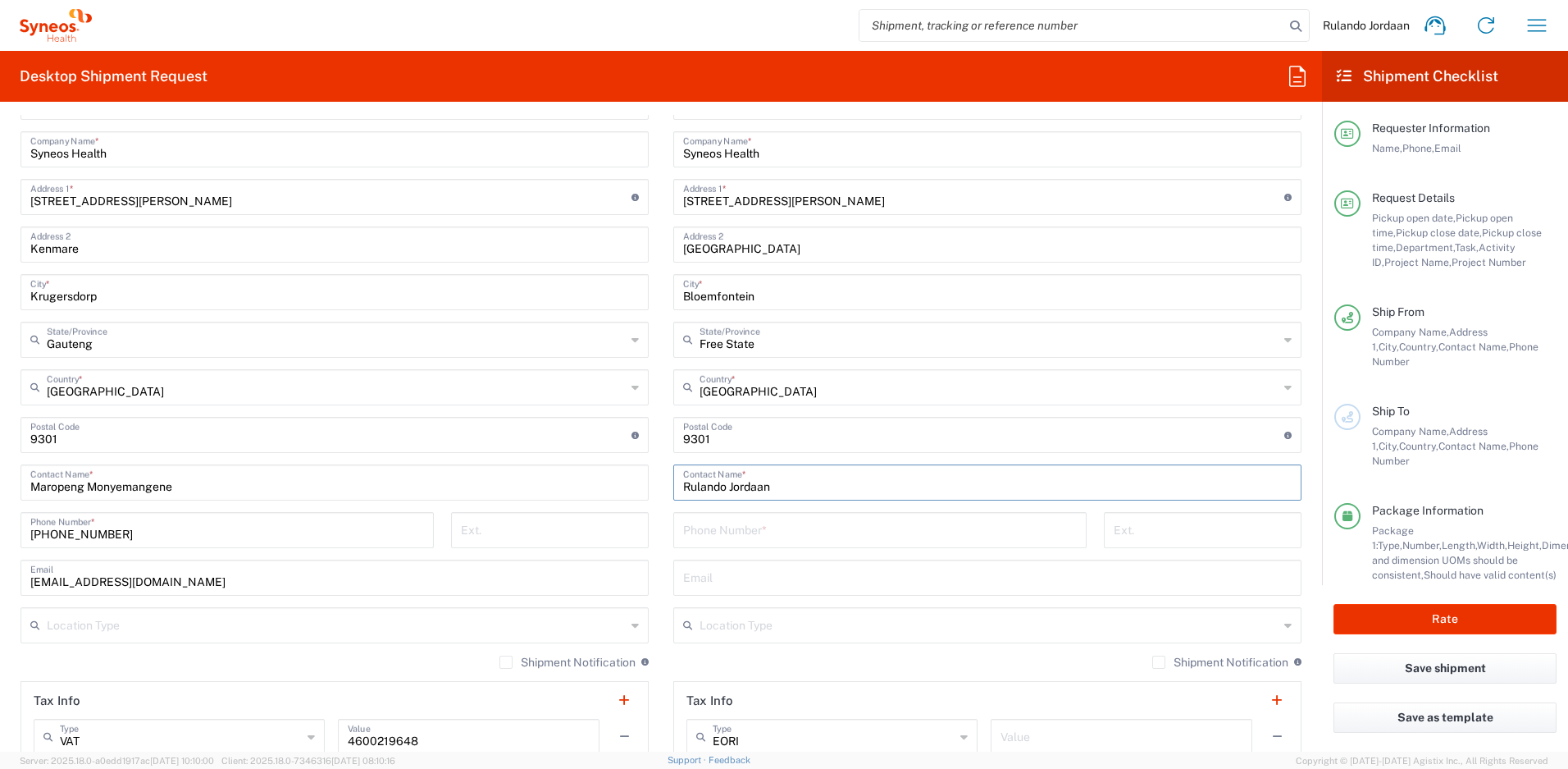
scroll to position [866, 0]
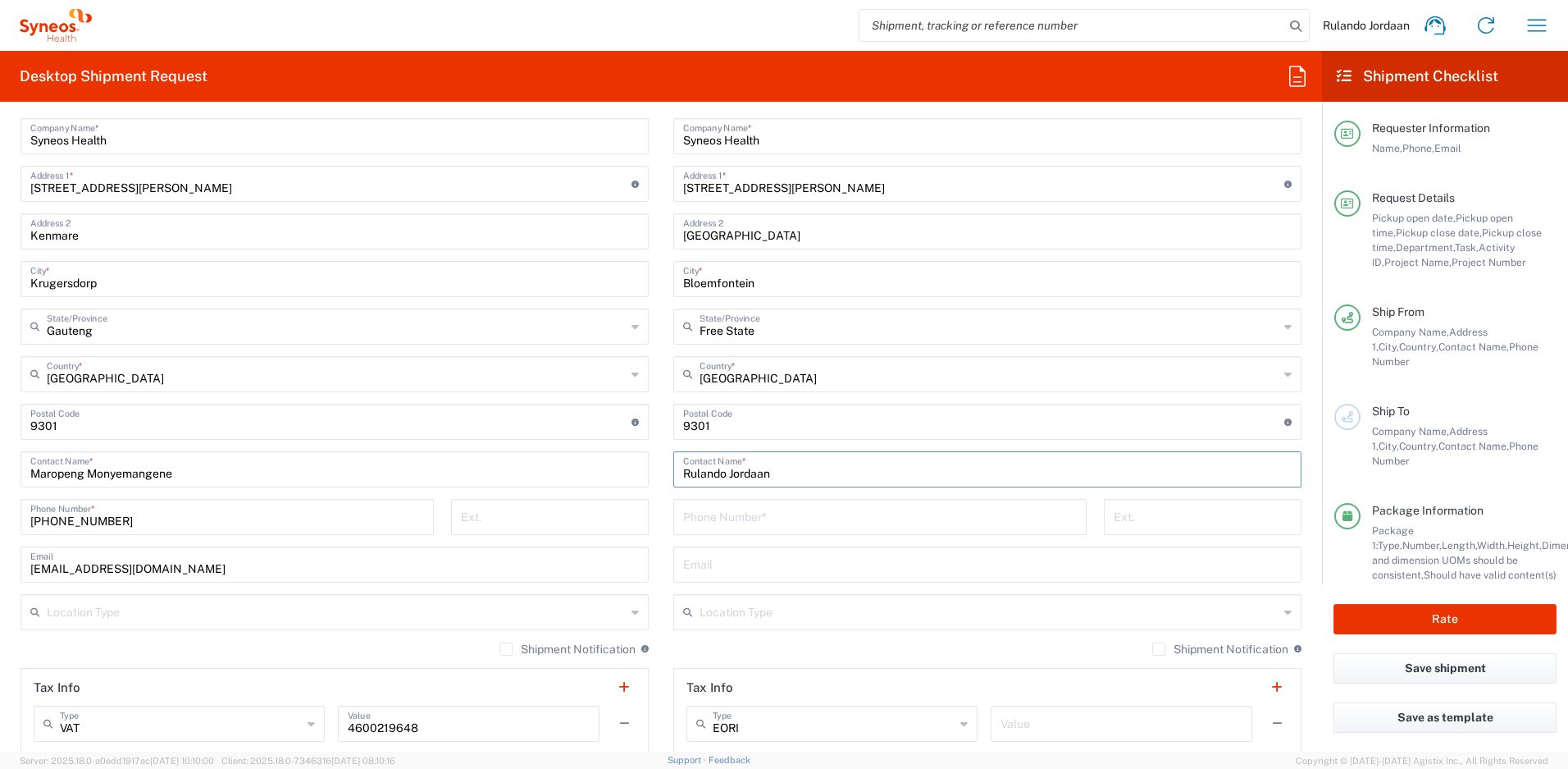
click at [722, 515] on input "tel" at bounding box center [880, 516] width 394 height 28
type input "0636729289"
click at [790, 583] on div "Location [PERSON_NAME] LLC-[GEOGRAPHIC_DATA] [GEOGRAPHIC_DATA] [GEOGRAPHIC_DATA…" at bounding box center [988, 414] width 628 height 689
click at [772, 570] on input "text" at bounding box center [988, 563] width 609 height 28
type input "[EMAIL_ADDRESS][DOMAIN_NAME]"
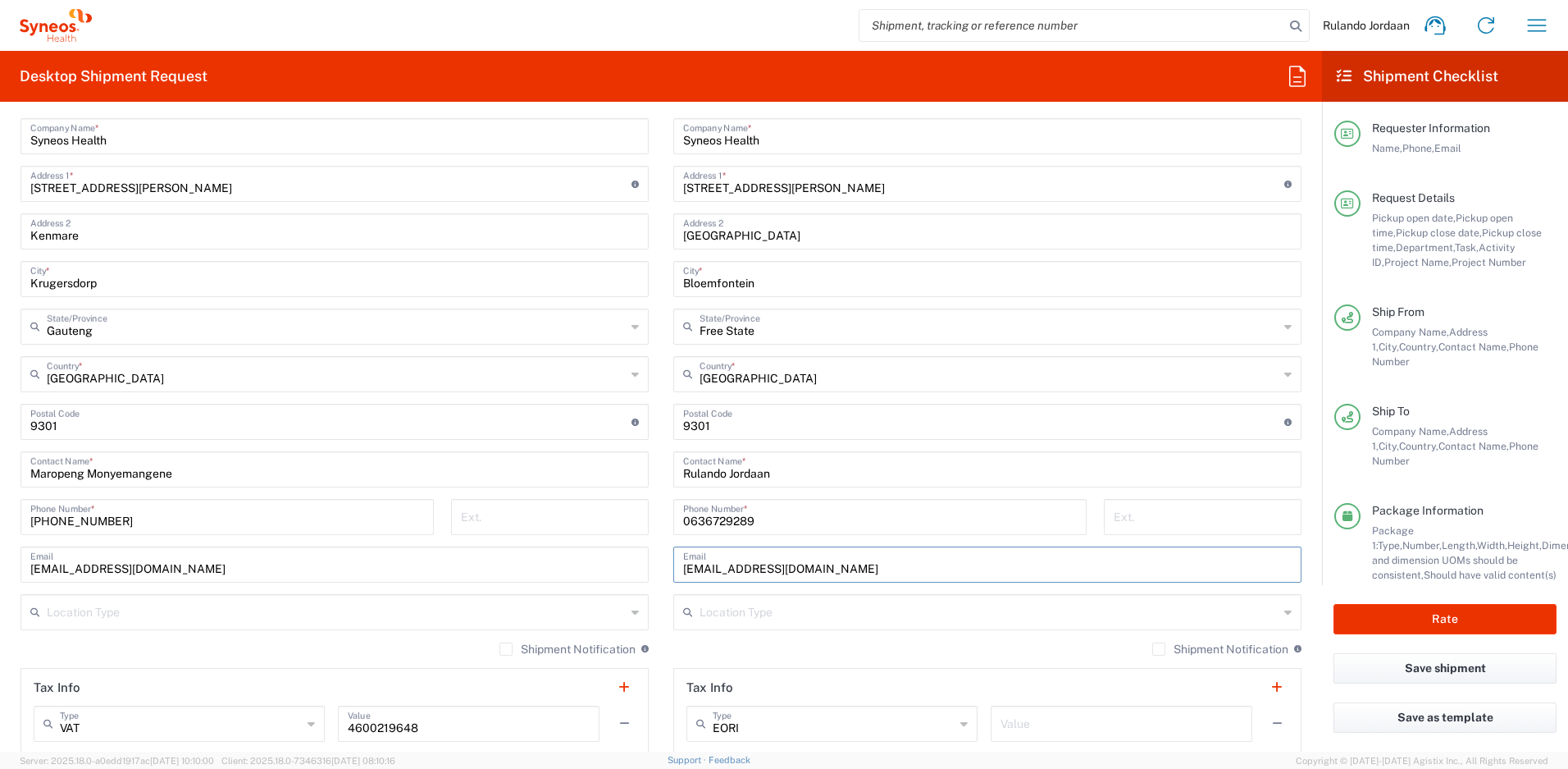
click at [665, 507] on div "[PHONE_NUMBER] Phone Number *" at bounding box center [880, 523] width 430 height 48
drag, startPoint x: 58, startPoint y: 426, endPoint x: -14, endPoint y: 416, distance: 72.7
click at [0, 416] on html "Rulando Jordaan Home Shipment estimator Shipment tracking Desktop shipment requ…" at bounding box center [784, 384] width 1568 height 769
type input "1739"
click at [661, 459] on main "Location [PERSON_NAME] LLC-[GEOGRAPHIC_DATA] [GEOGRAPHIC_DATA] [GEOGRAPHIC_DATA…" at bounding box center [988, 414] width 652 height 689
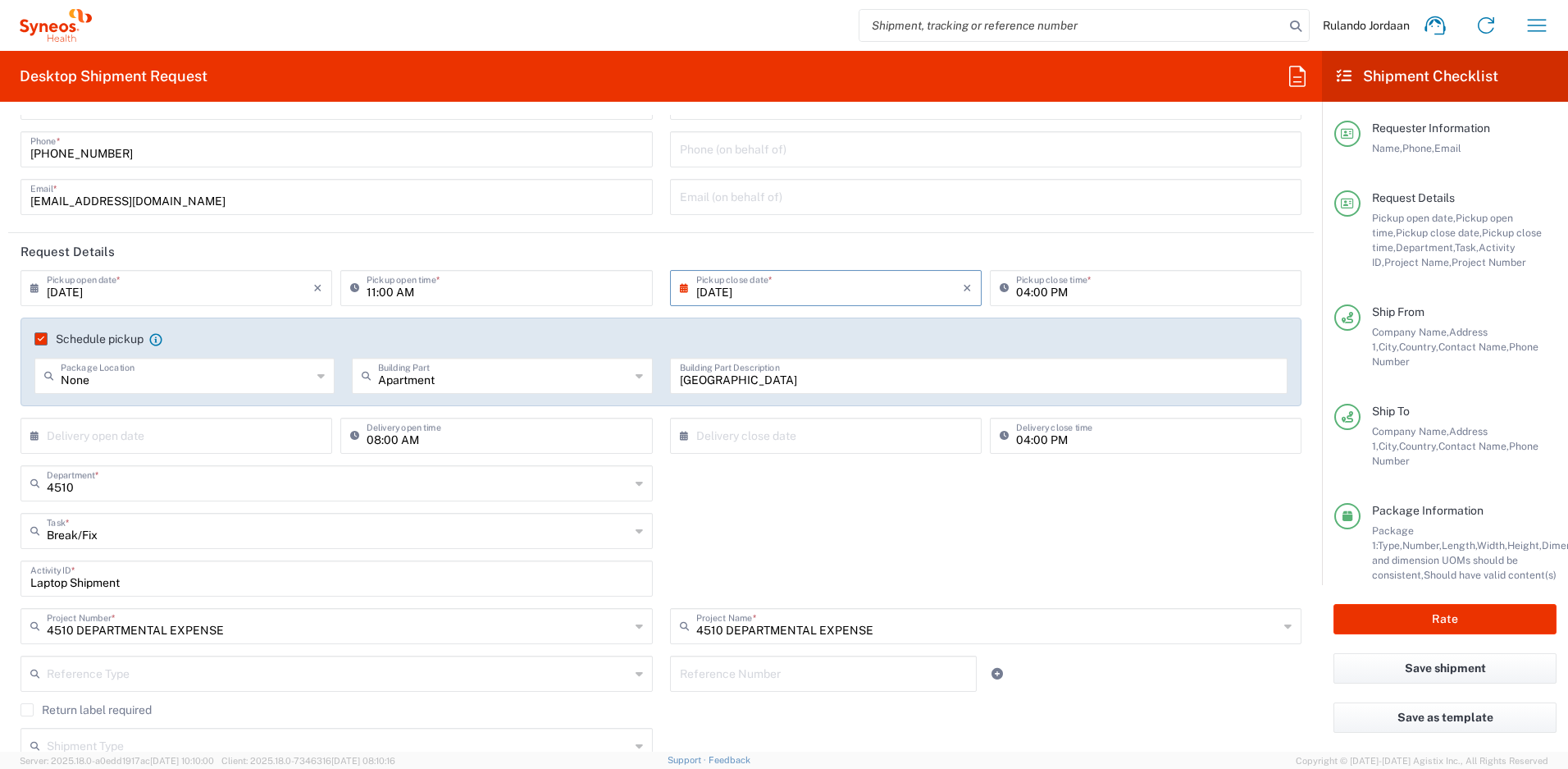
scroll to position [0, 0]
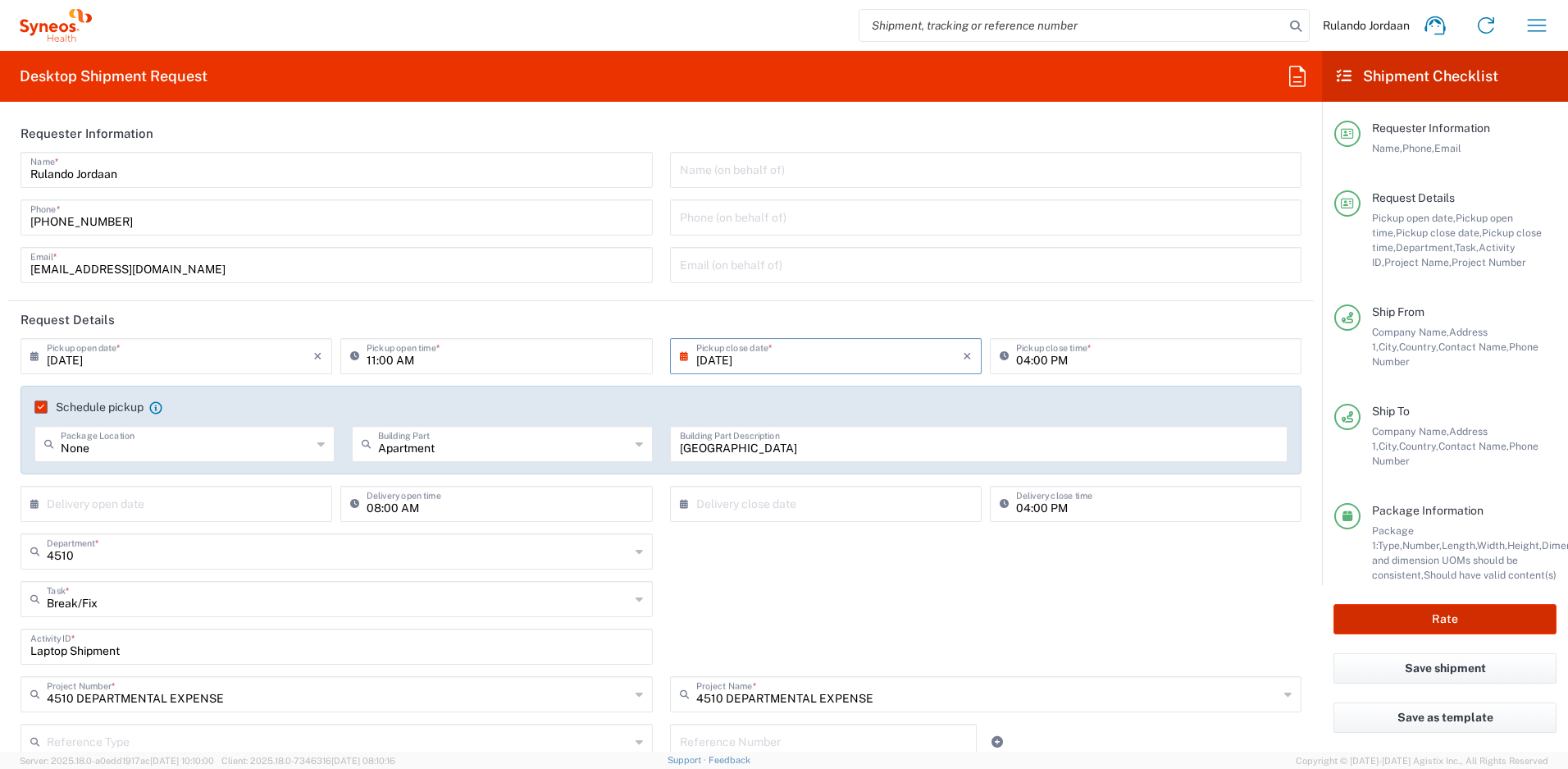
click at [1394, 618] on button "Rate" at bounding box center [1444, 619] width 223 height 30
type input "4510 DEPARTMENTAL EXPENSE"
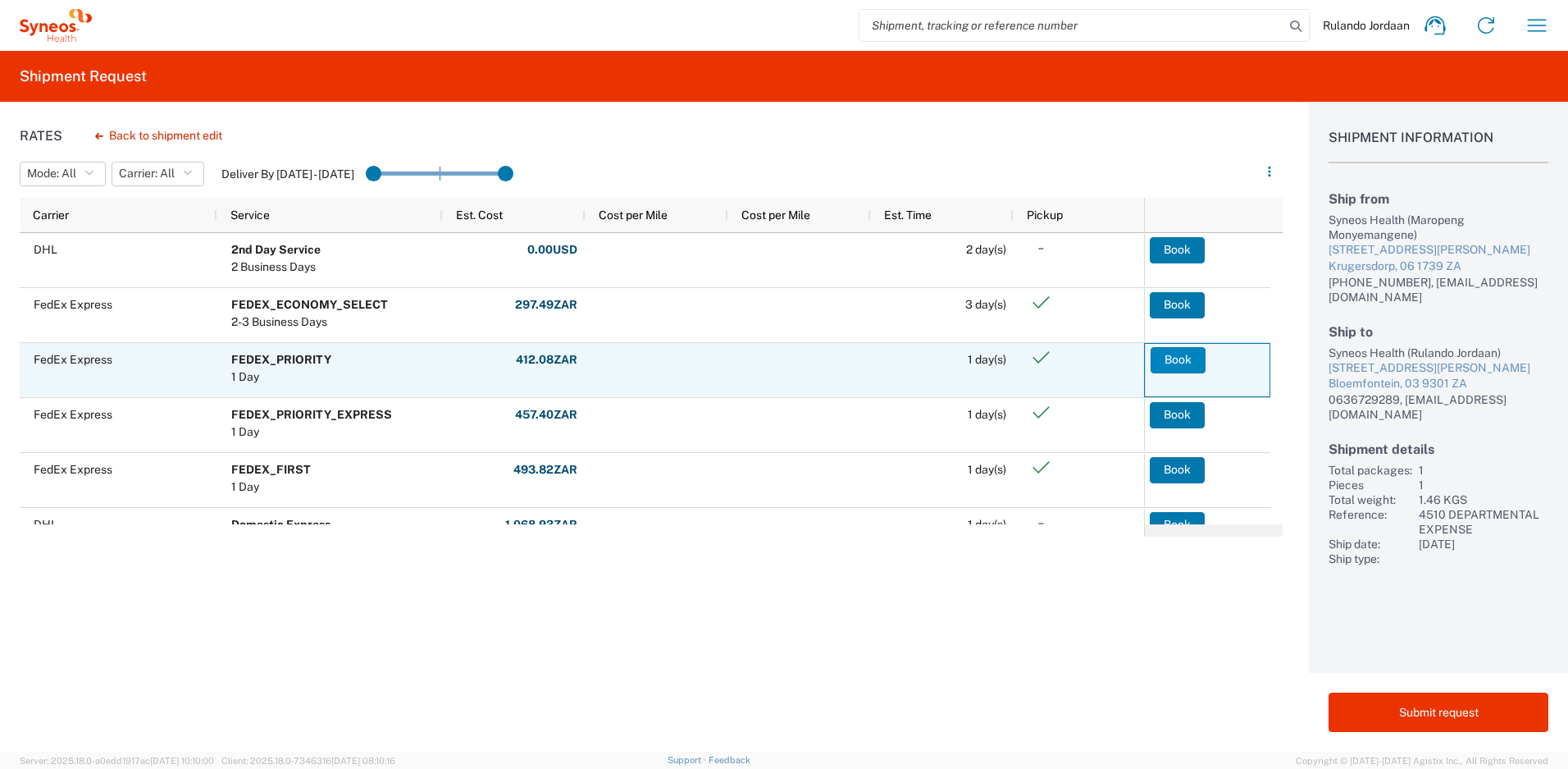
click at [1169, 357] on button "Book" at bounding box center [1179, 360] width 55 height 27
